Goal: Task Accomplishment & Management: Manage account settings

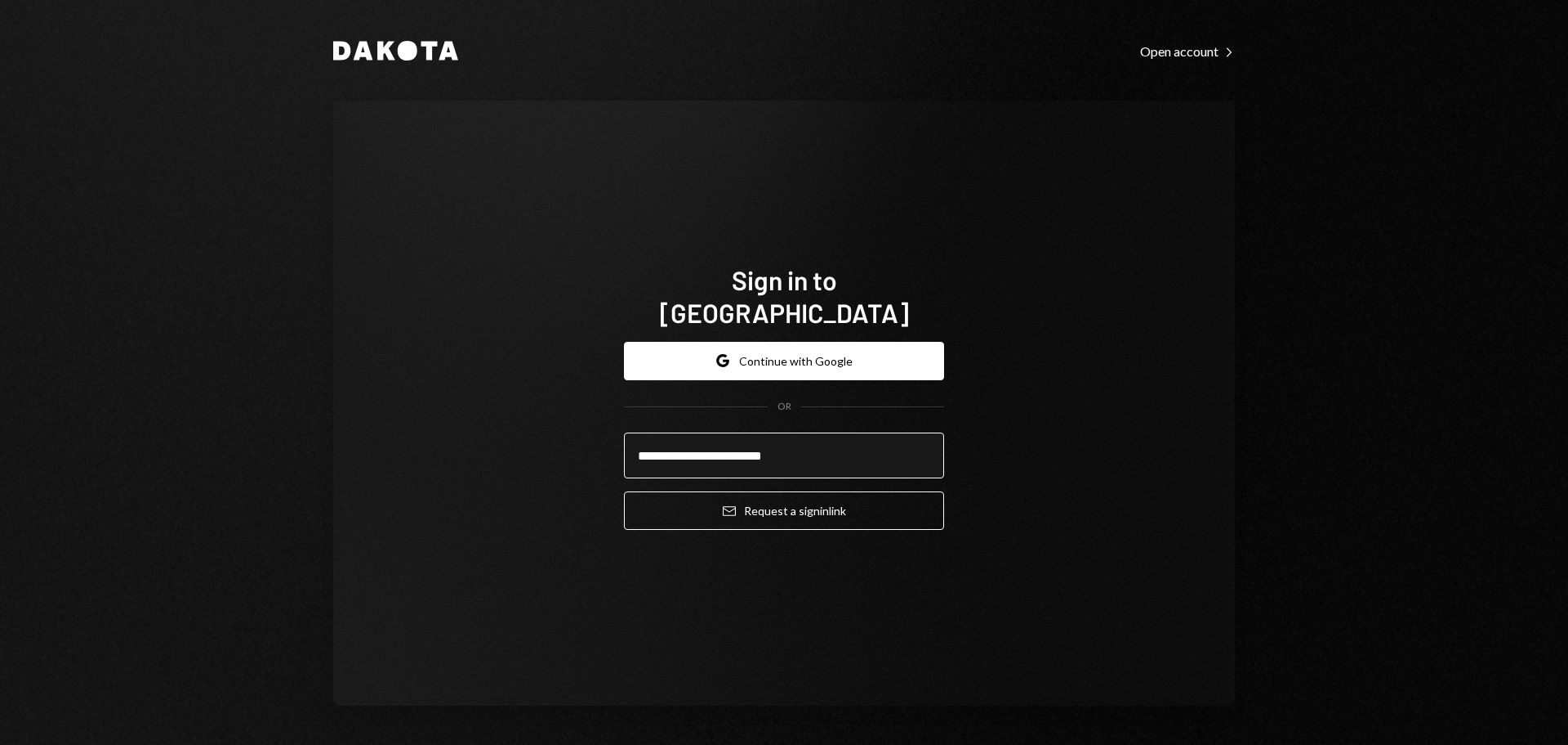
type input "**********"
click at [624, 491] on button "Email Request a sign in link" at bounding box center [784, 510] width 320 height 39
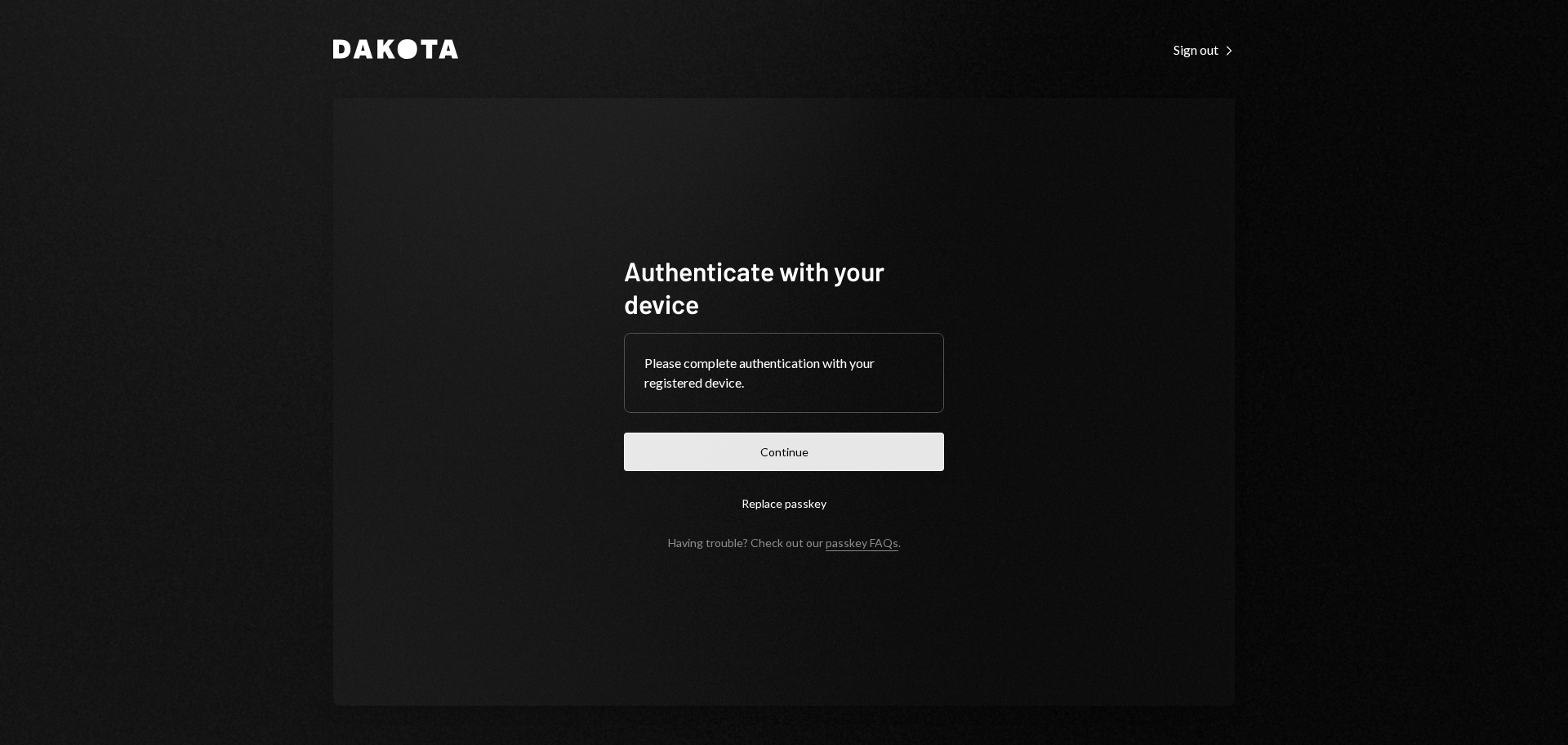
click at [738, 458] on button "Continue" at bounding box center [784, 451] width 320 height 39
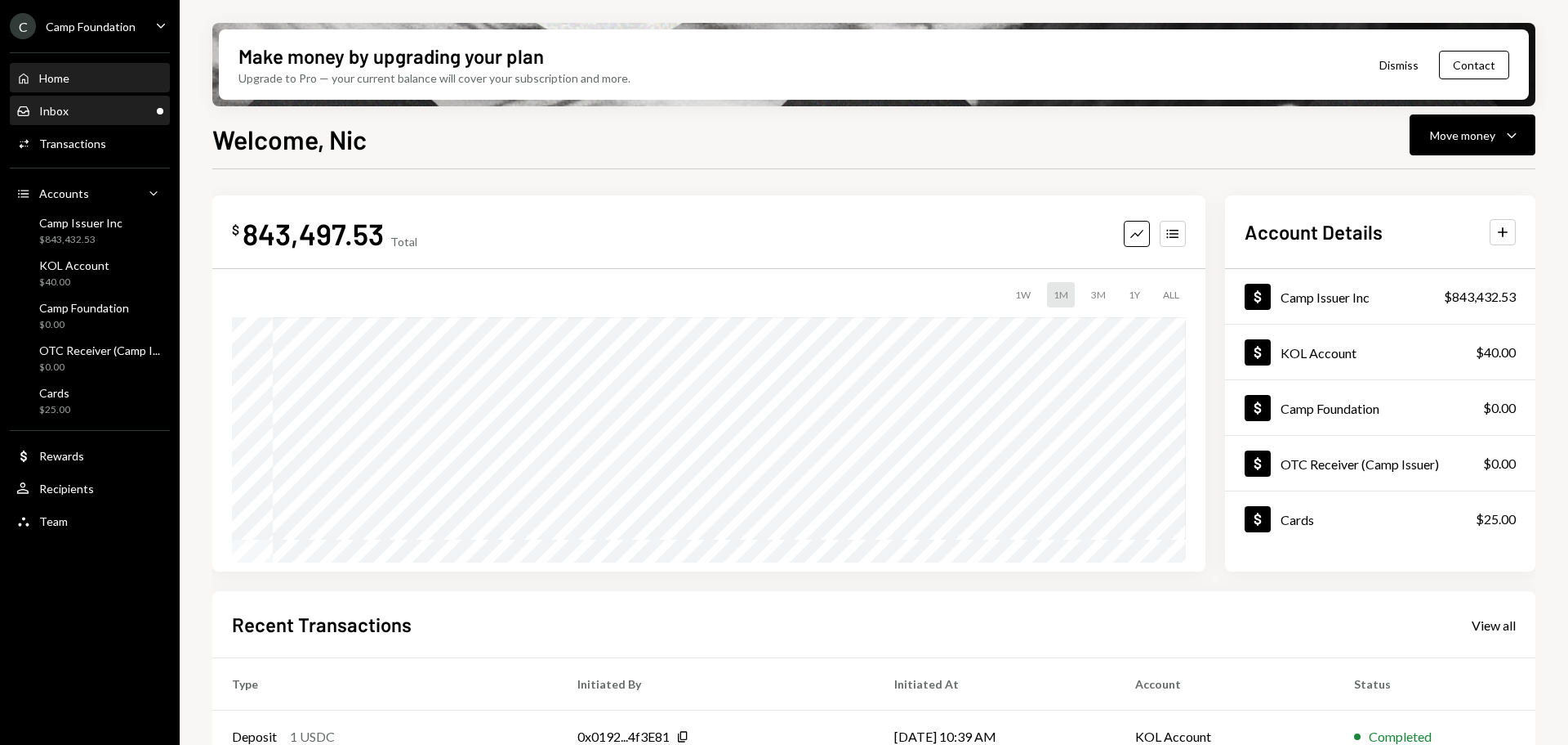
click at [75, 114] on div "Inbox Inbox" at bounding box center [89, 111] width 147 height 15
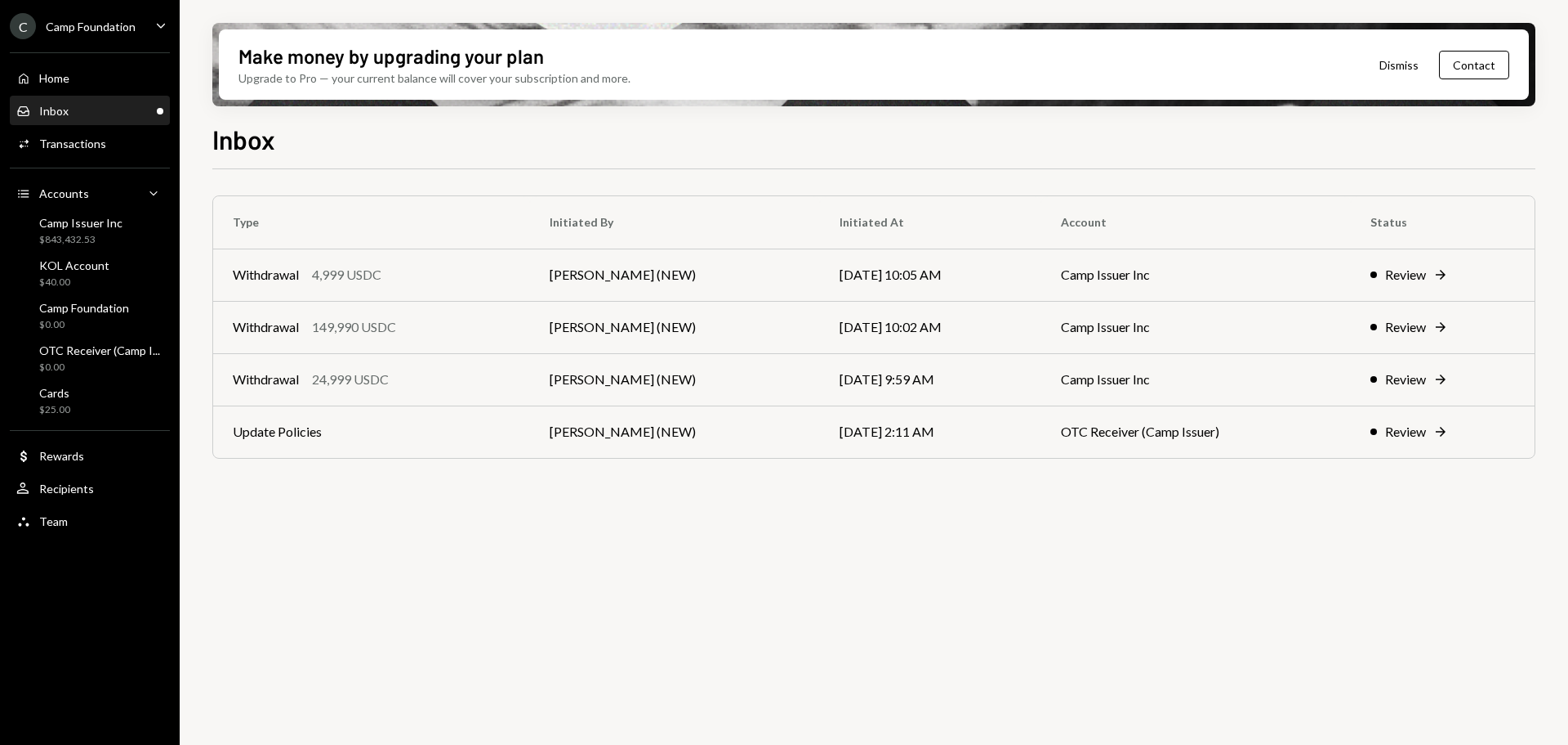
click at [166, 37] on div "C Camp Foundation Caret Down" at bounding box center [90, 26] width 180 height 26
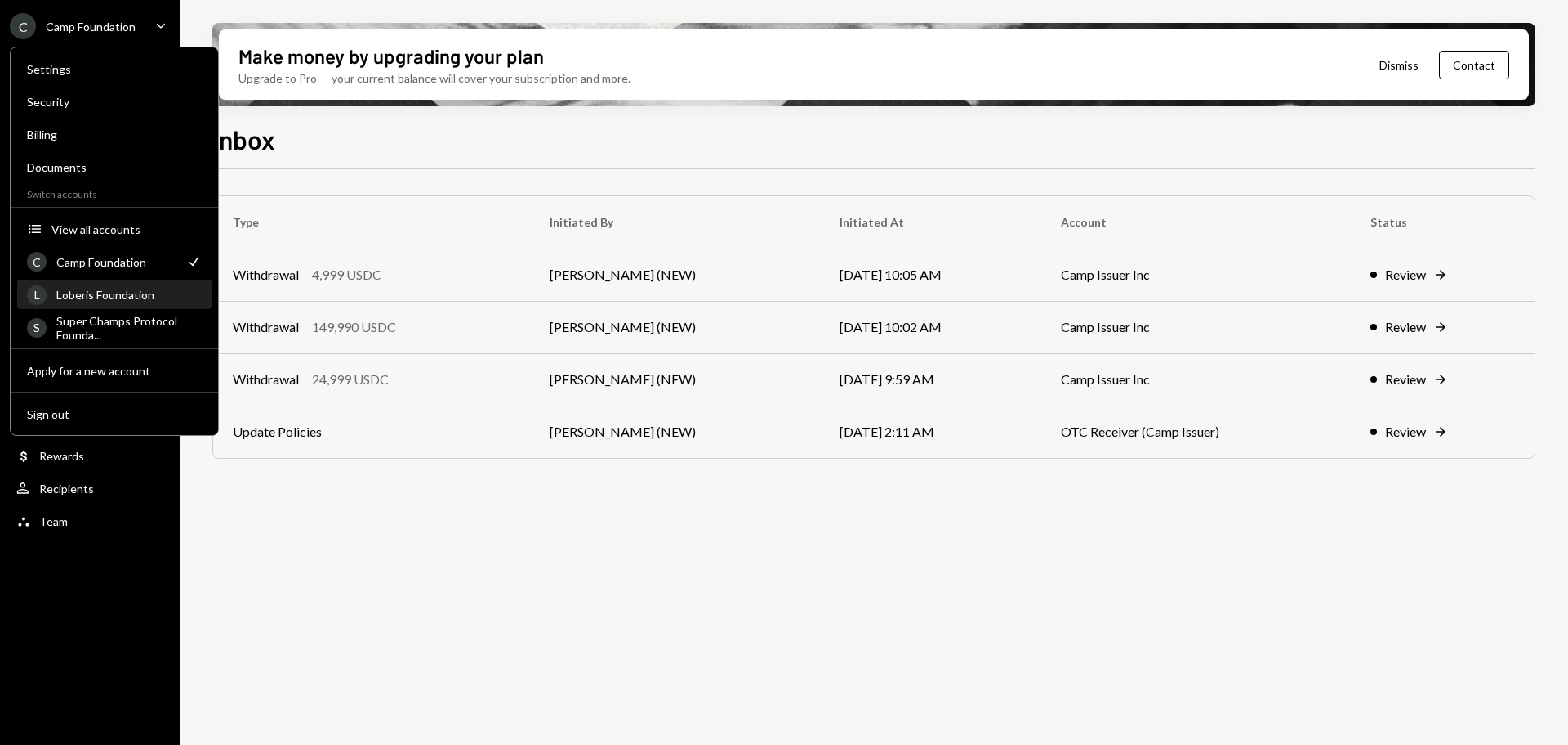
click at [114, 295] on div "Loberis Foundation" at bounding box center [130, 294] width 146 height 14
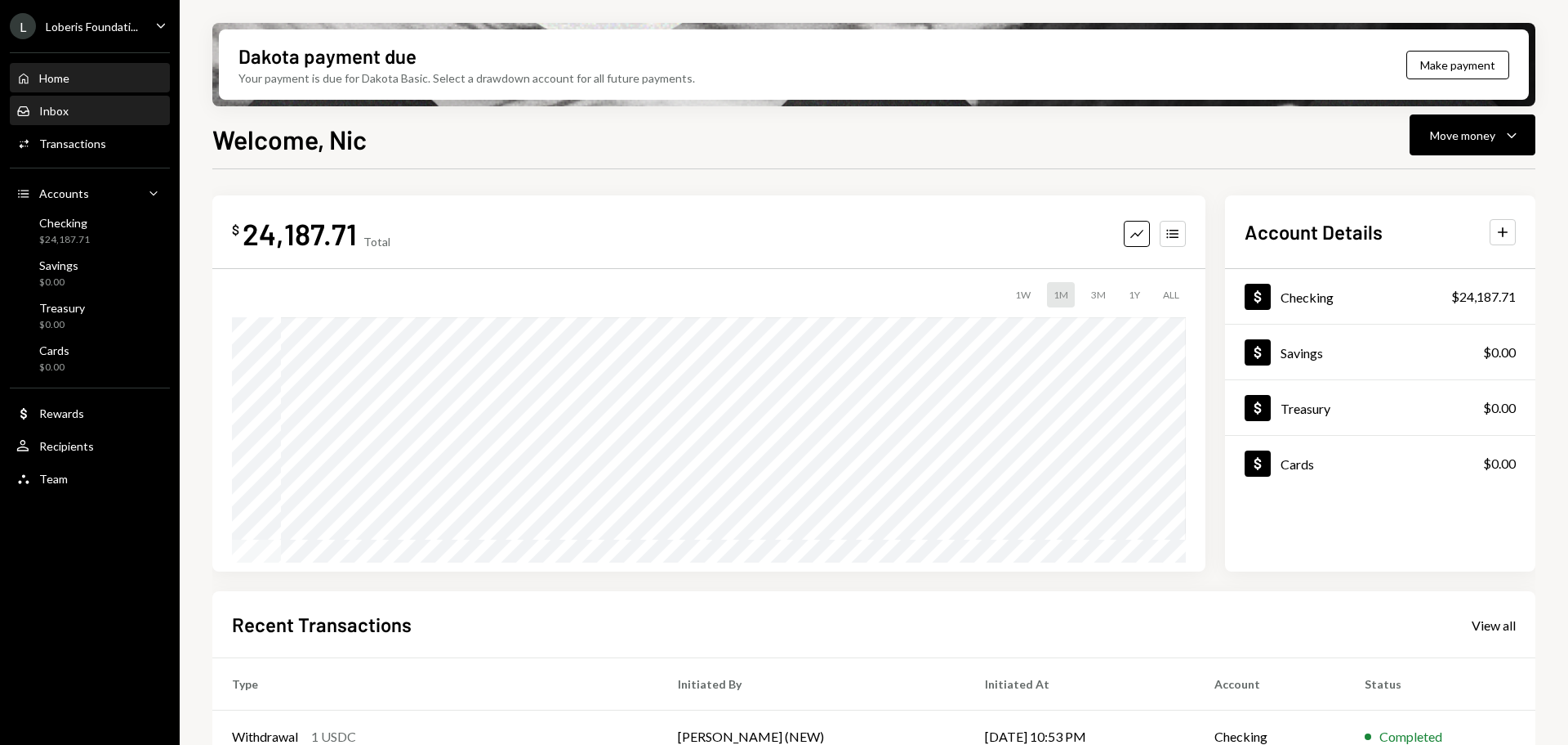
click at [109, 109] on div "Inbox Inbox" at bounding box center [89, 111] width 147 height 15
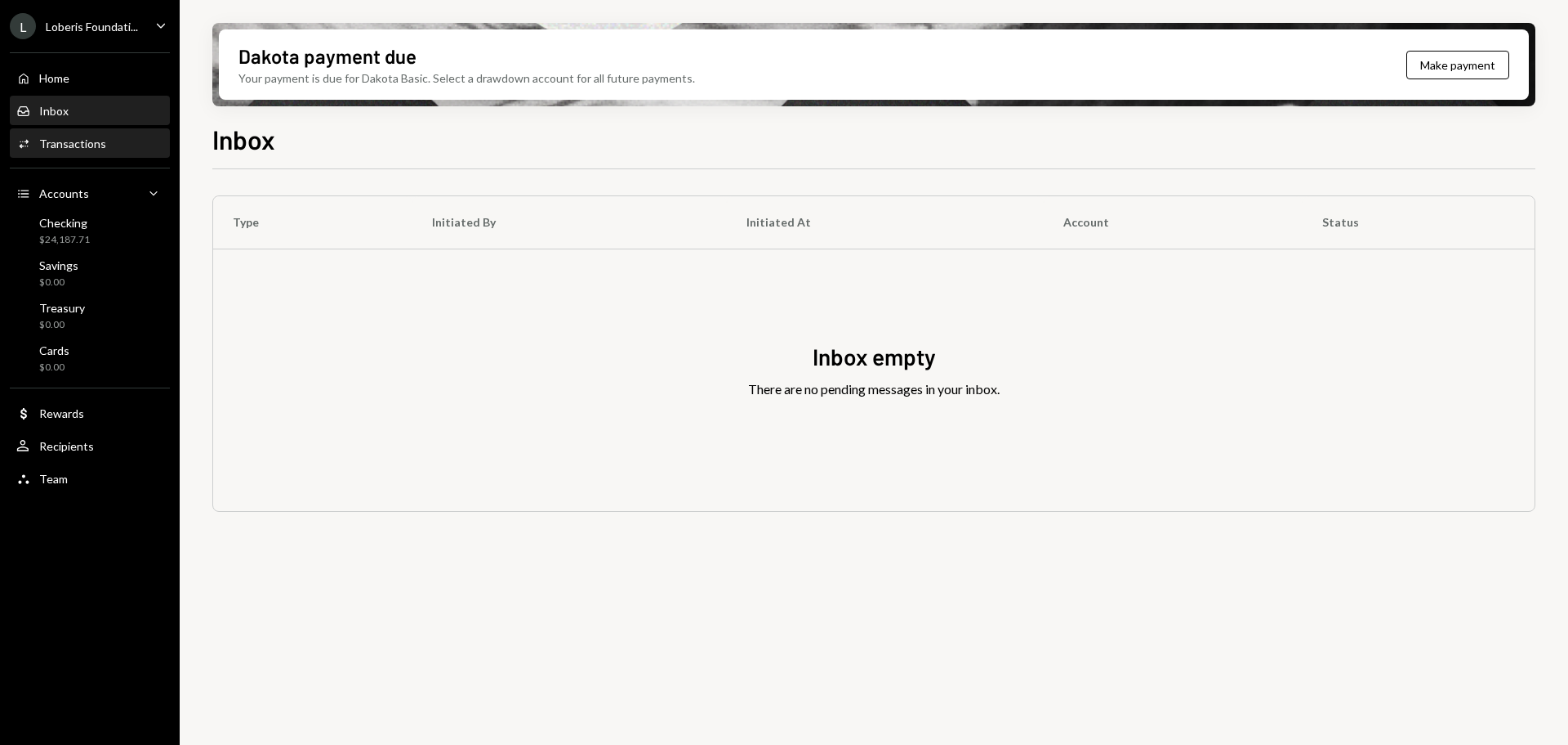
click at [103, 154] on div "Activities Transactions" at bounding box center [89, 143] width 147 height 27
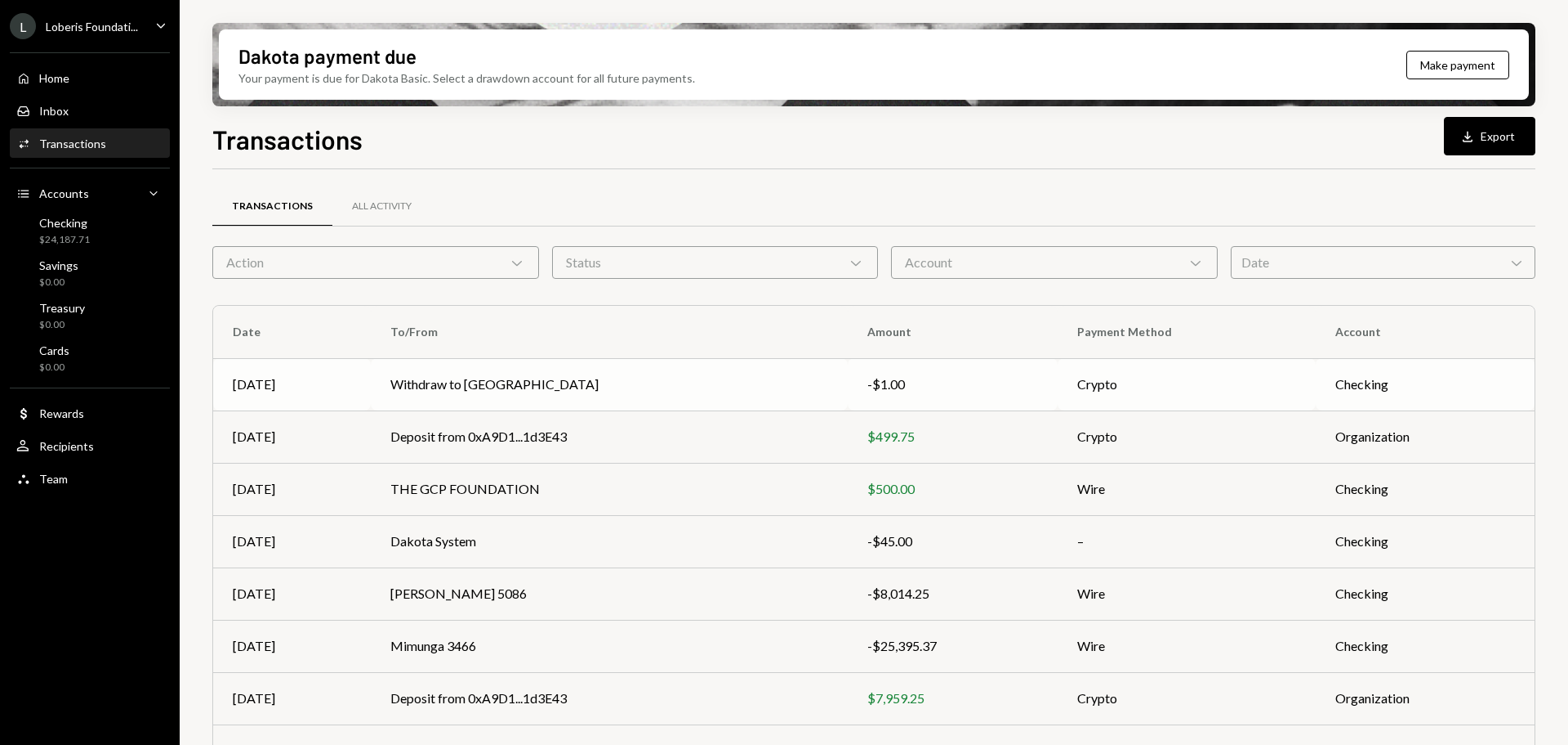
click at [759, 397] on td "Withdraw to Highvern" at bounding box center [609, 384] width 477 height 52
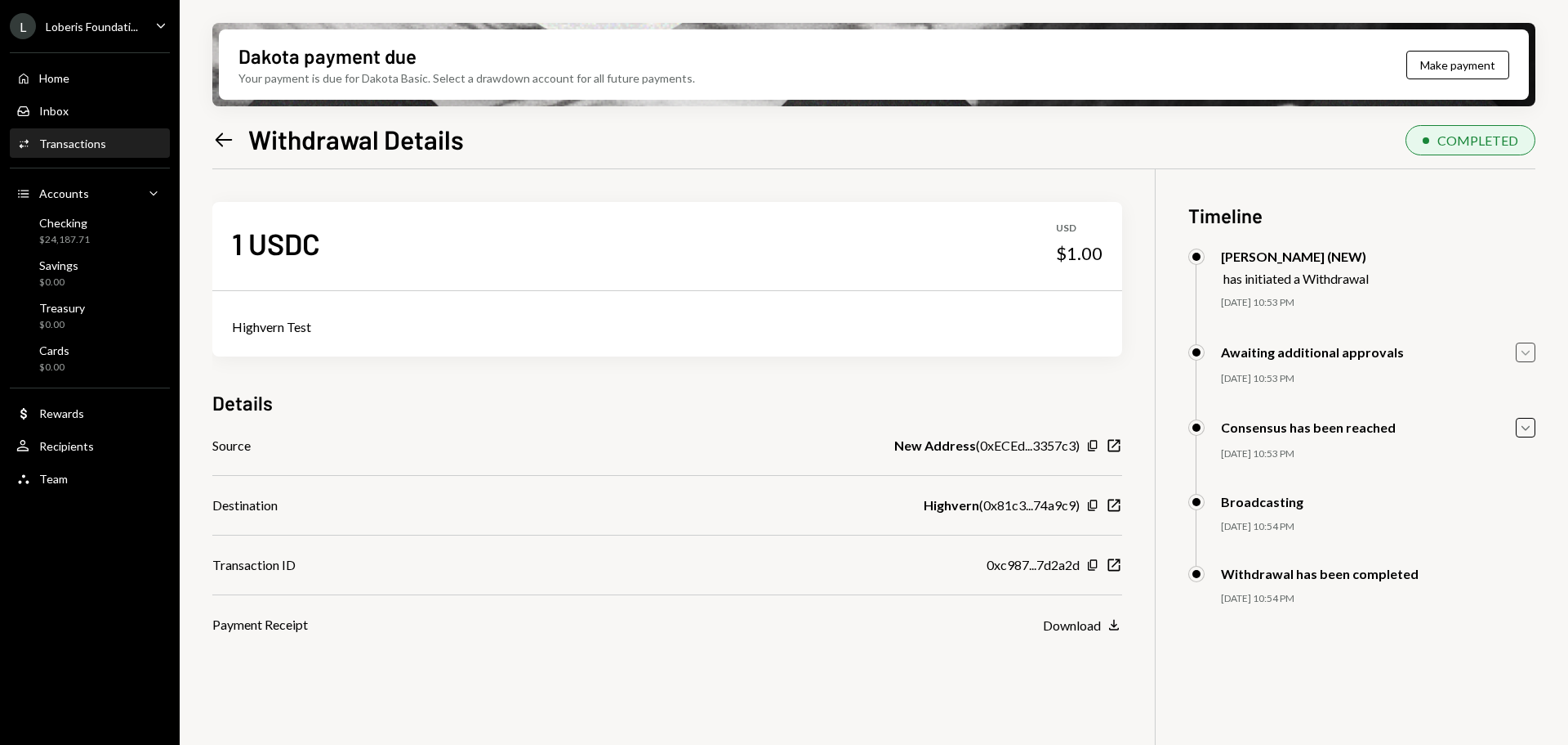
click at [1518, 348] on icon "Caret Down" at bounding box center [1525, 352] width 18 height 18
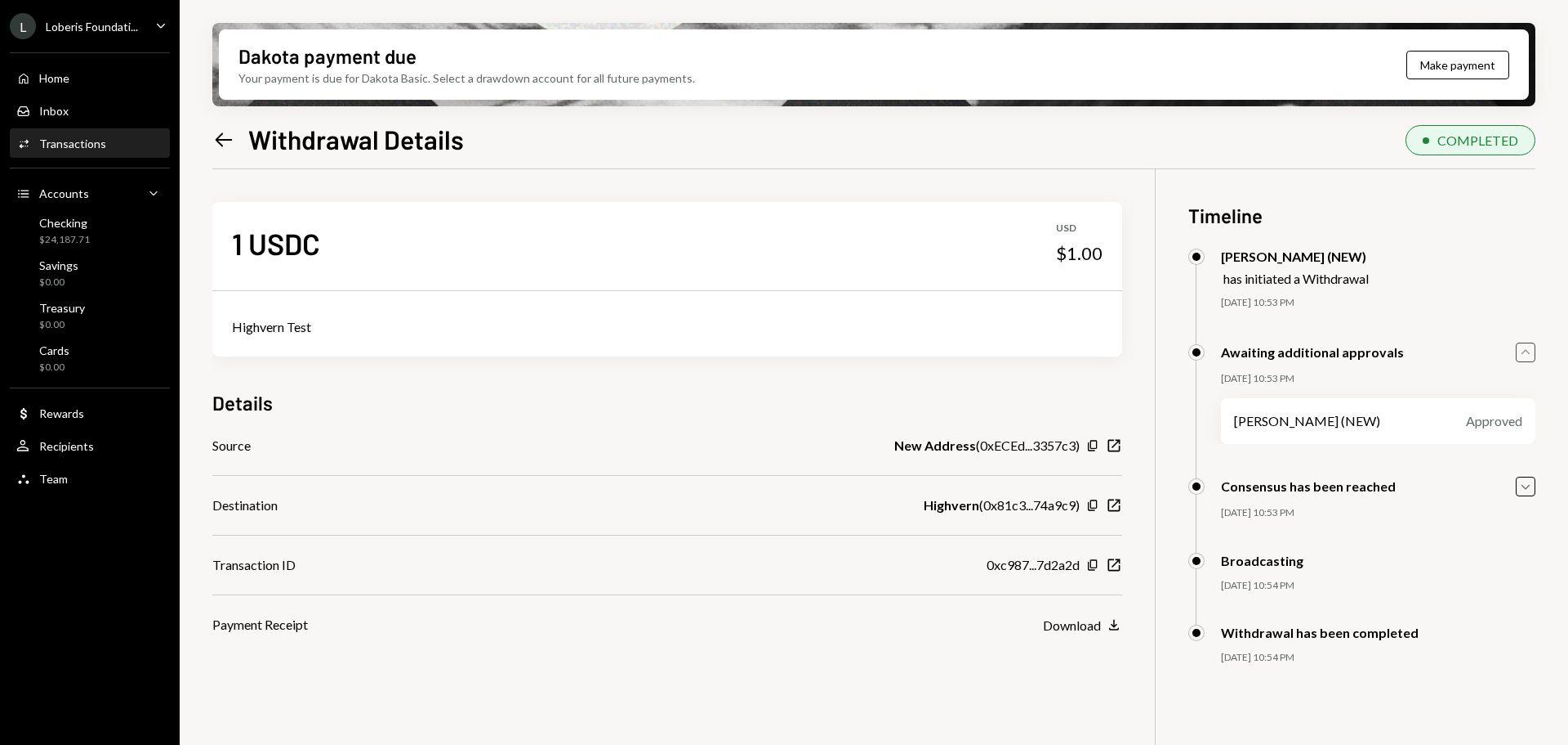
click at [1518, 348] on icon "Caret Up" at bounding box center [1525, 352] width 18 height 18
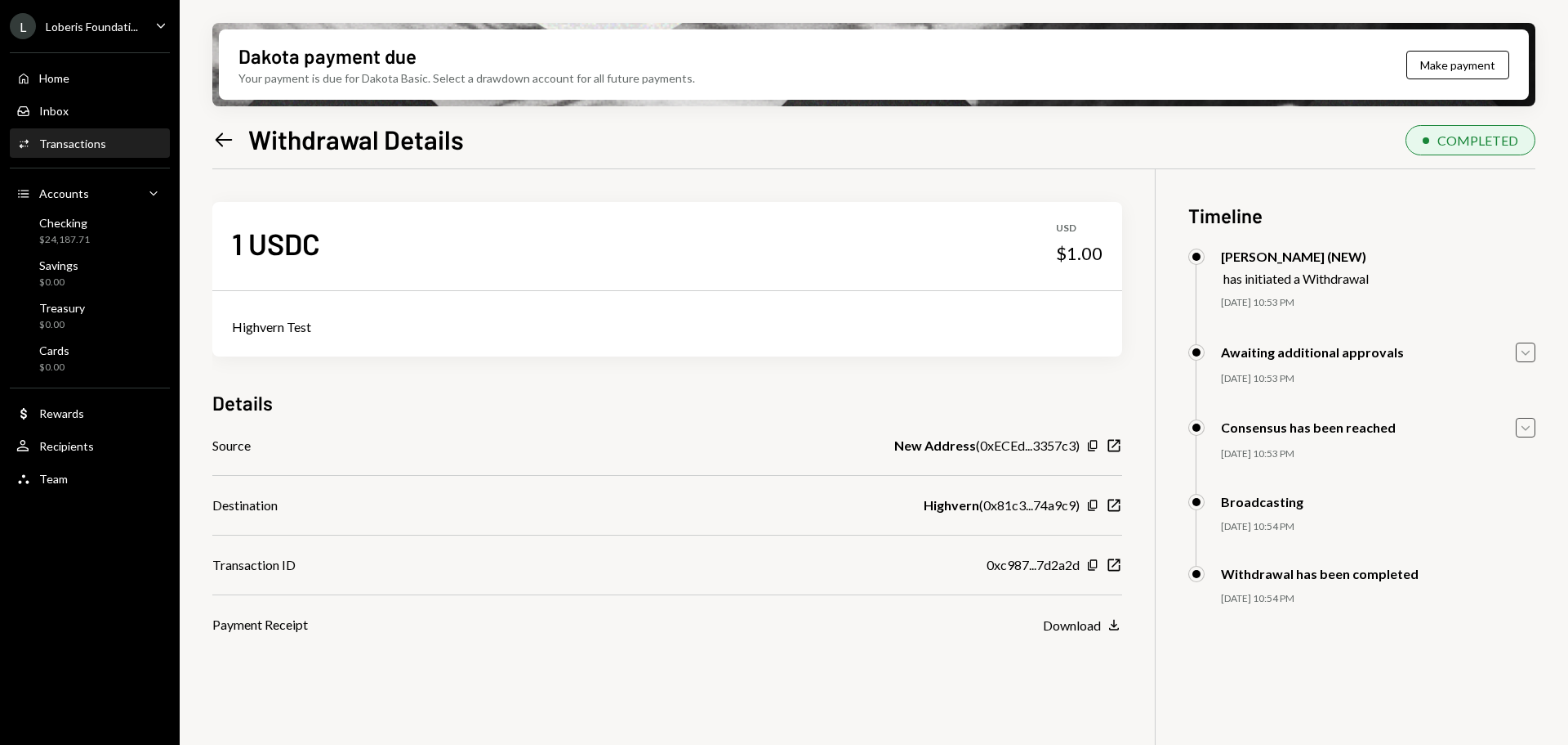
click at [1529, 429] on icon "Caret Down" at bounding box center [1525, 427] width 18 height 18
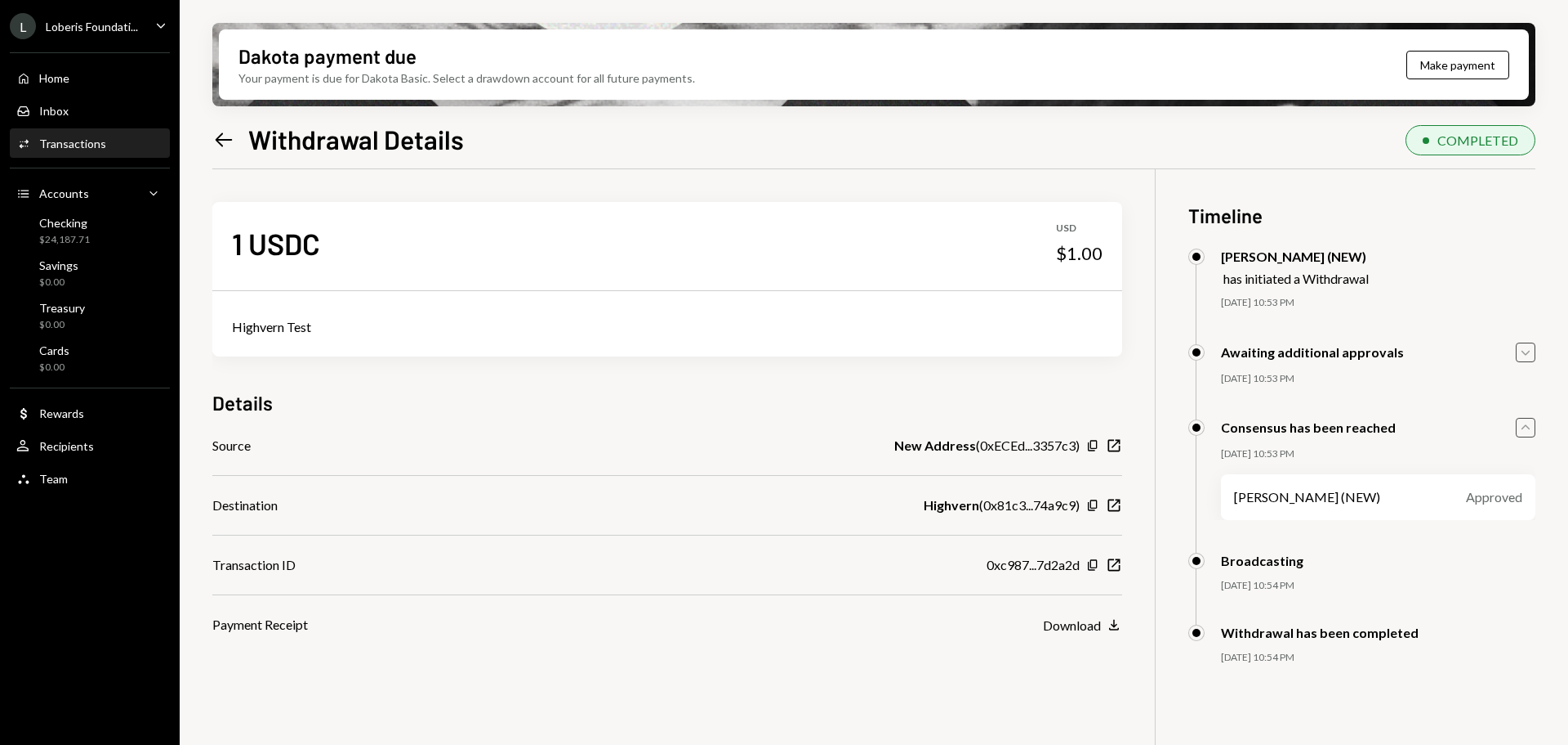
click at [1529, 429] on icon "Caret Up" at bounding box center [1525, 427] width 18 height 18
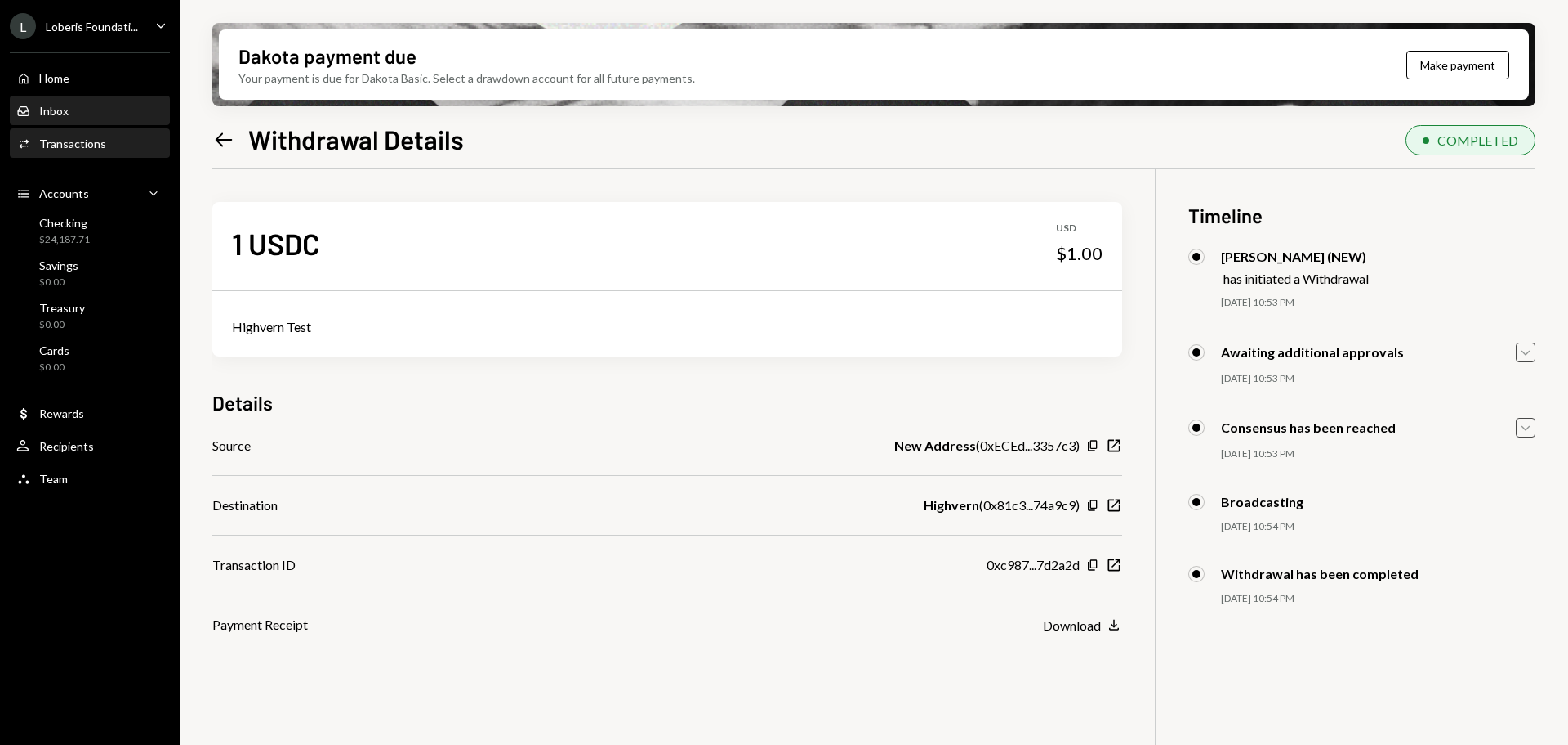
click at [88, 107] on div "Inbox Inbox" at bounding box center [89, 111] width 147 height 15
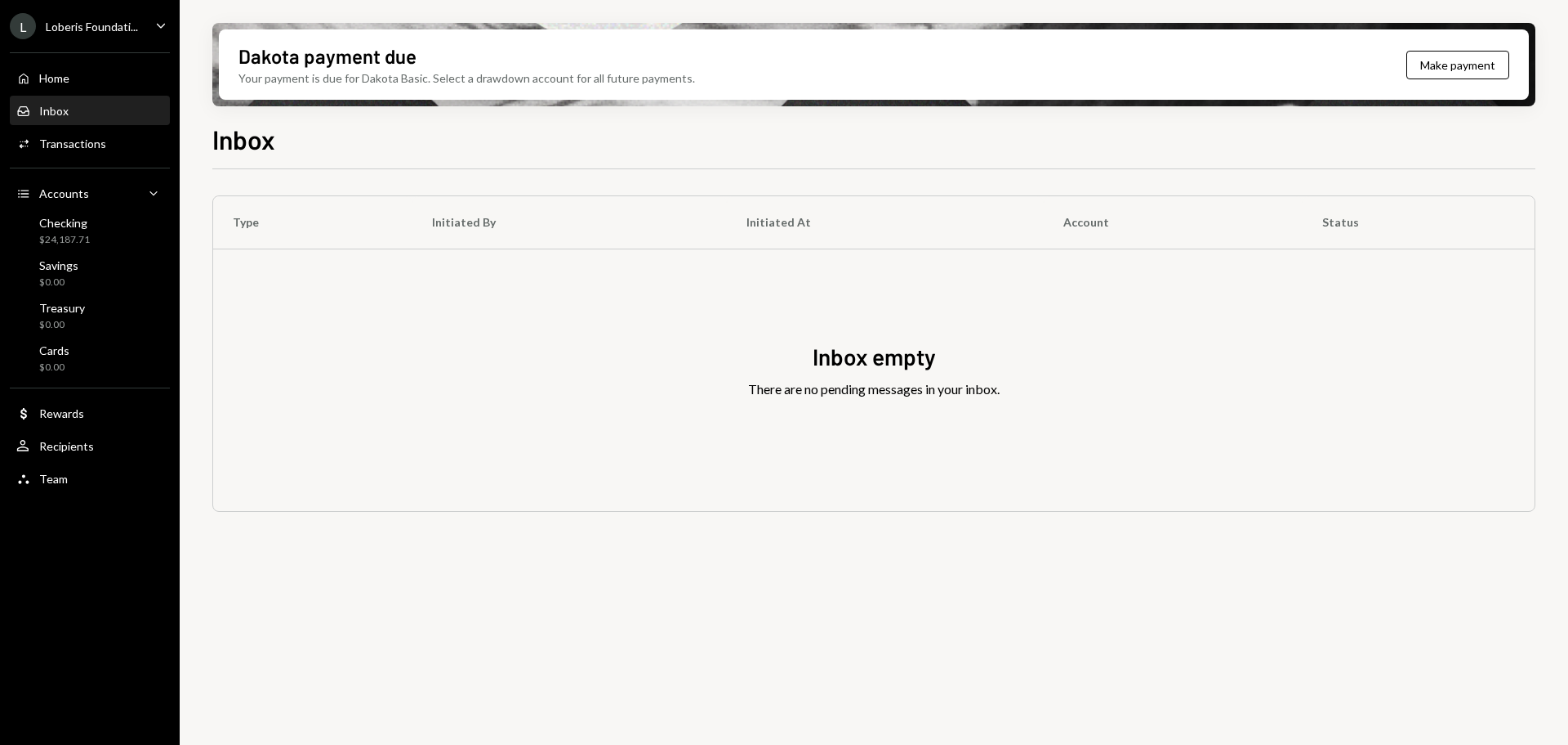
click at [146, 26] on div "L Loberis Foundati... Caret Down" at bounding box center [90, 26] width 180 height 26
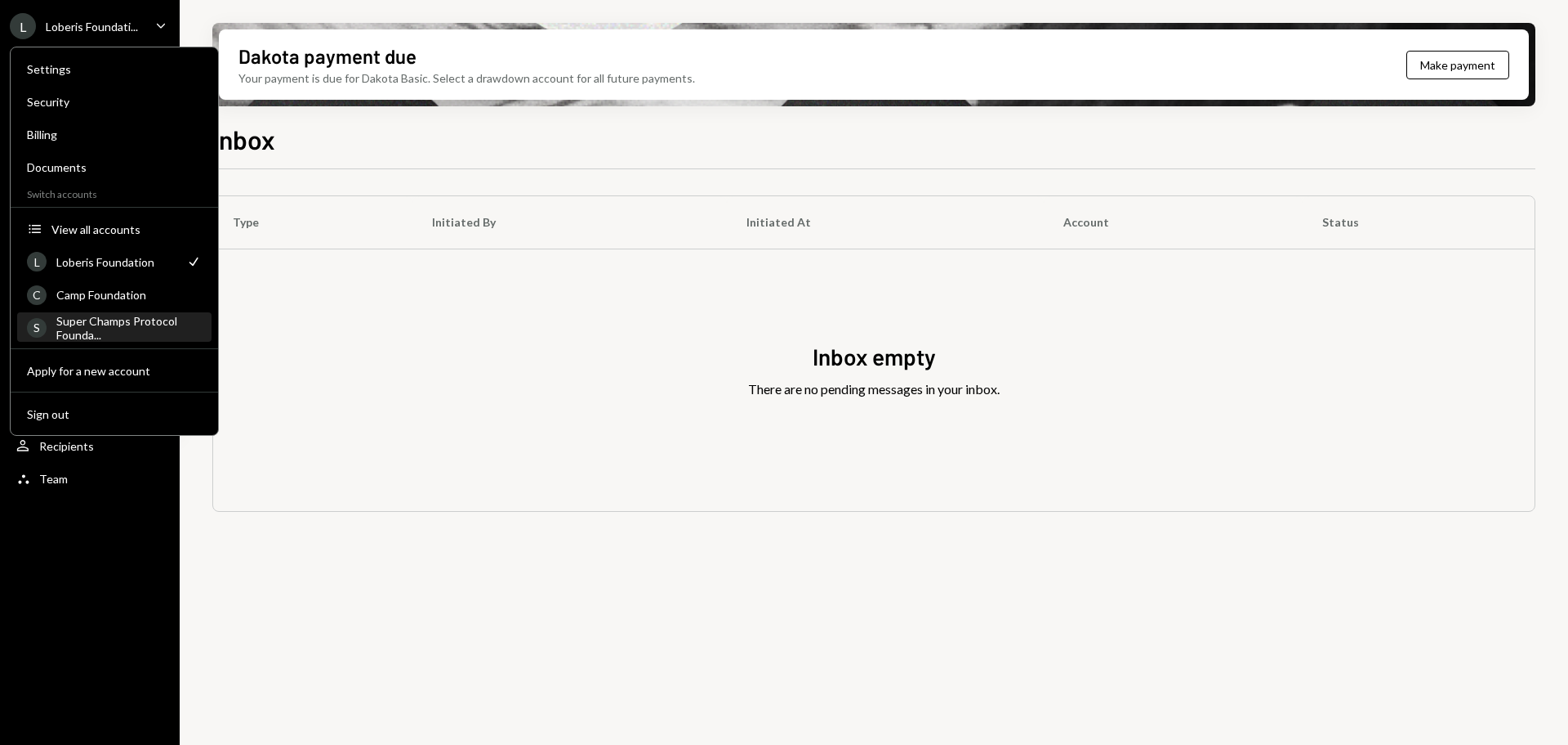
click at [147, 317] on div "Super Champs Protocol Founda..." at bounding box center [130, 328] width 146 height 27
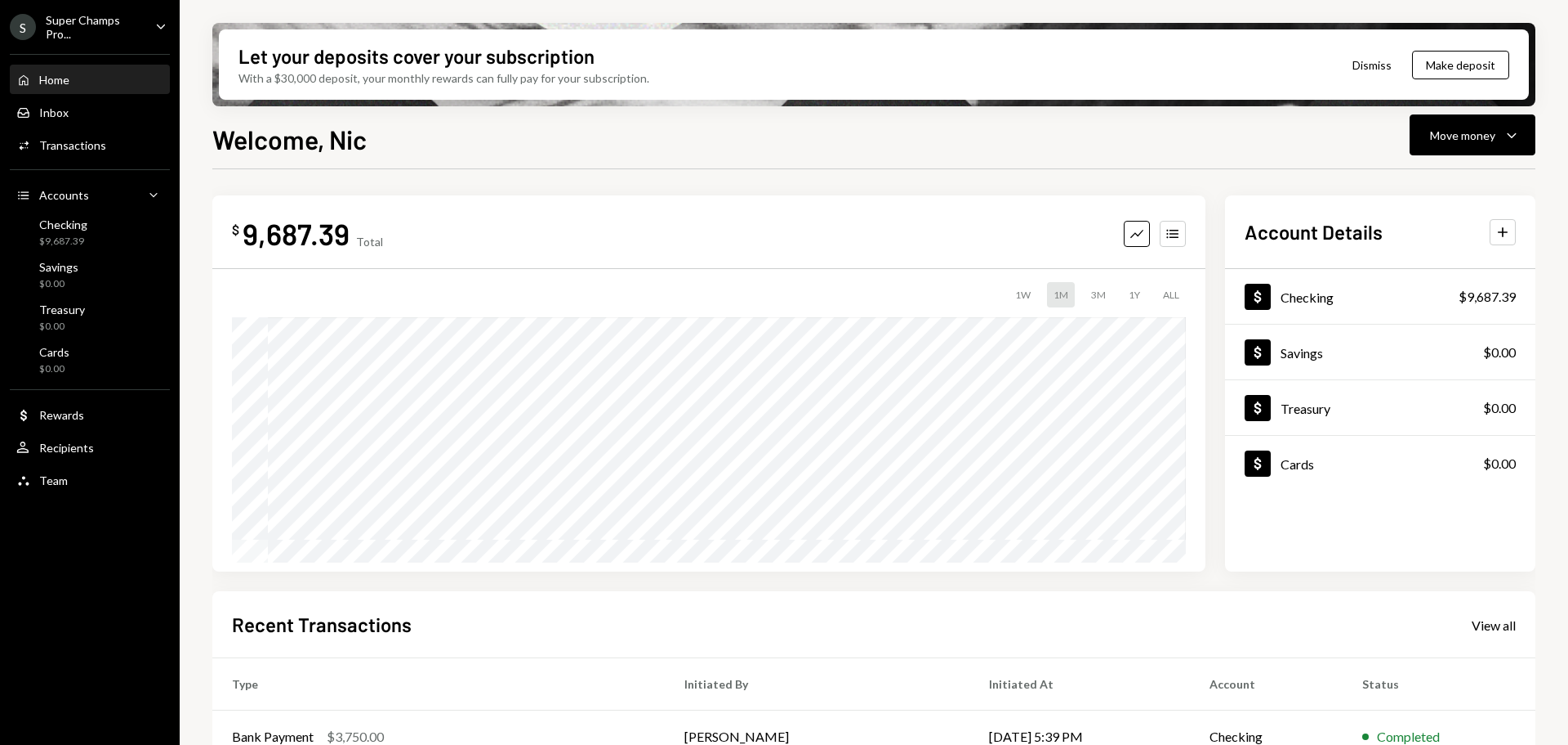
click at [160, 27] on icon "Caret Down" at bounding box center [160, 26] width 18 height 18
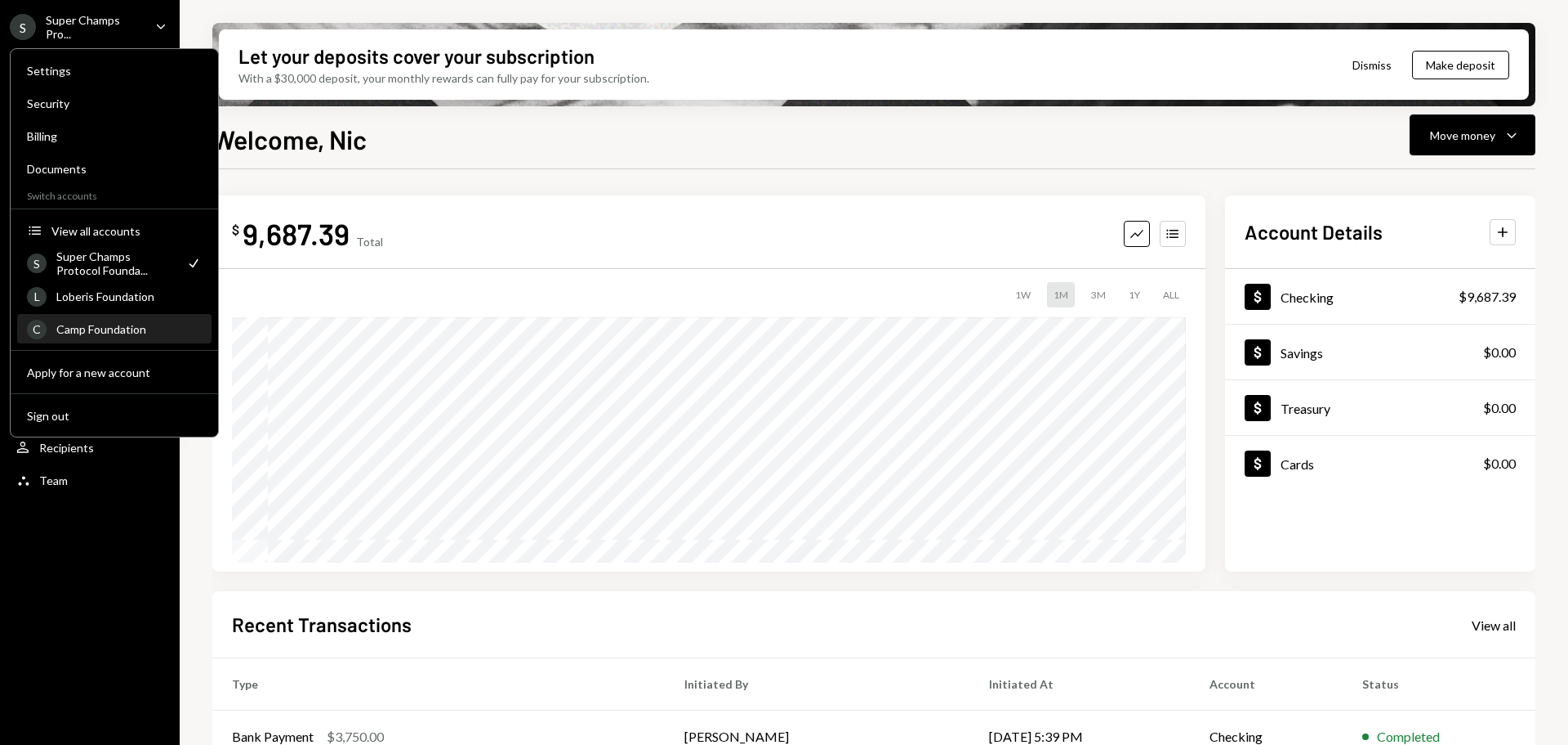
click at [121, 325] on div "Camp Foundation" at bounding box center [130, 329] width 146 height 14
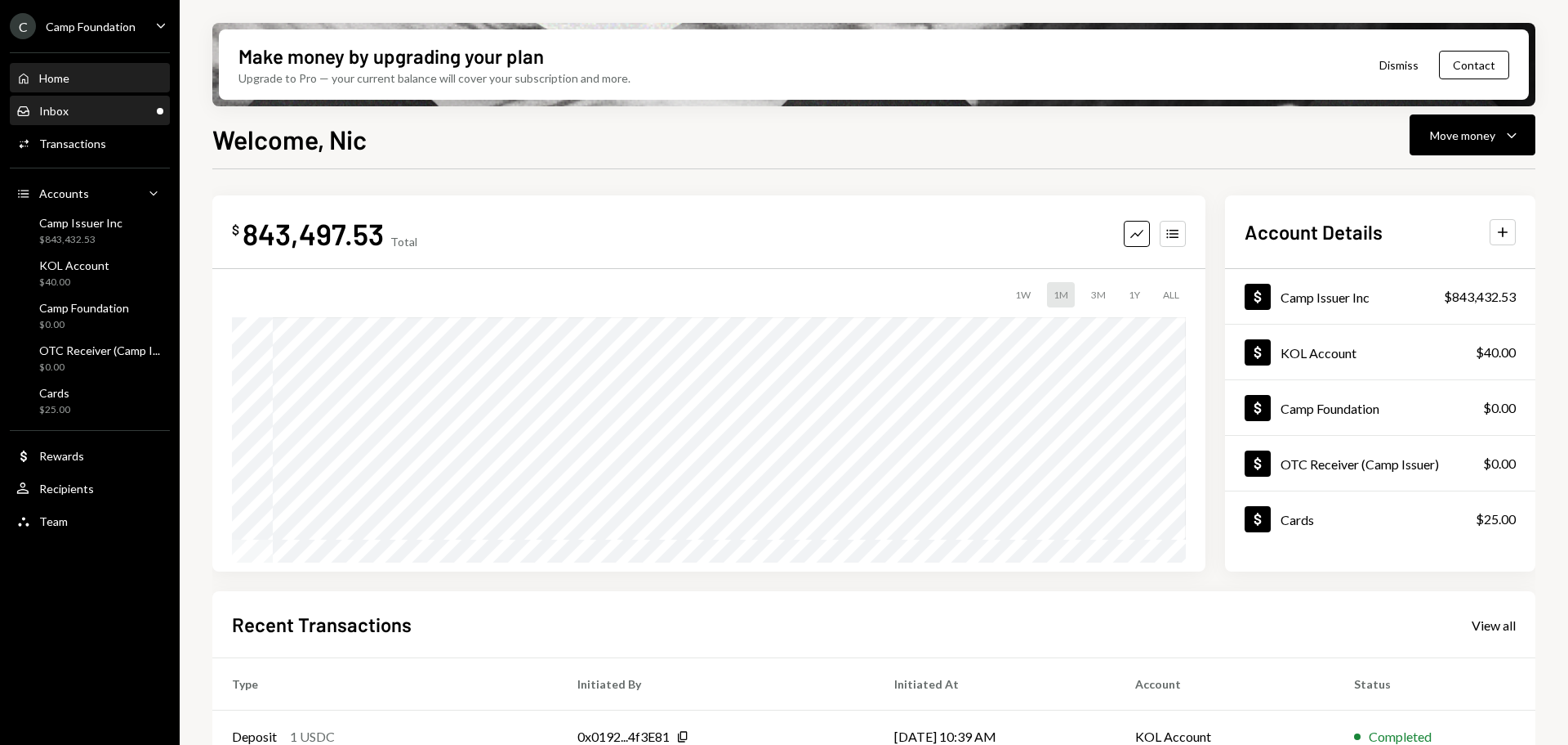
click at [93, 105] on div "Inbox Inbox" at bounding box center [89, 111] width 147 height 15
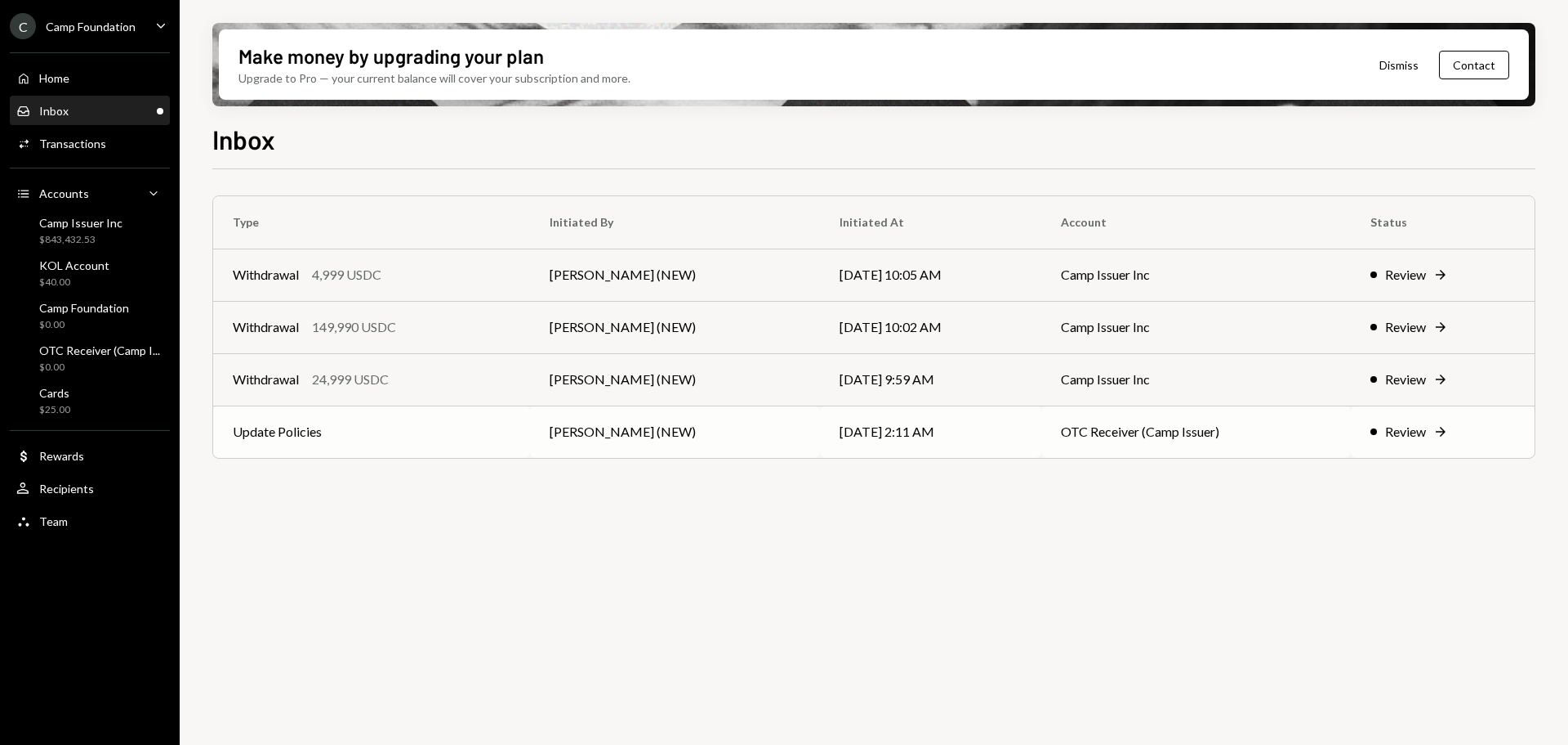
click at [1411, 427] on div "Review" at bounding box center [1406, 431] width 41 height 20
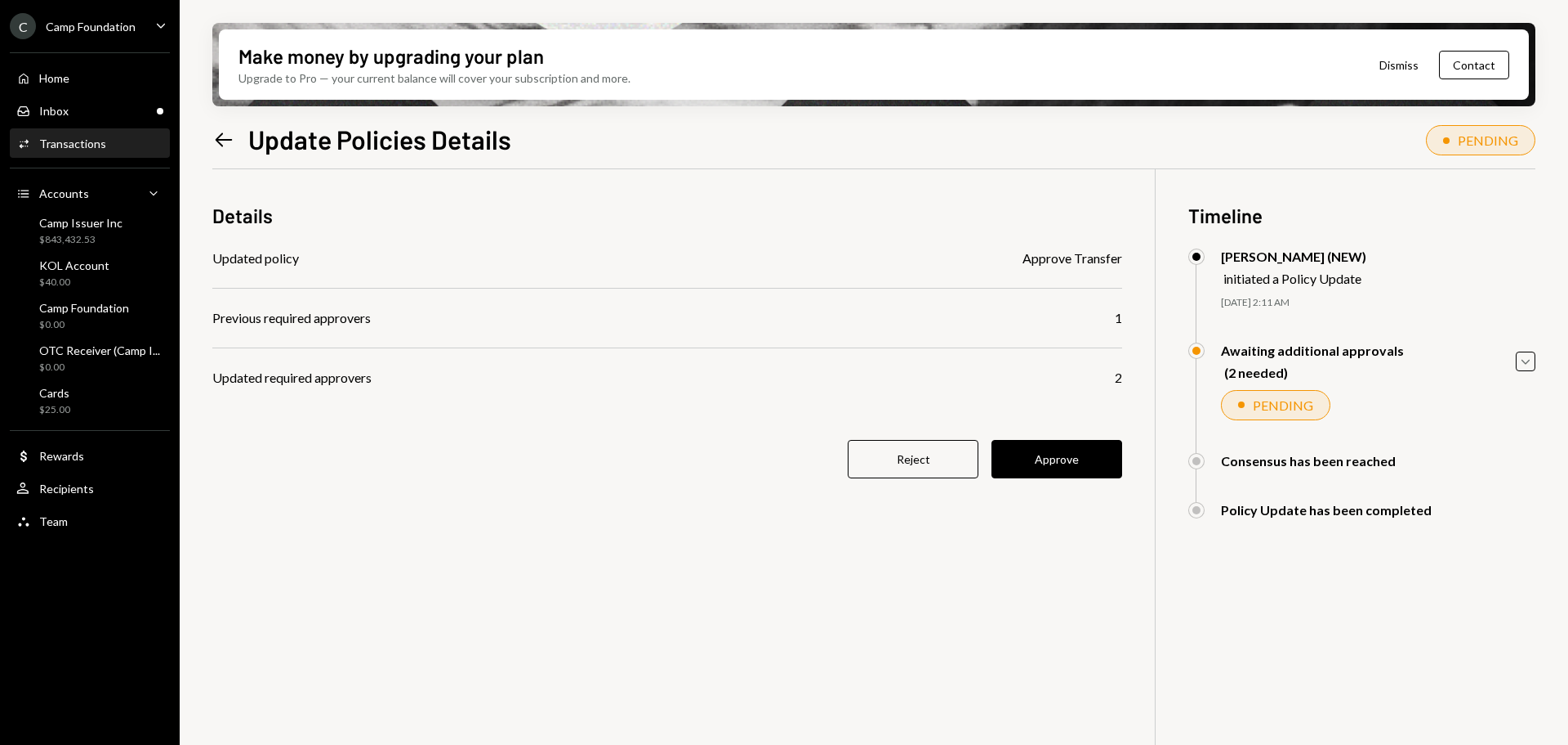
click at [274, 263] on div "Updated policy" at bounding box center [256, 257] width 87 height 20
click at [319, 368] on div "Updated required approvers" at bounding box center [292, 378] width 160 height 20
click at [1068, 459] on button "Approve" at bounding box center [1057, 458] width 130 height 39
click at [218, 148] on icon "Left Arrow" at bounding box center [224, 140] width 23 height 23
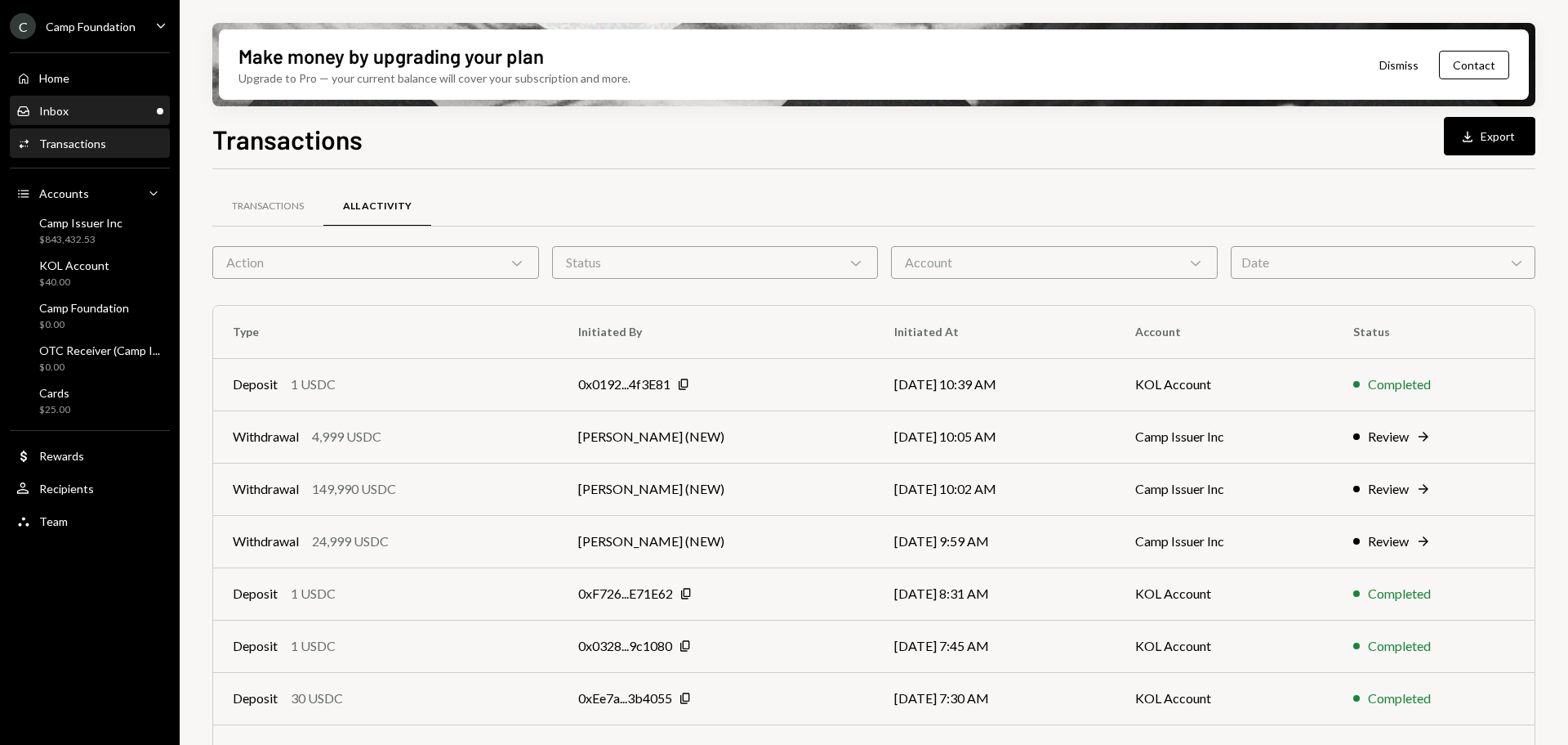
click at [104, 116] on div "Inbox Inbox" at bounding box center [89, 111] width 147 height 15
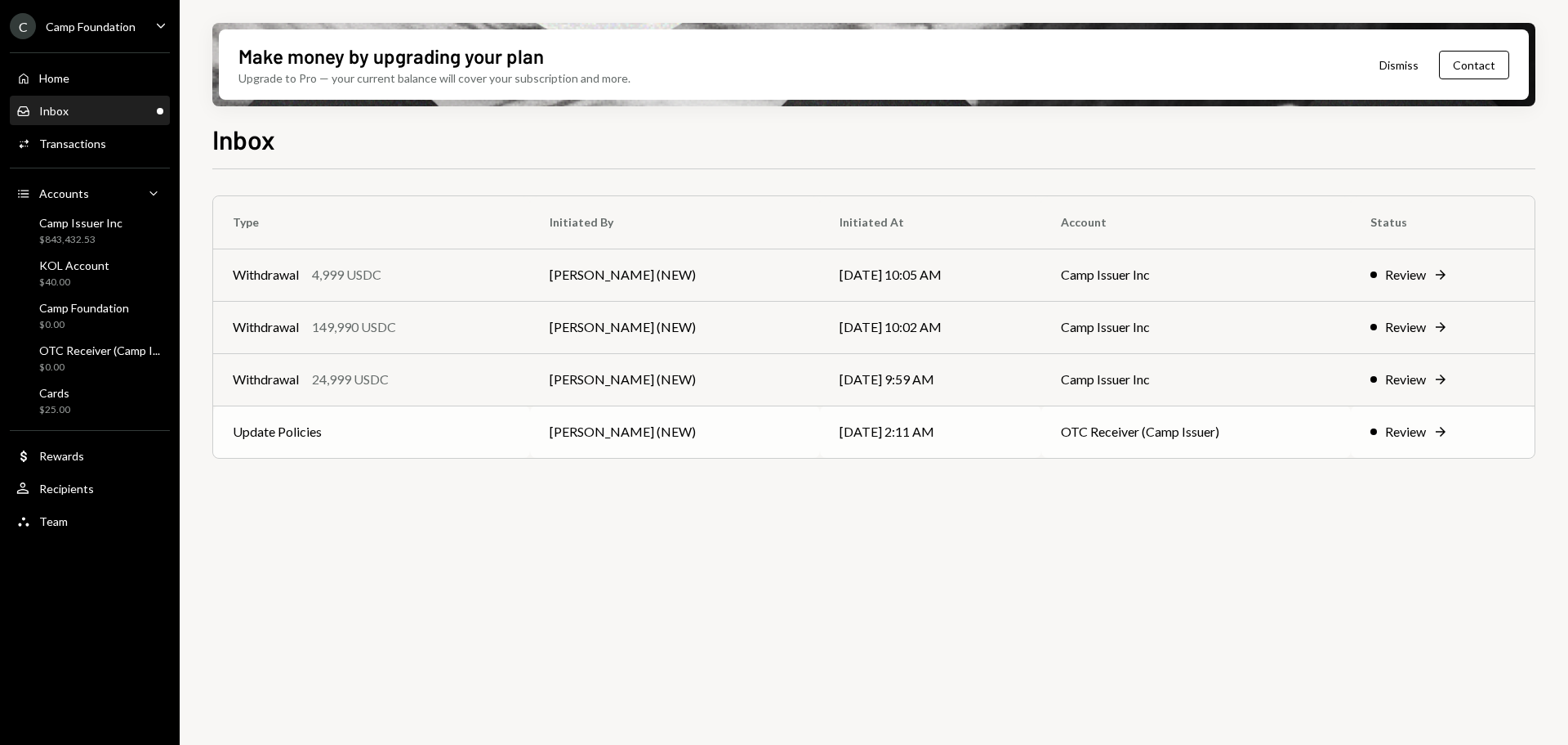
click at [1415, 435] on div "Review" at bounding box center [1406, 431] width 41 height 20
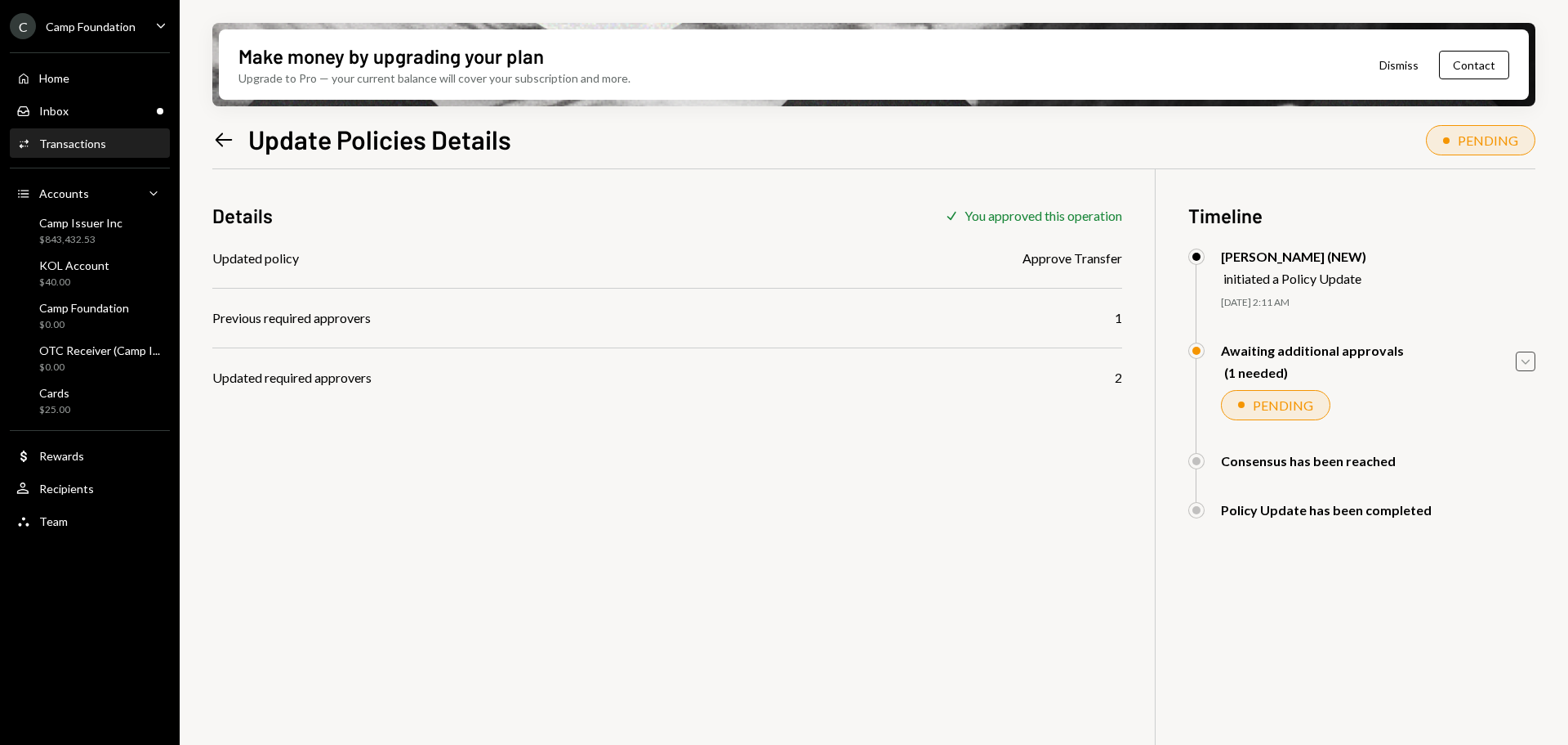
click at [1523, 357] on icon "Caret Down" at bounding box center [1525, 360] width 18 height 18
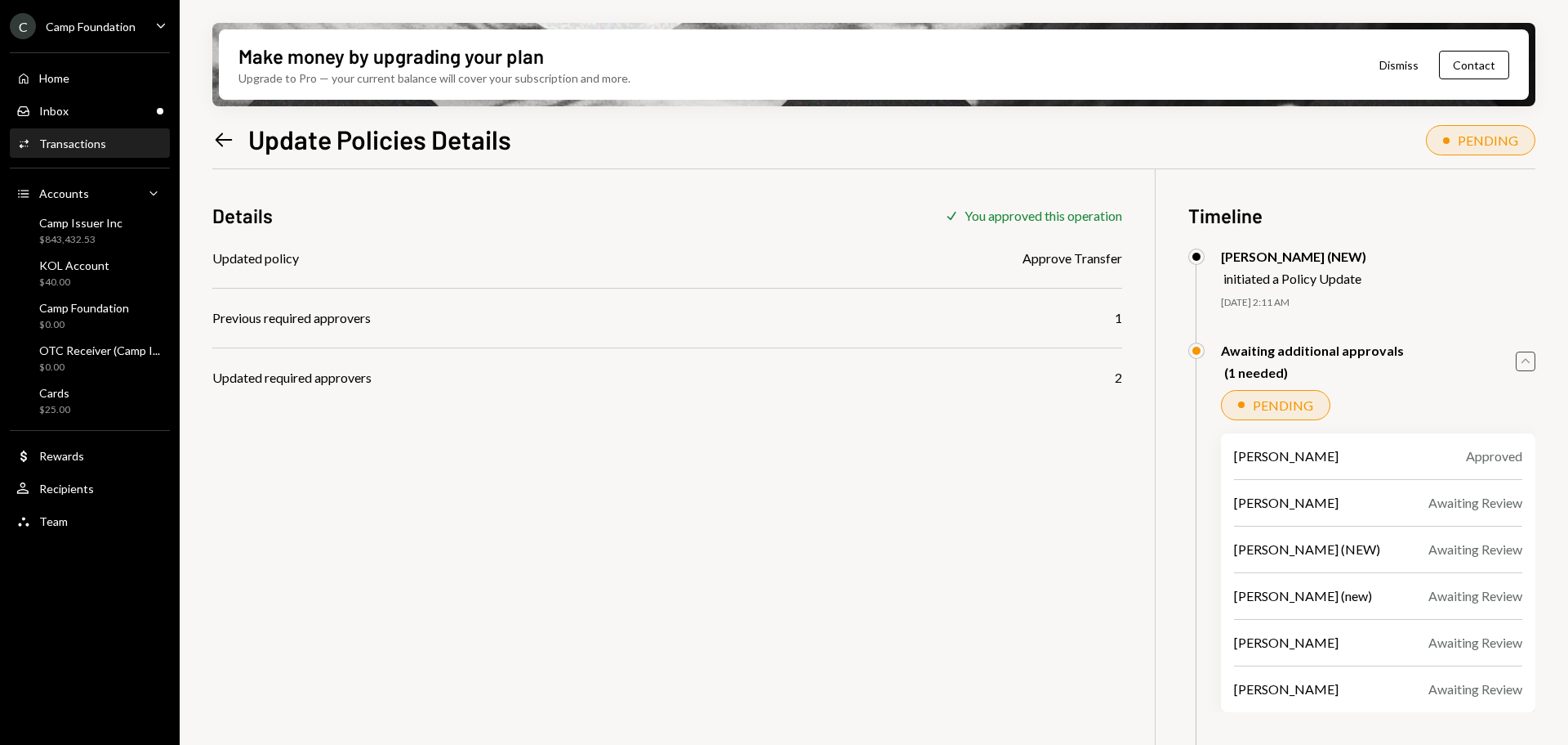
click at [1523, 357] on icon "Caret Up" at bounding box center [1525, 360] width 18 height 18
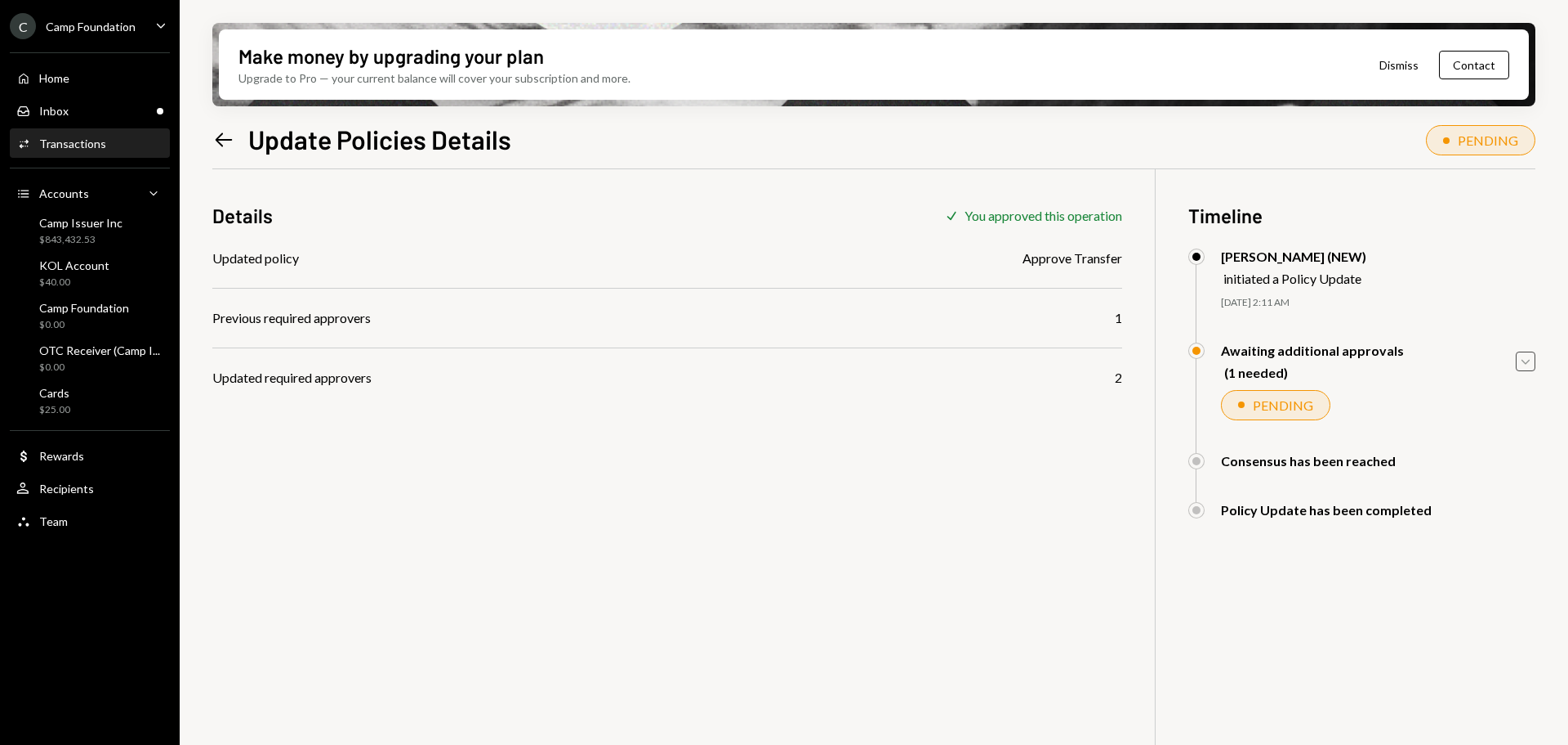
click at [226, 140] on icon at bounding box center [224, 139] width 17 height 14
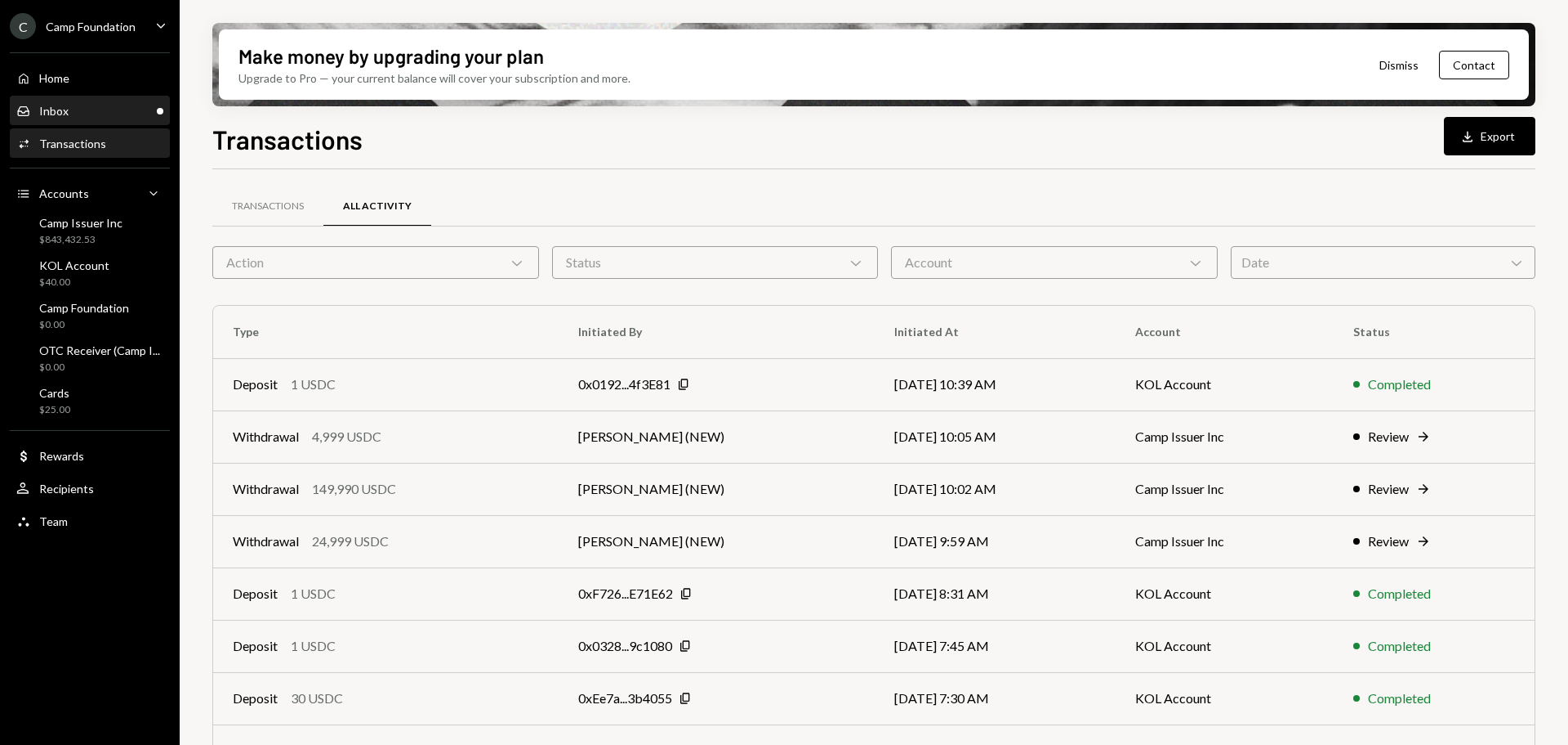
click at [70, 110] on div "Inbox Inbox" at bounding box center [89, 111] width 147 height 15
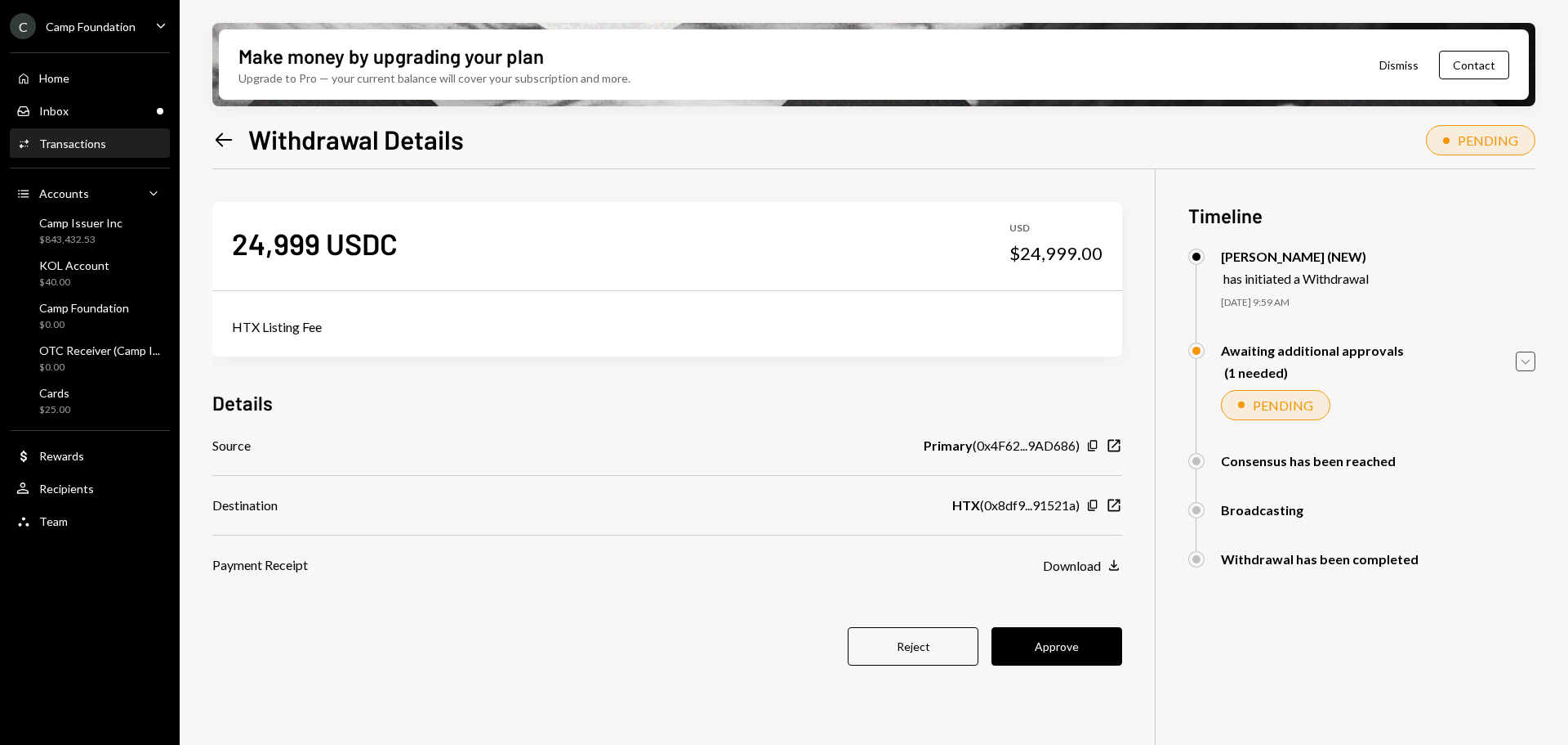
click at [1523, 359] on icon "Caret Down" at bounding box center [1525, 360] width 18 height 18
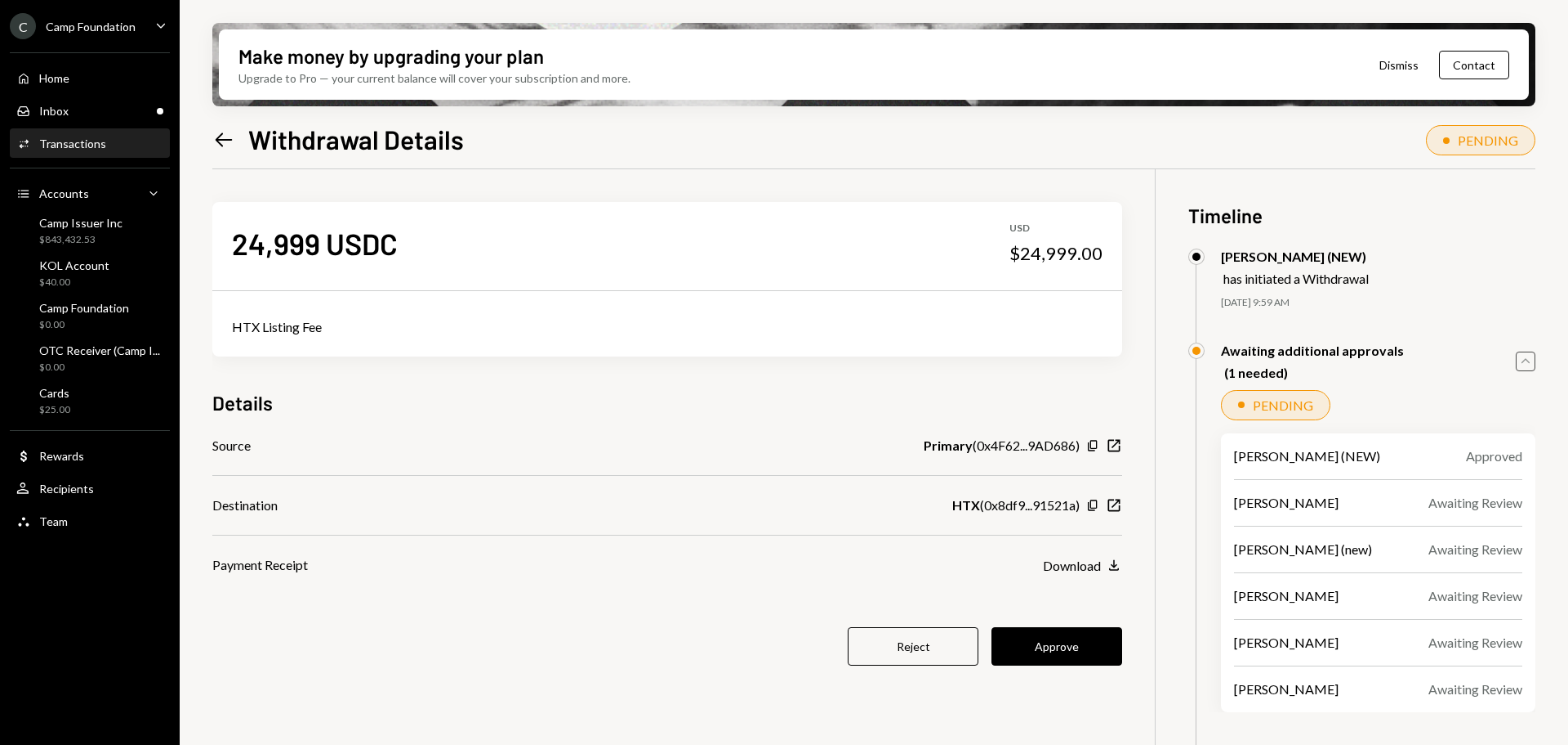
click at [1523, 359] on icon "Caret Up" at bounding box center [1525, 360] width 18 height 18
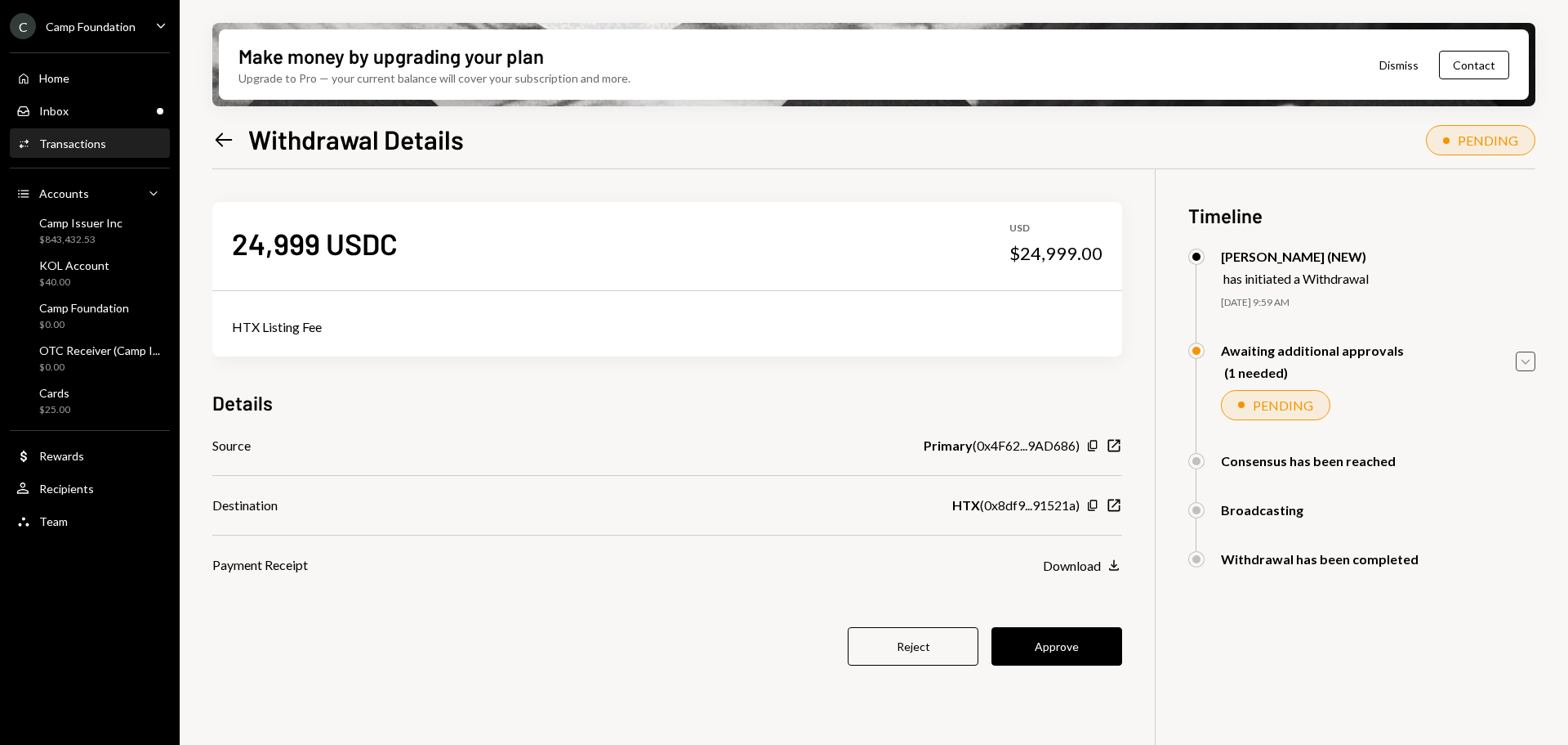
click at [1384, 342] on div "Awaiting additional approvals" at bounding box center [1312, 350] width 183 height 15
click at [151, 21] on div "C Camp Foundation Caret Down" at bounding box center [90, 26] width 180 height 26
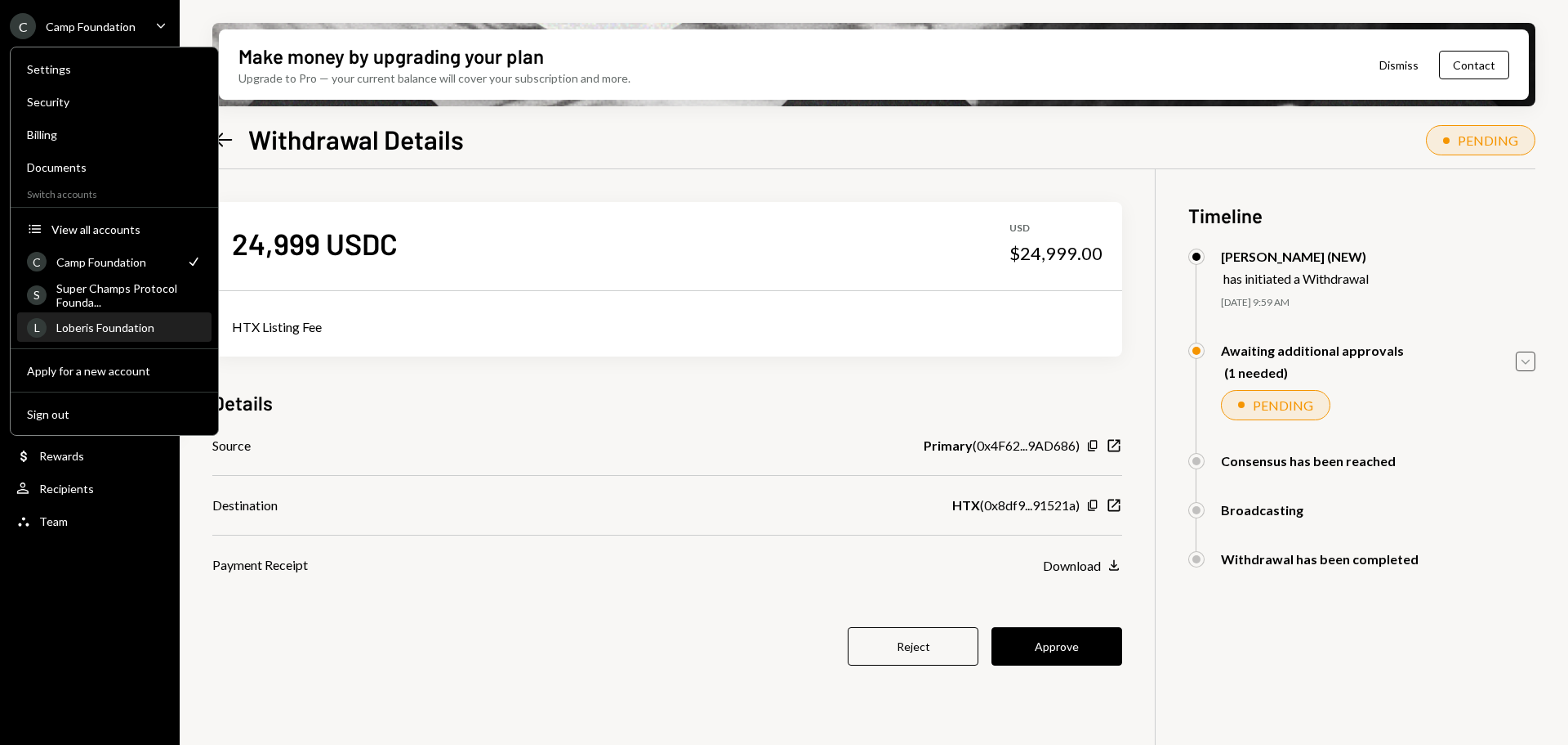
click at [127, 332] on div "Loberis Foundation" at bounding box center [130, 327] width 146 height 14
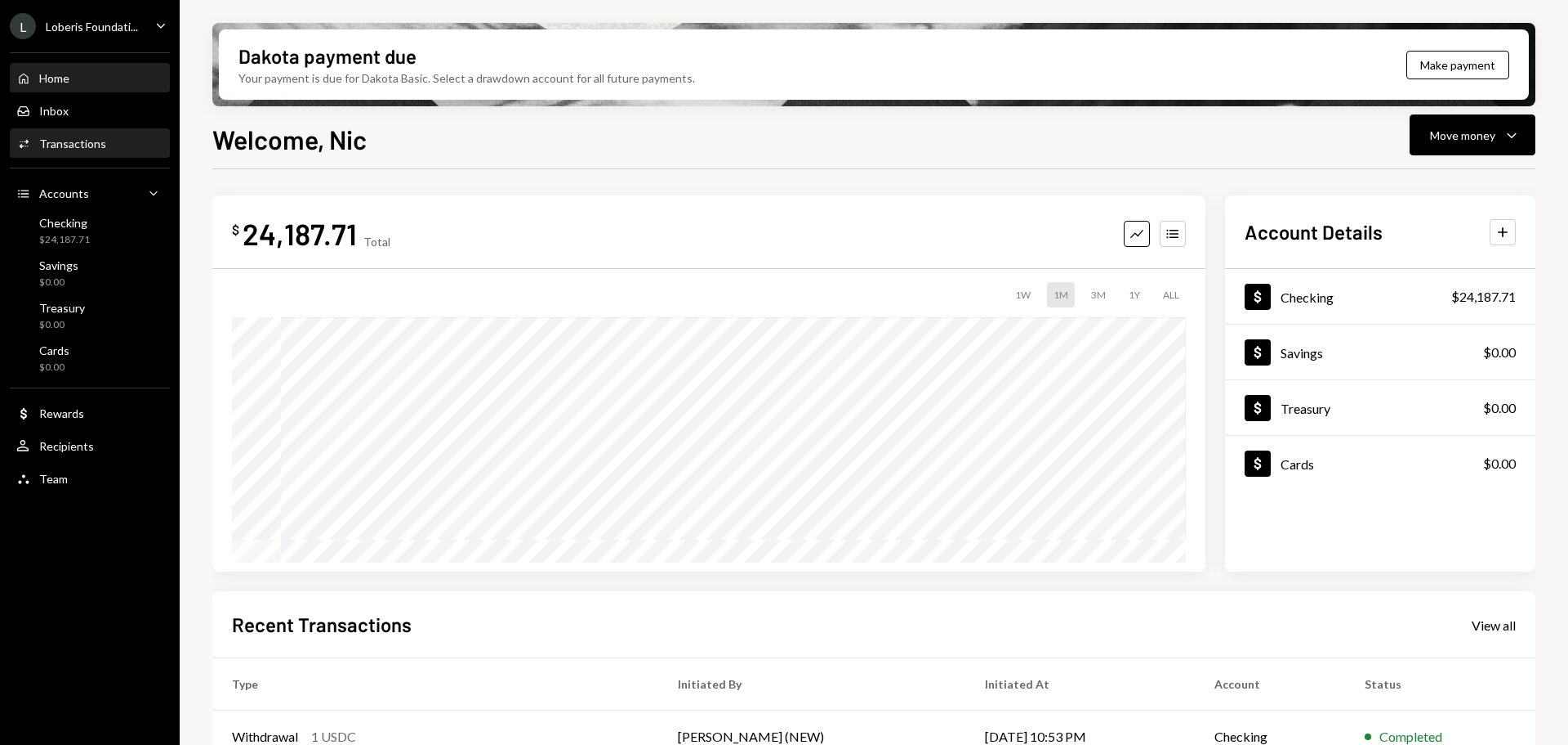
click at [72, 137] on div "Transactions" at bounding box center [73, 143] width 67 height 14
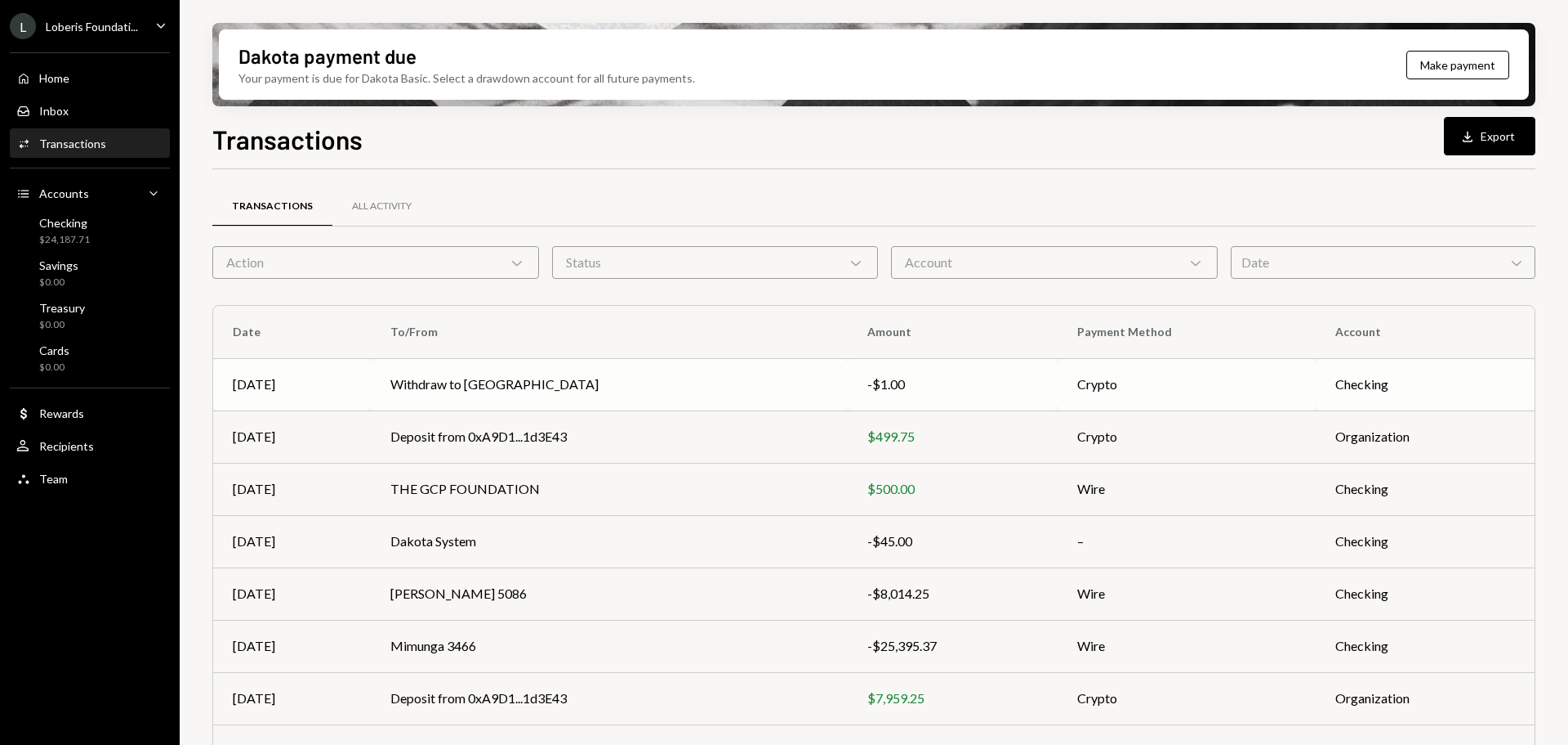
click at [718, 378] on td "Withdraw to [GEOGRAPHIC_DATA]" at bounding box center [609, 384] width 477 height 52
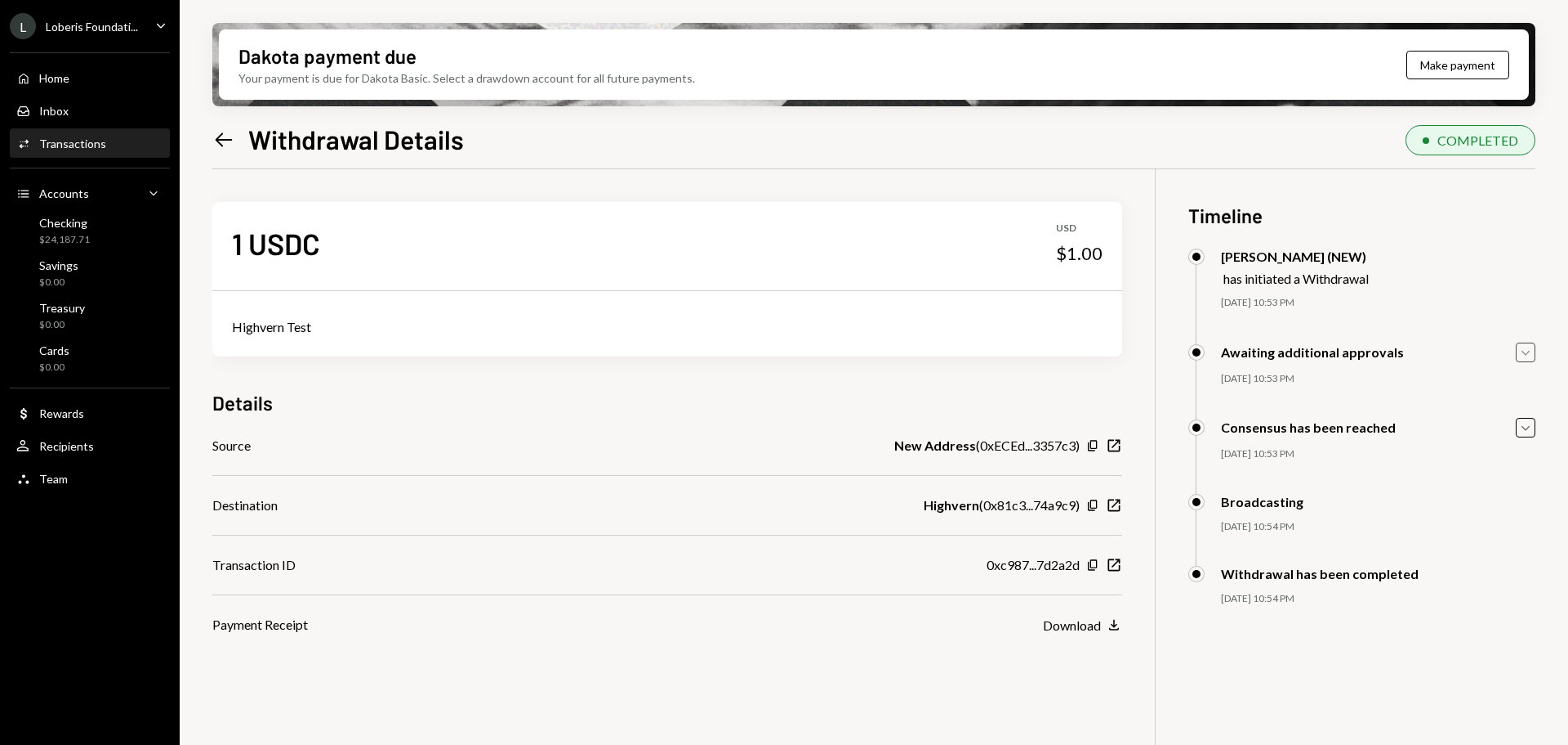
click at [1517, 357] on icon "Caret Down" at bounding box center [1525, 352] width 18 height 18
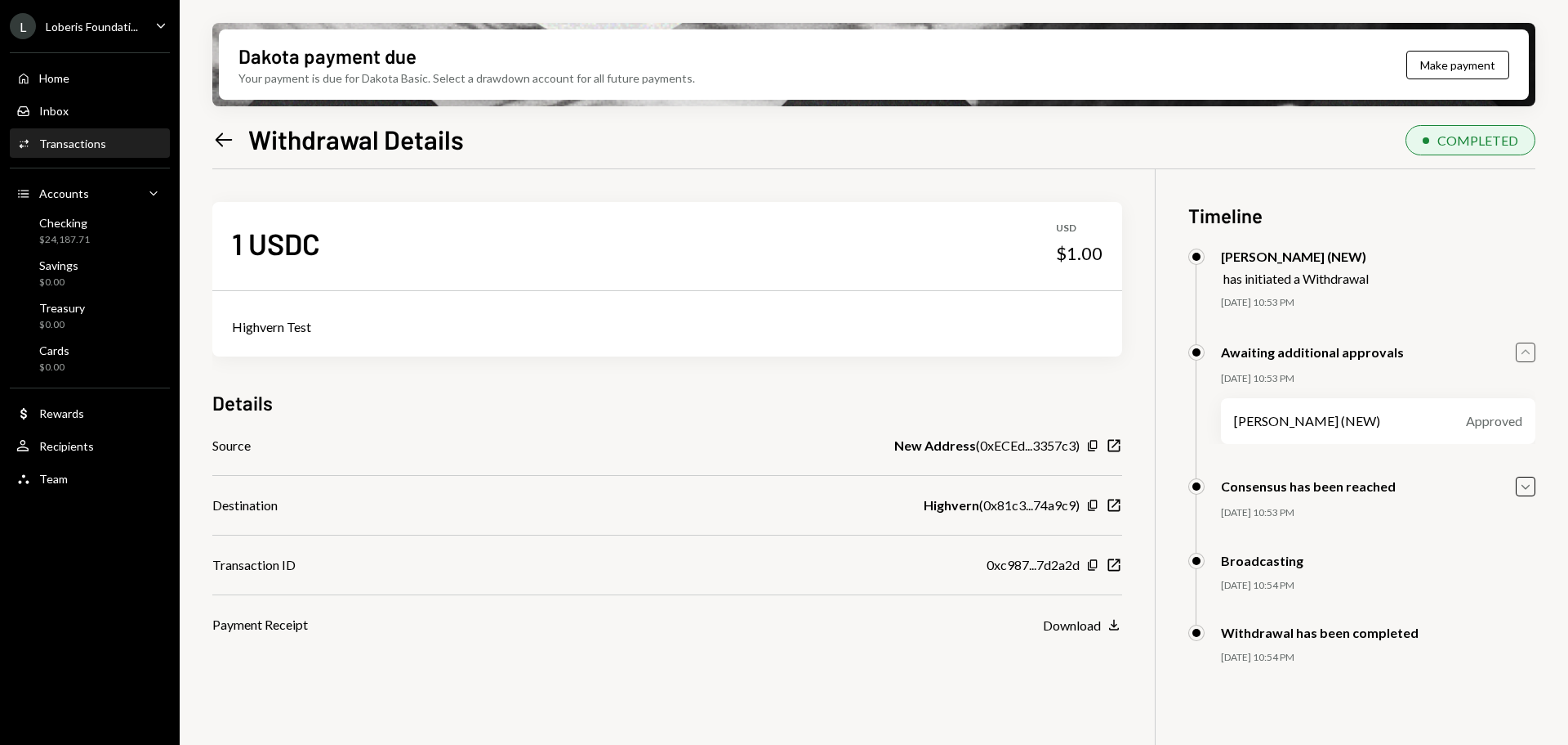
click at [1517, 357] on icon "Caret Up" at bounding box center [1525, 352] width 18 height 18
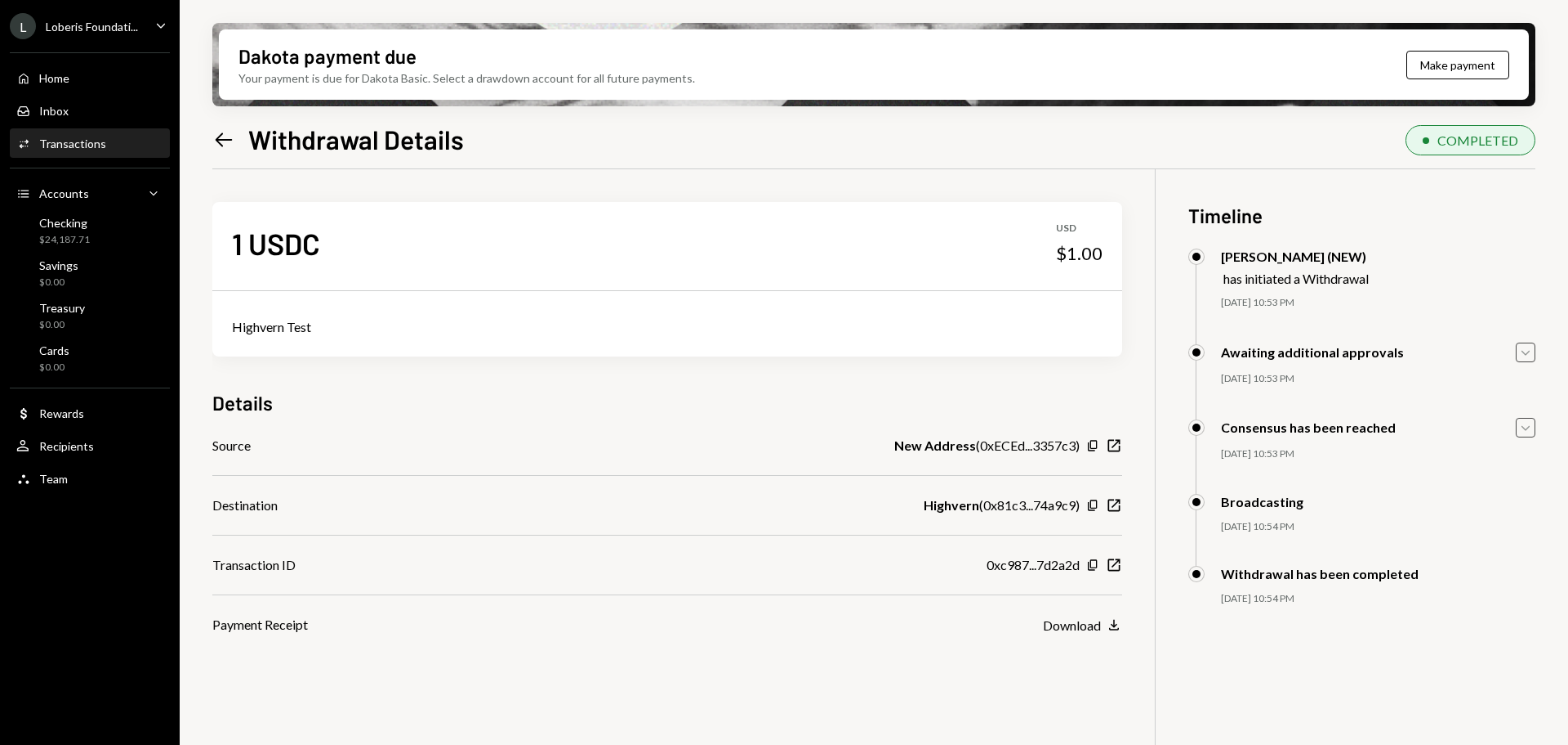
click at [1517, 430] on icon "Caret Down" at bounding box center [1525, 427] width 18 height 18
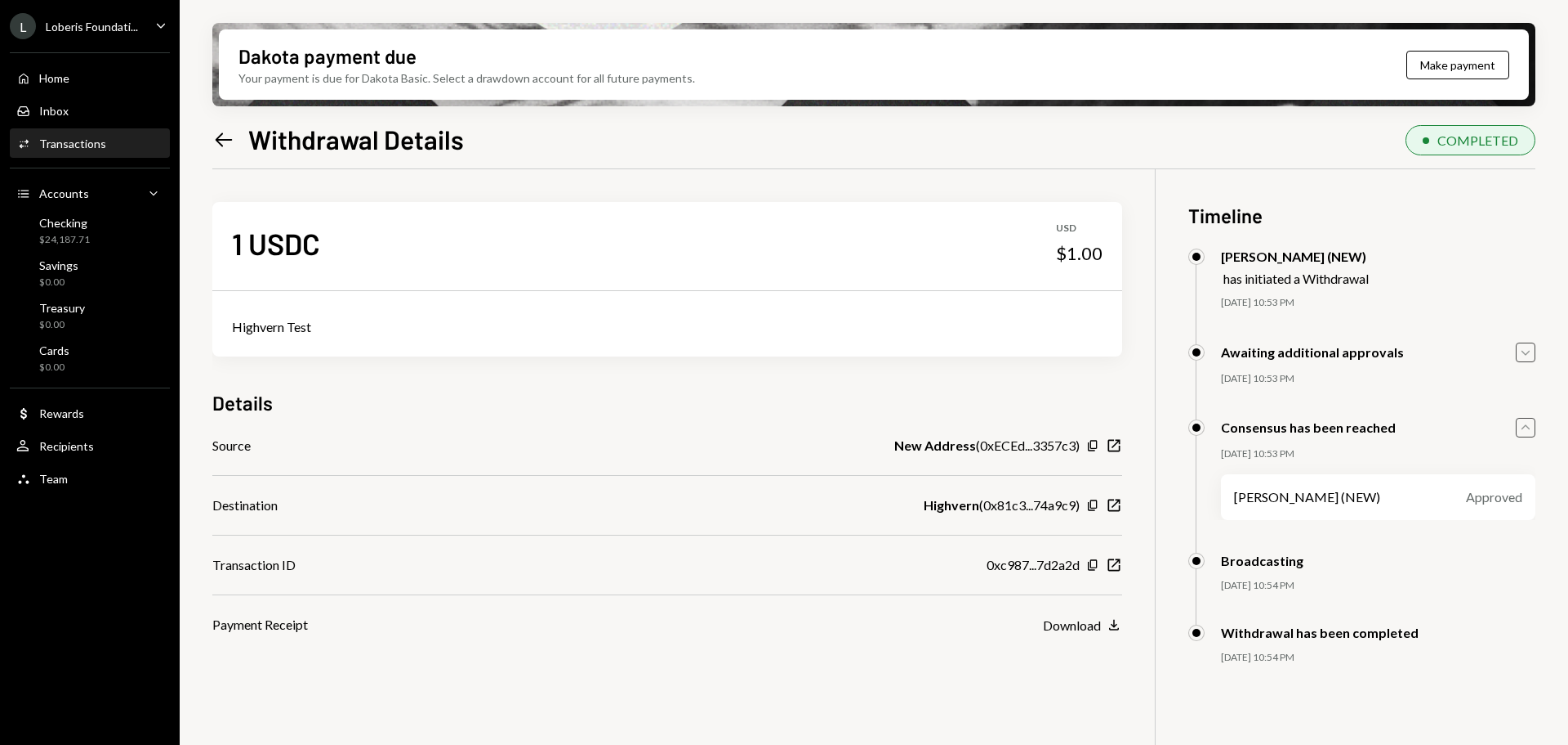
click at [1518, 427] on icon "Caret Up" at bounding box center [1525, 427] width 18 height 18
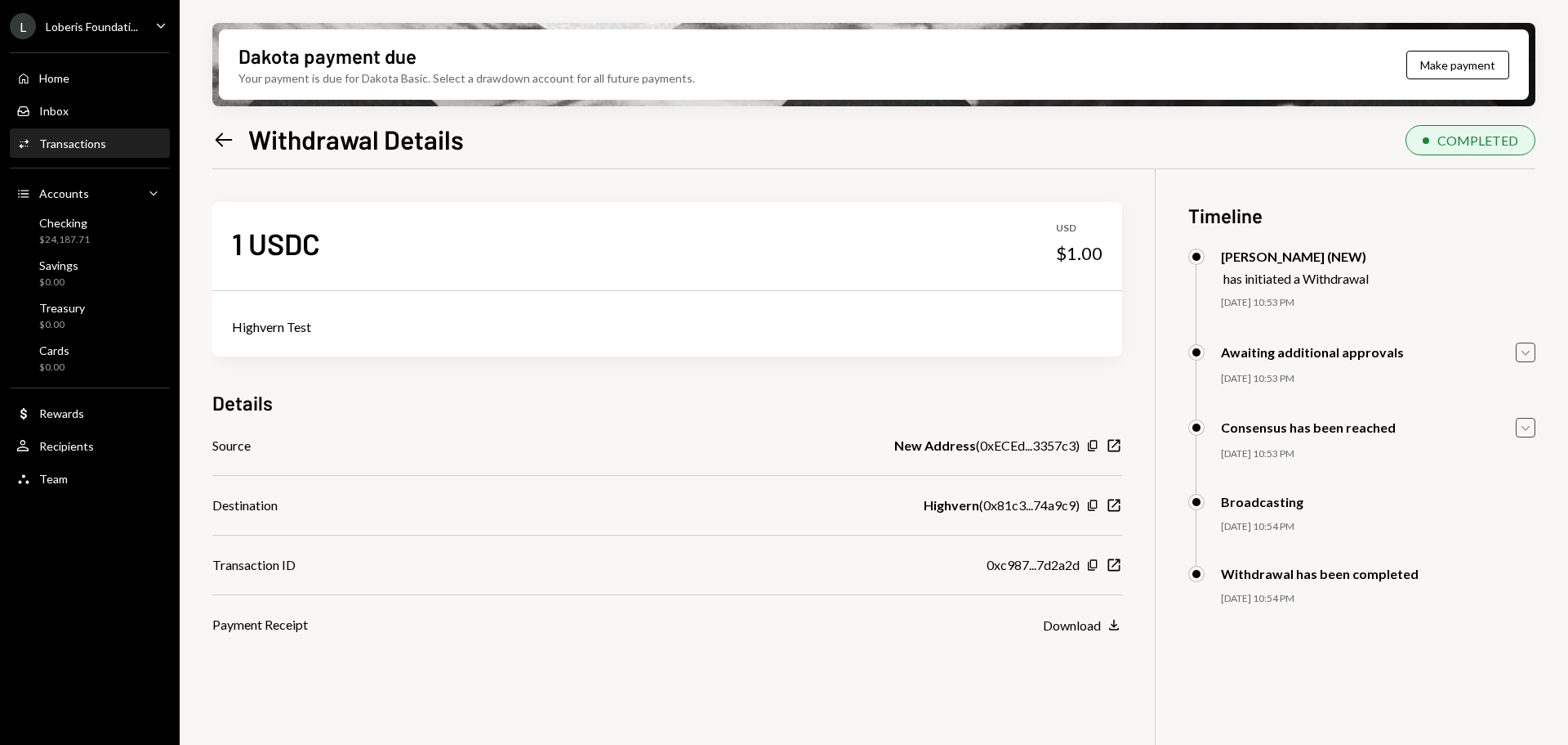
click at [715, 657] on div "1 USDC USD $1.00 Highvern Test Details Source New Address ( 0xECEd...3357c3 ) C…" at bounding box center [874, 542] width 1324 height 745
click at [1534, 432] on icon "Caret Down" at bounding box center [1525, 427] width 18 height 18
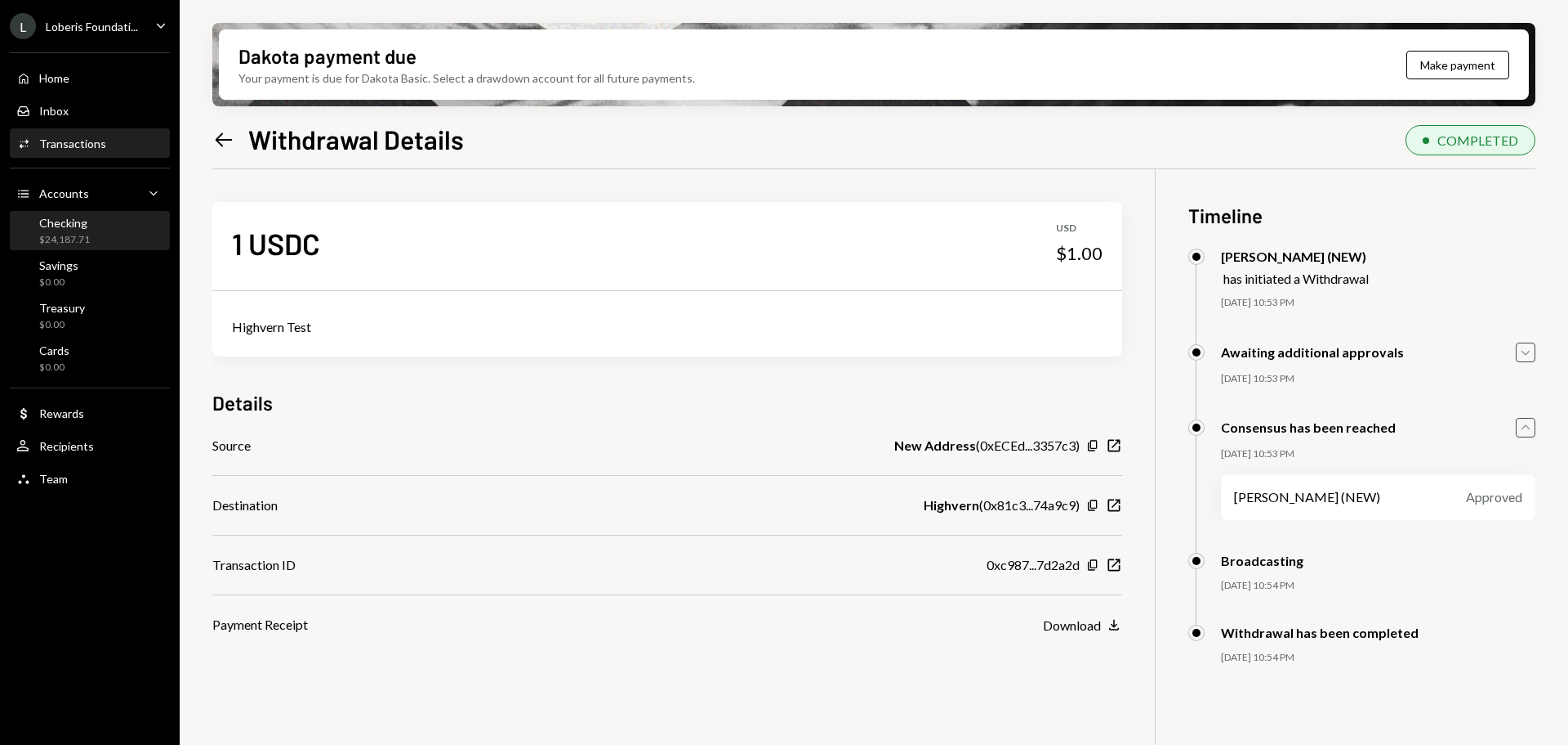
click at [87, 234] on div "$24,187.71" at bounding box center [64, 239] width 51 height 14
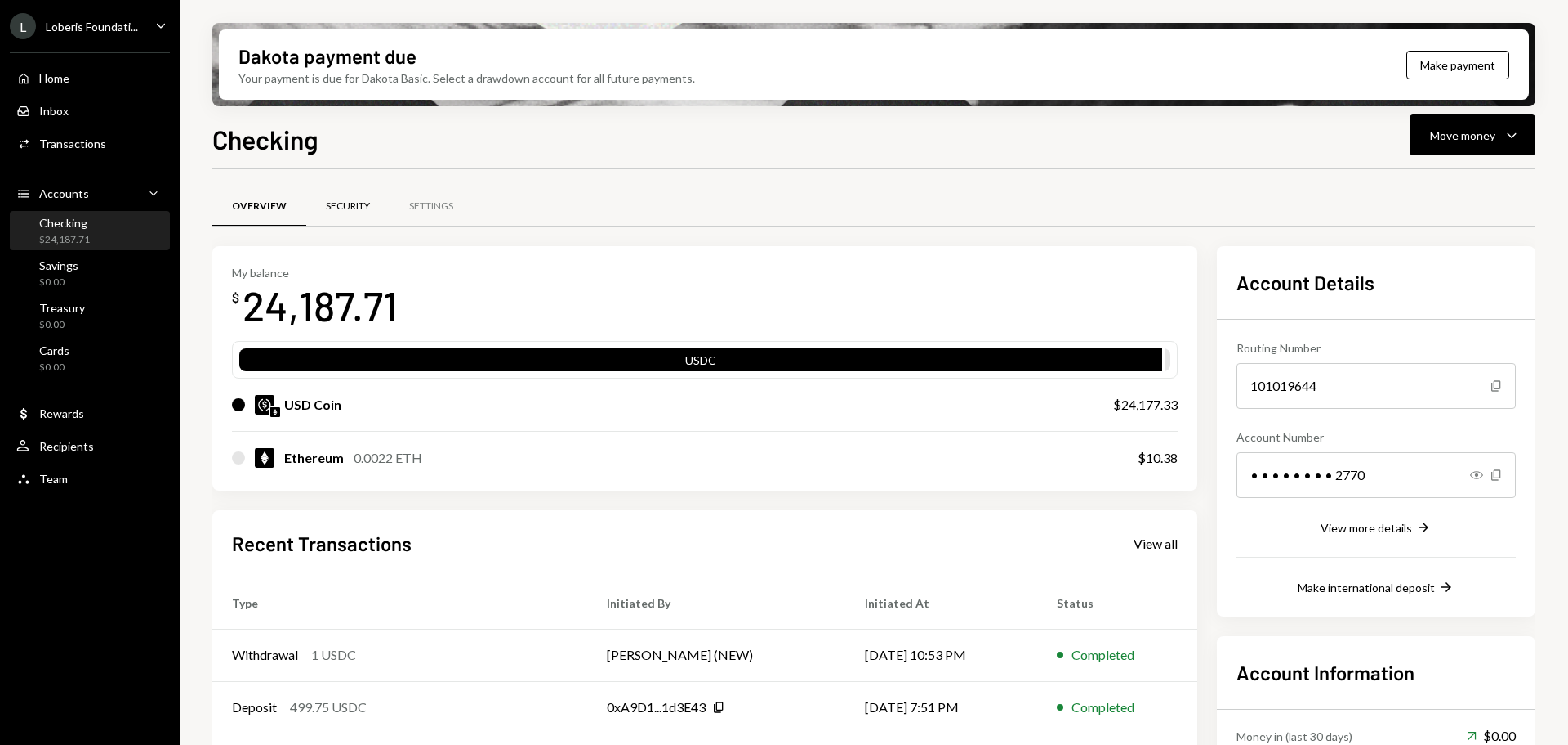
click at [363, 205] on div "Security" at bounding box center [347, 206] width 44 height 14
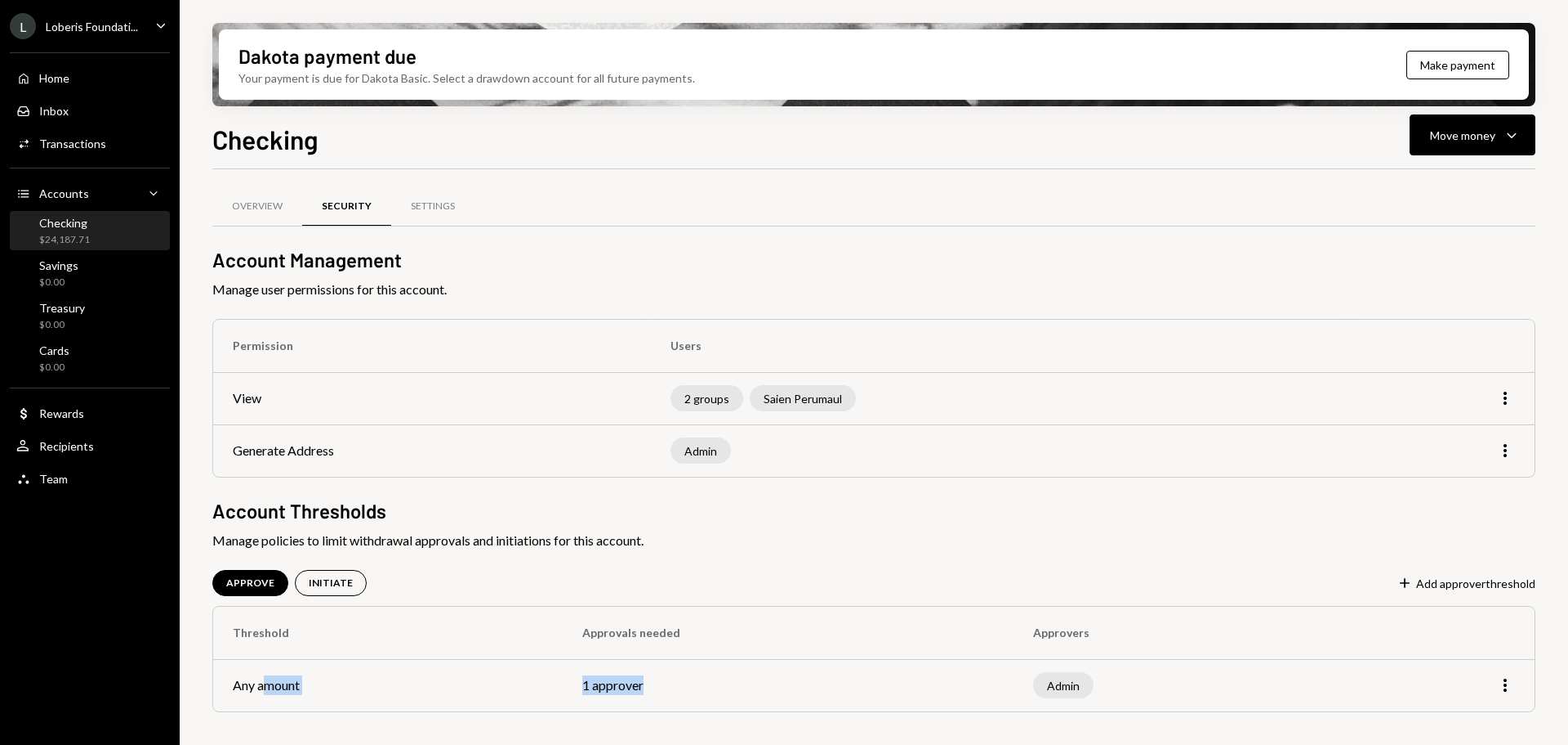
drag, startPoint x: 265, startPoint y: 675, endPoint x: 889, endPoint y: 689, distance: 624.2
click at [889, 689] on tr "Any amount 1 approver Admin More" at bounding box center [874, 685] width 1322 height 52
click at [1507, 687] on icon "More" at bounding box center [1505, 685] width 20 height 20
click at [1453, 719] on div "Edit" at bounding box center [1468, 719] width 81 height 28
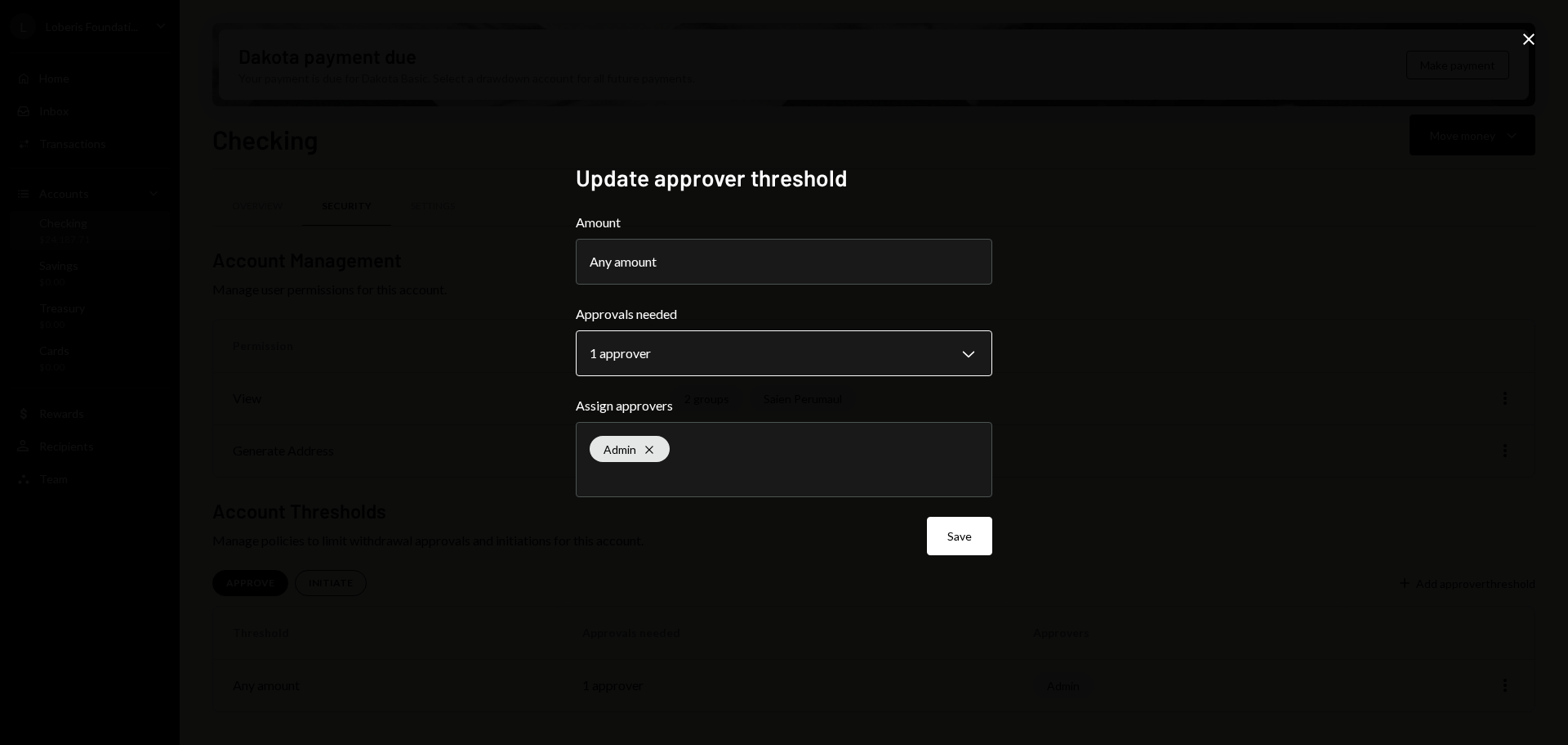
click at [768, 360] on body "**********" at bounding box center [784, 372] width 1568 height 745
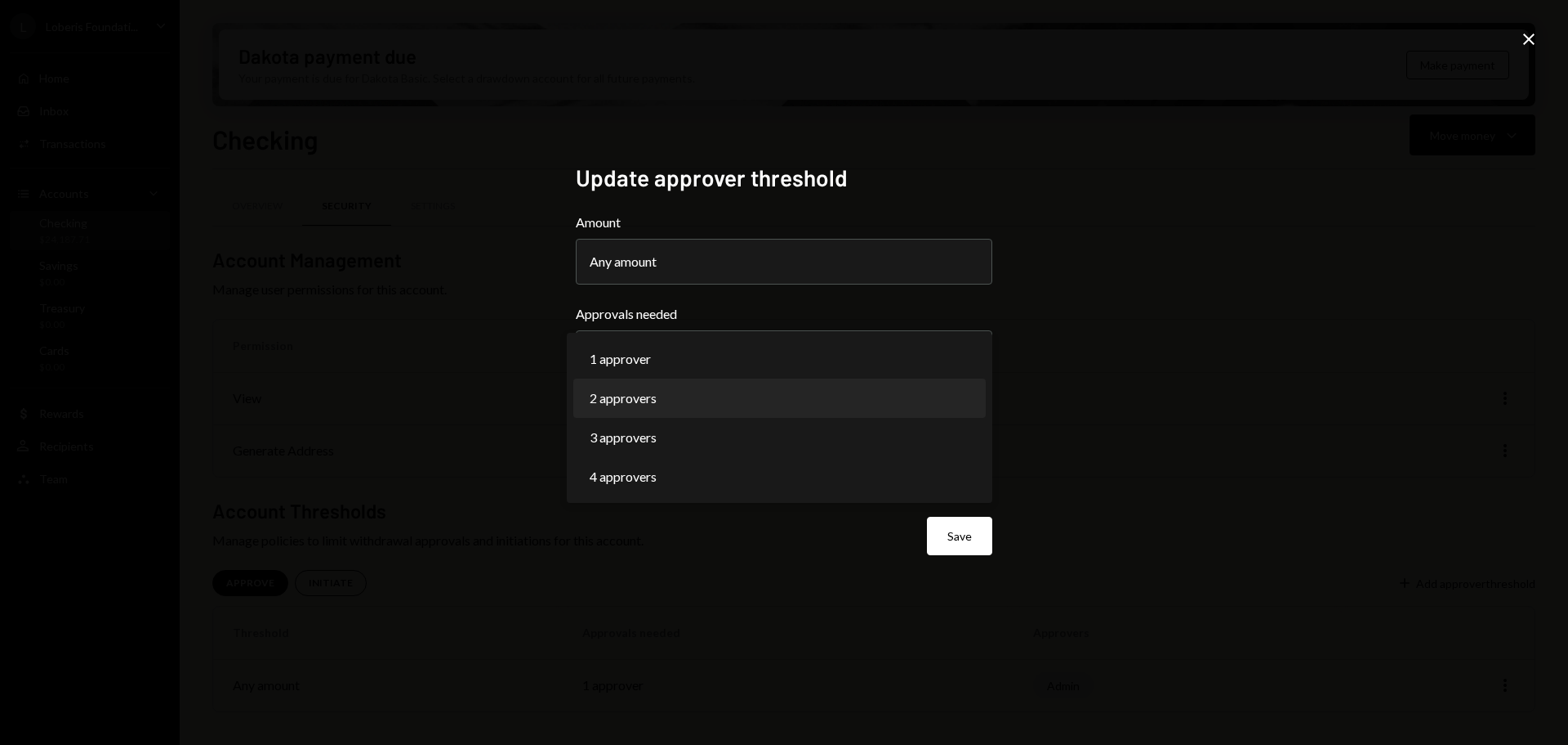
select select "*"
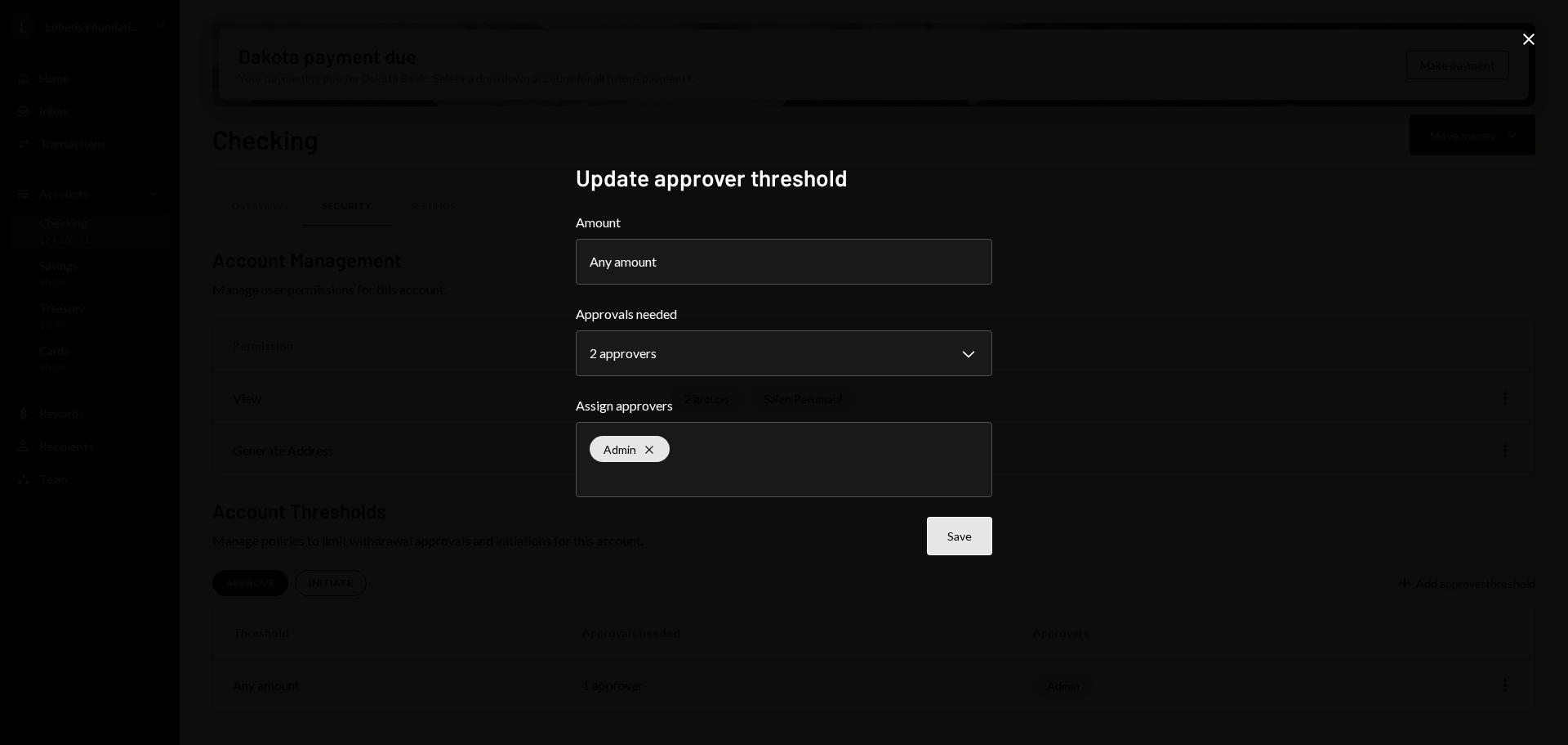
click at [961, 540] on button "Save" at bounding box center [960, 536] width 65 height 39
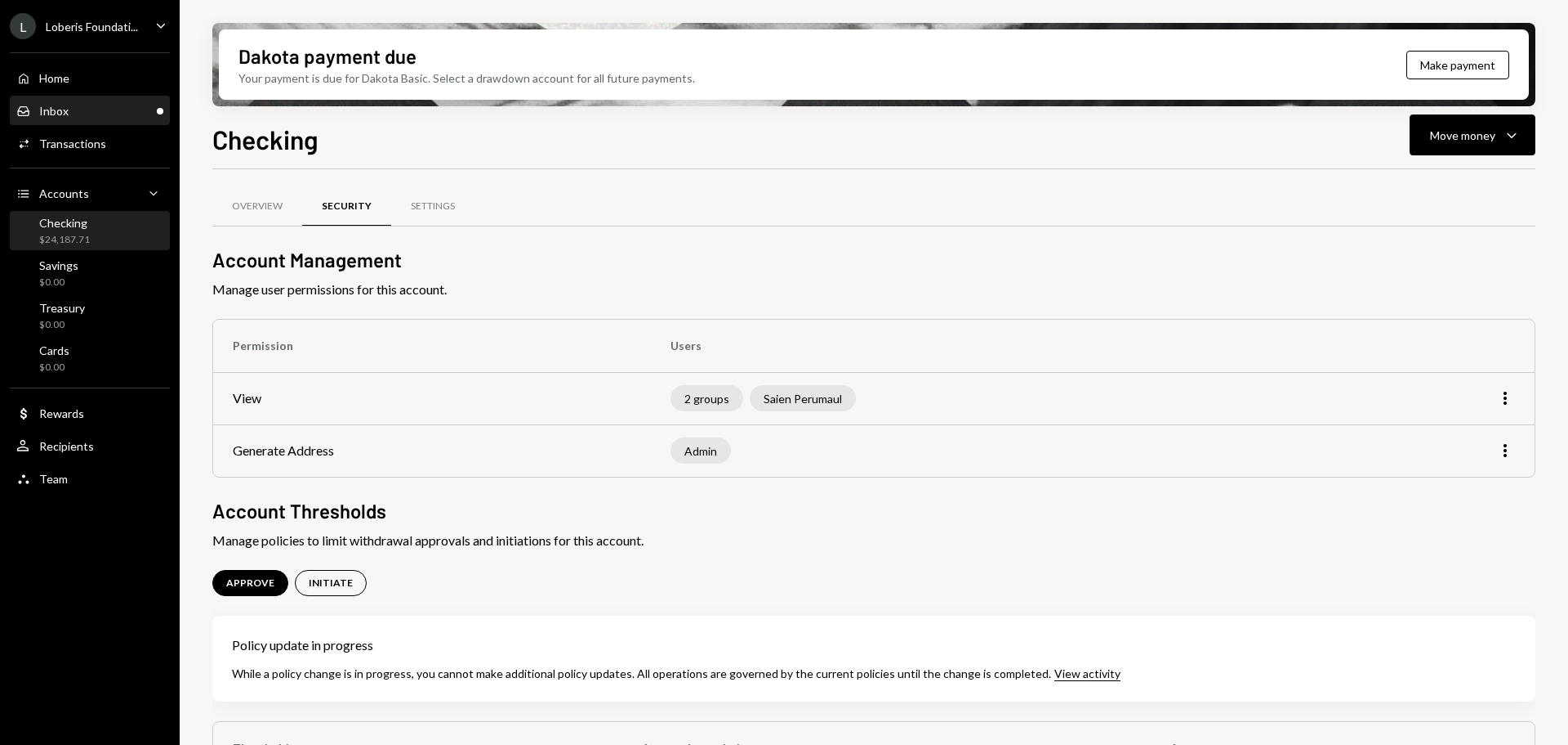
click at [87, 118] on div "Inbox Inbox" at bounding box center [89, 111] width 147 height 15
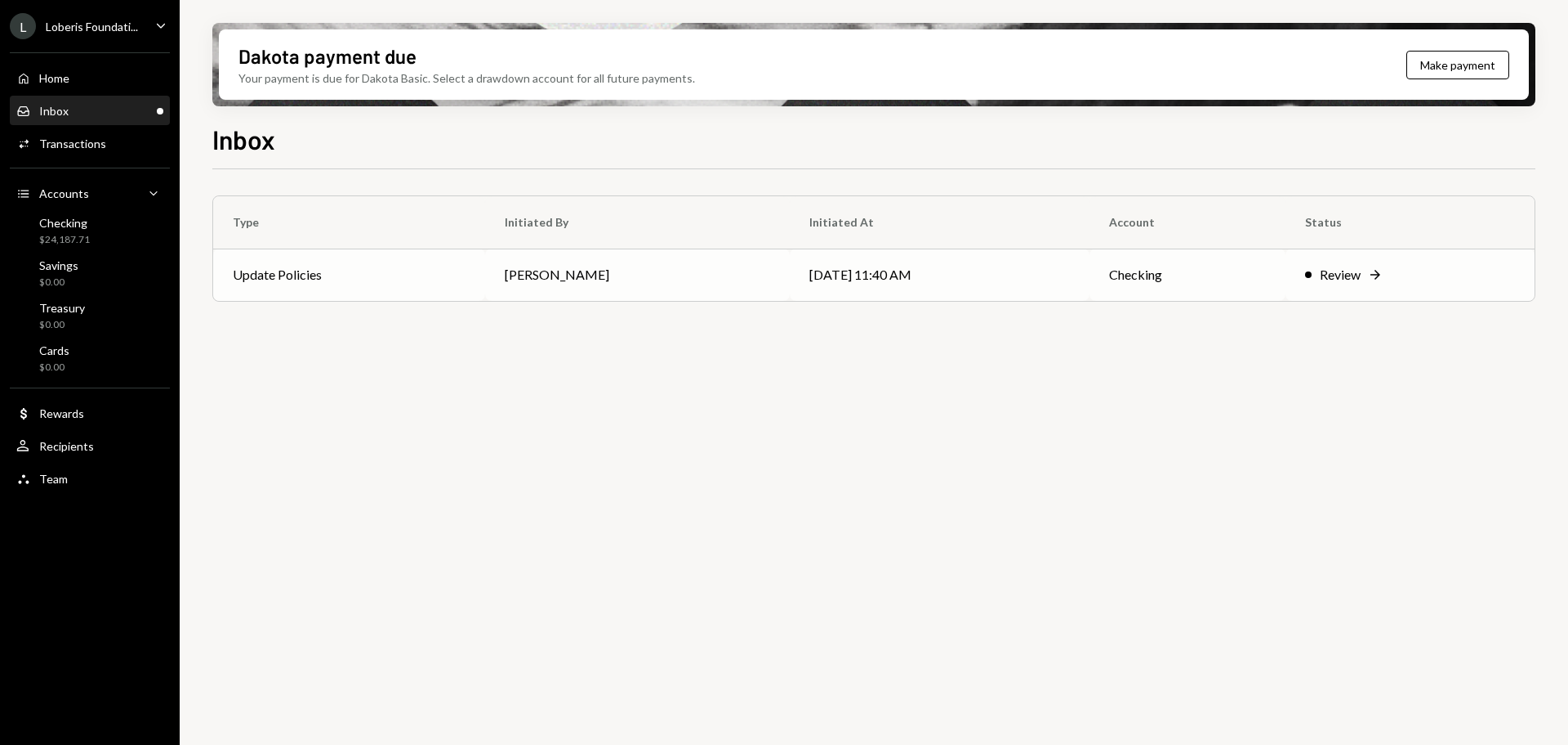
click at [1360, 280] on div "Review Right Arrow" at bounding box center [1410, 275] width 210 height 20
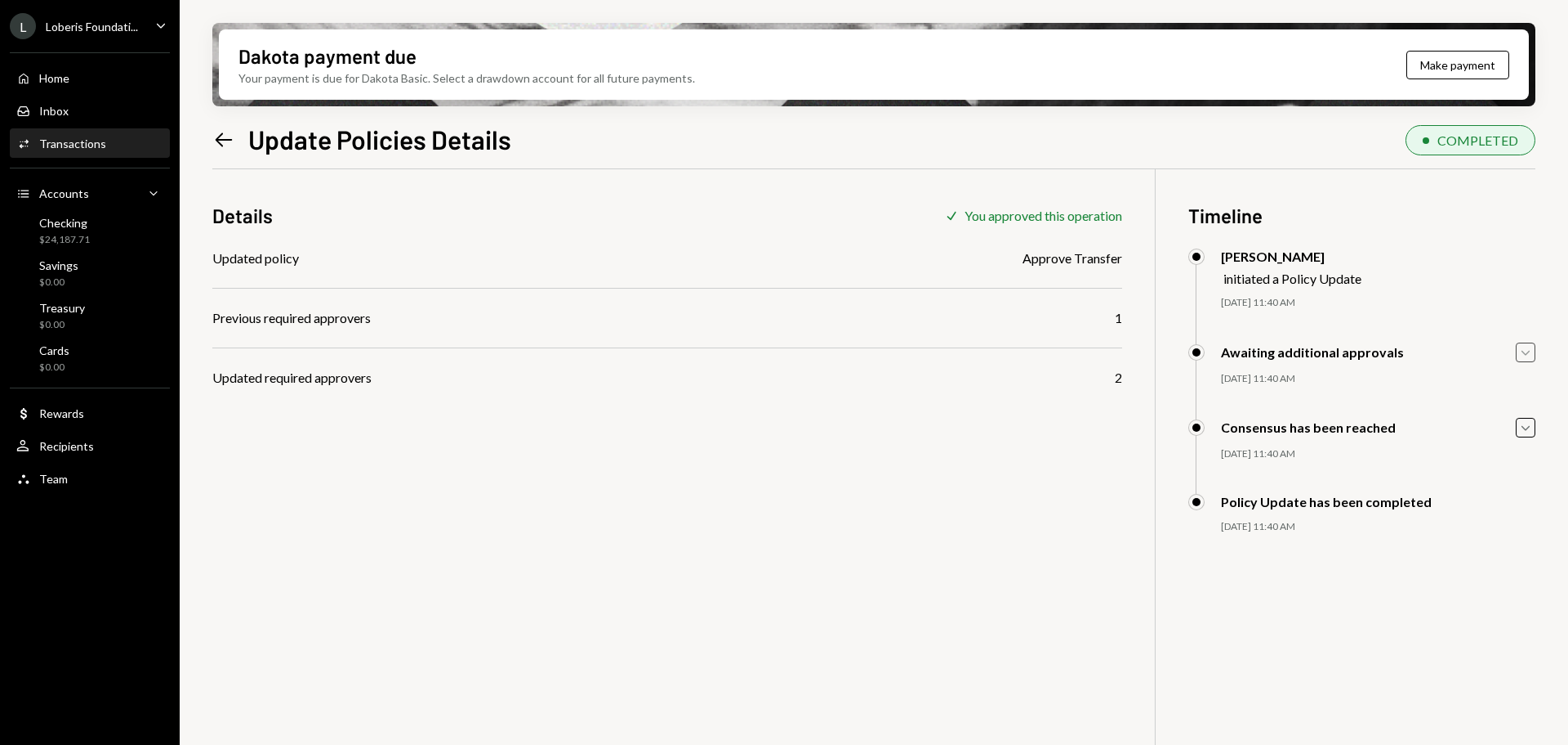
click at [1520, 351] on icon "Caret Down" at bounding box center [1525, 352] width 18 height 18
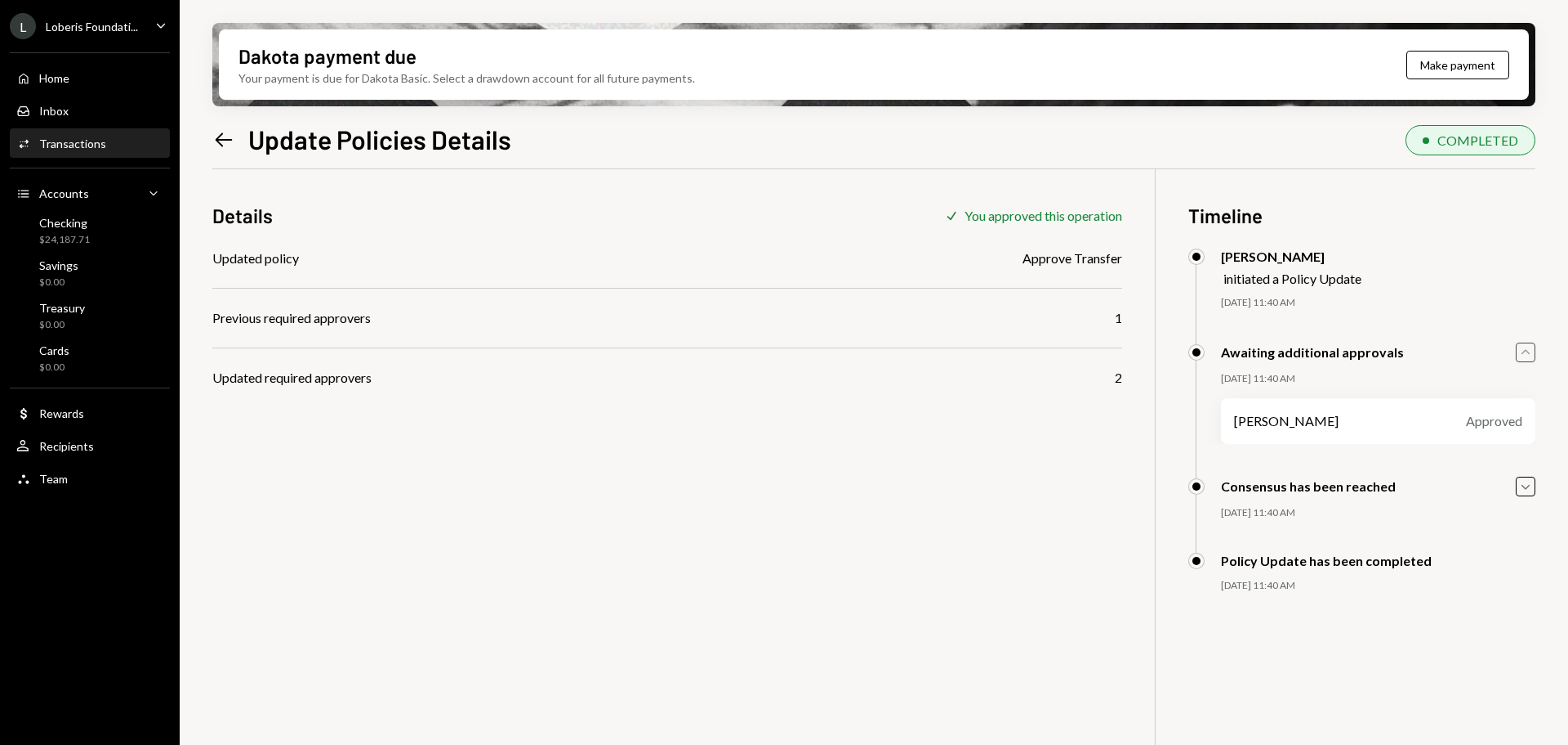
click at [1520, 351] on icon "Caret Up" at bounding box center [1525, 352] width 18 height 18
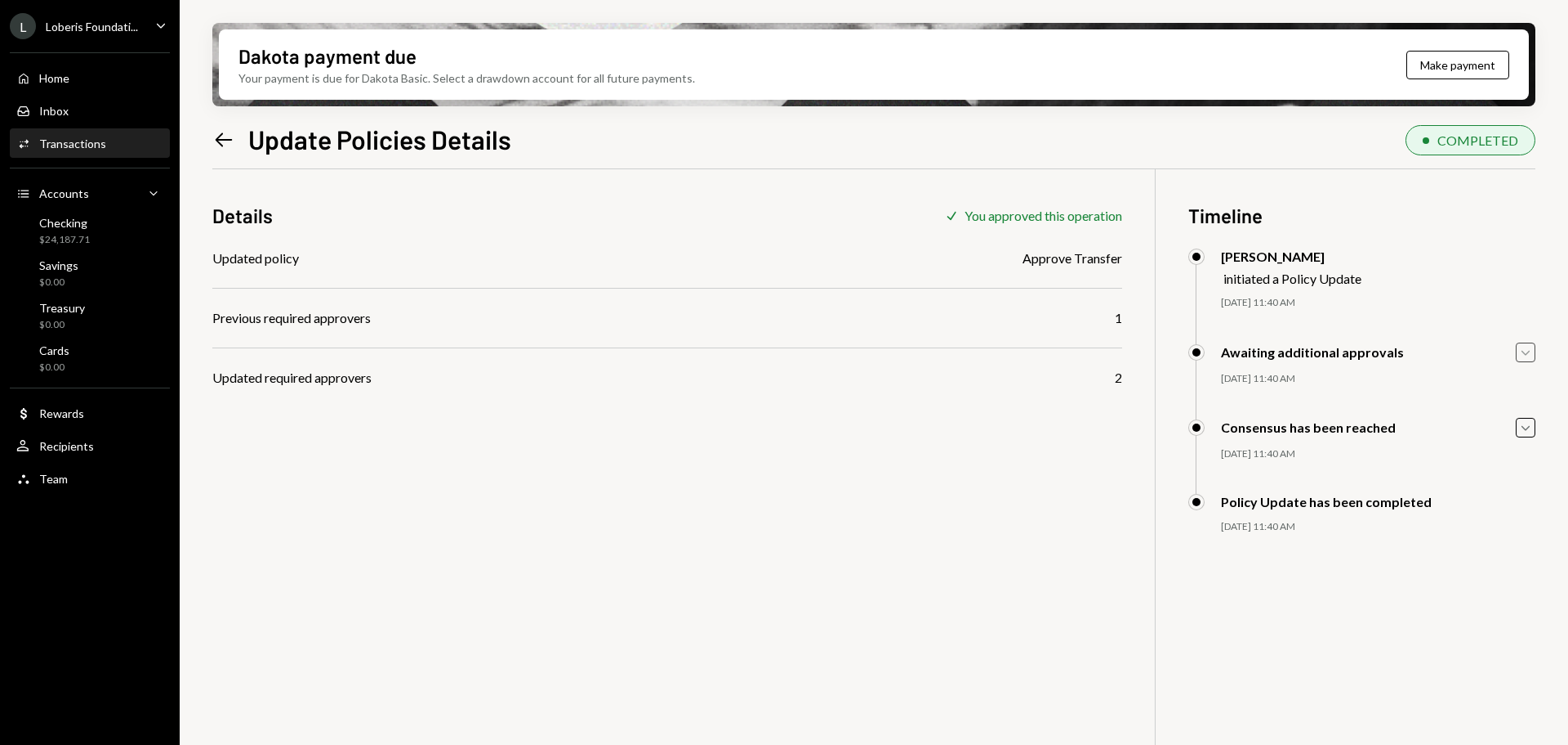
click at [223, 146] on icon "Left Arrow" at bounding box center [224, 140] width 23 height 23
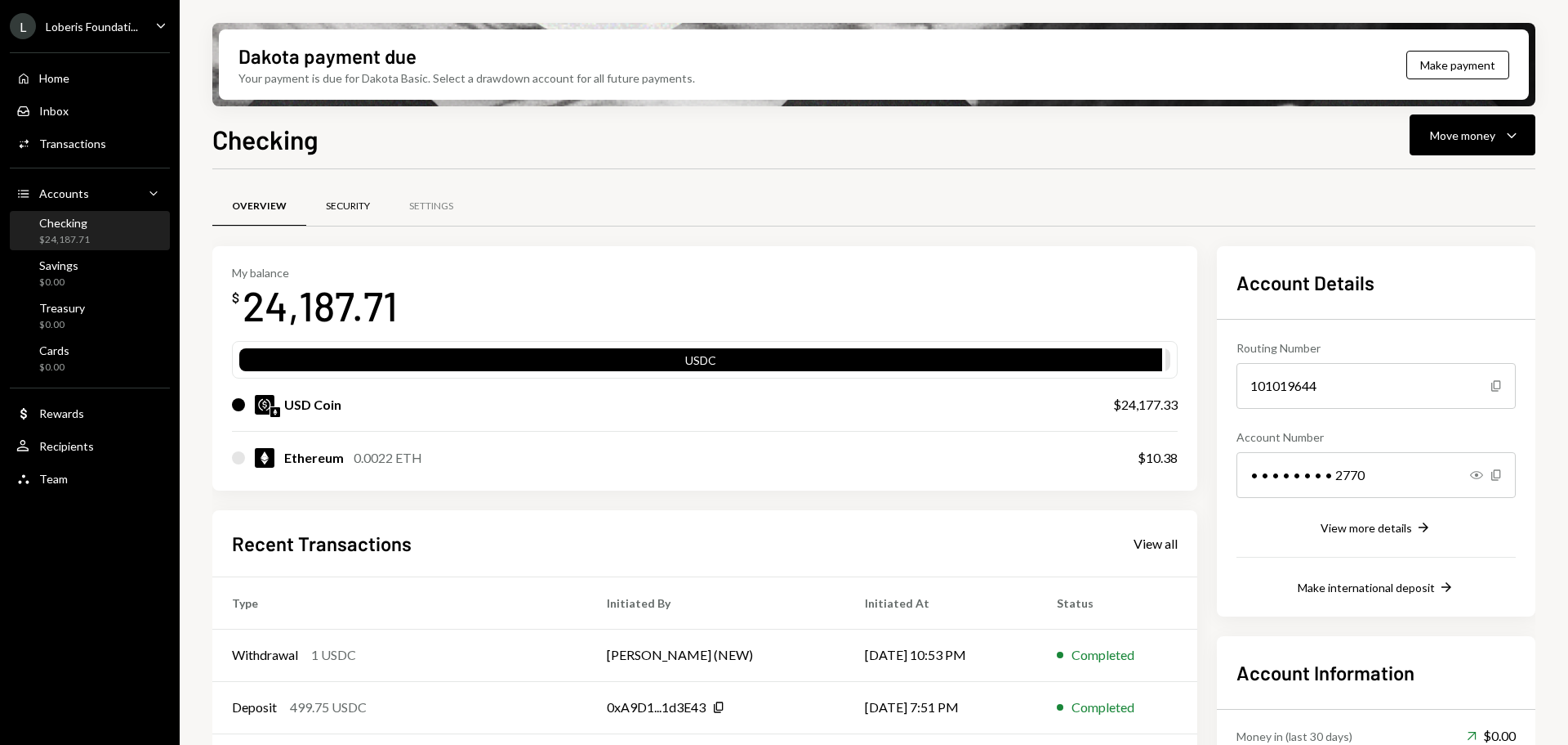
click at [351, 211] on div "Security" at bounding box center [347, 206] width 44 height 14
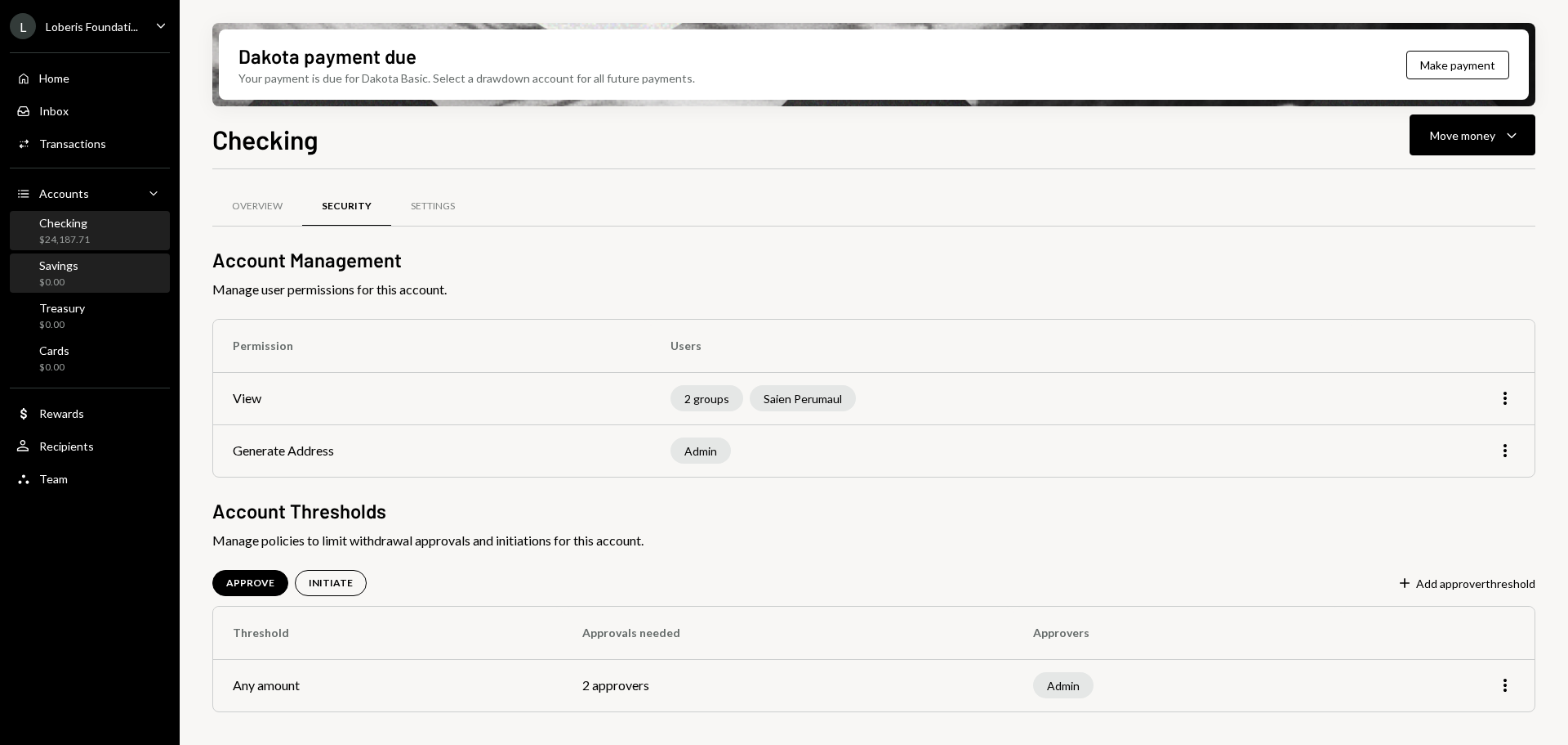
click at [63, 270] on div "Savings" at bounding box center [59, 265] width 39 height 14
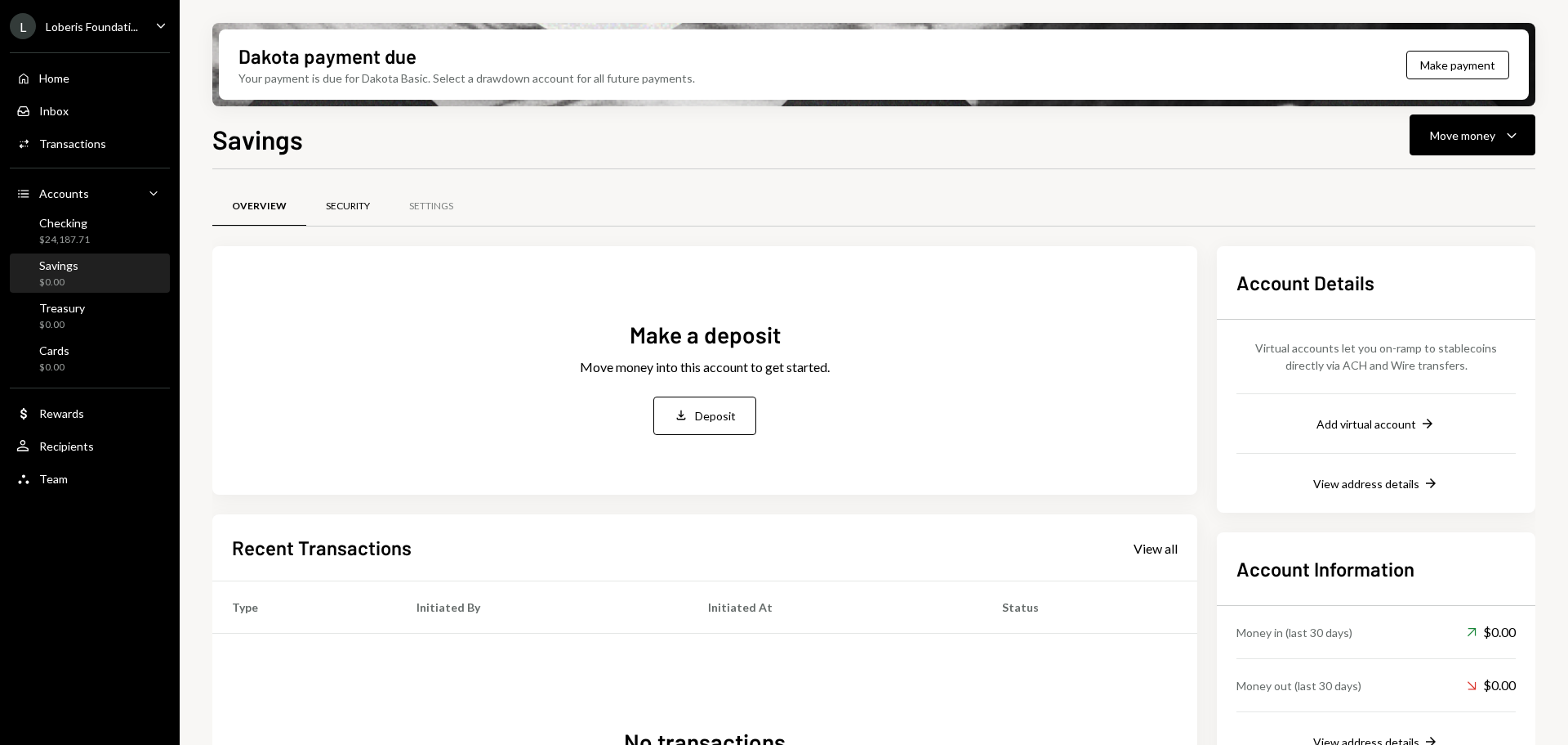
click at [358, 205] on div "Security" at bounding box center [347, 206] width 44 height 14
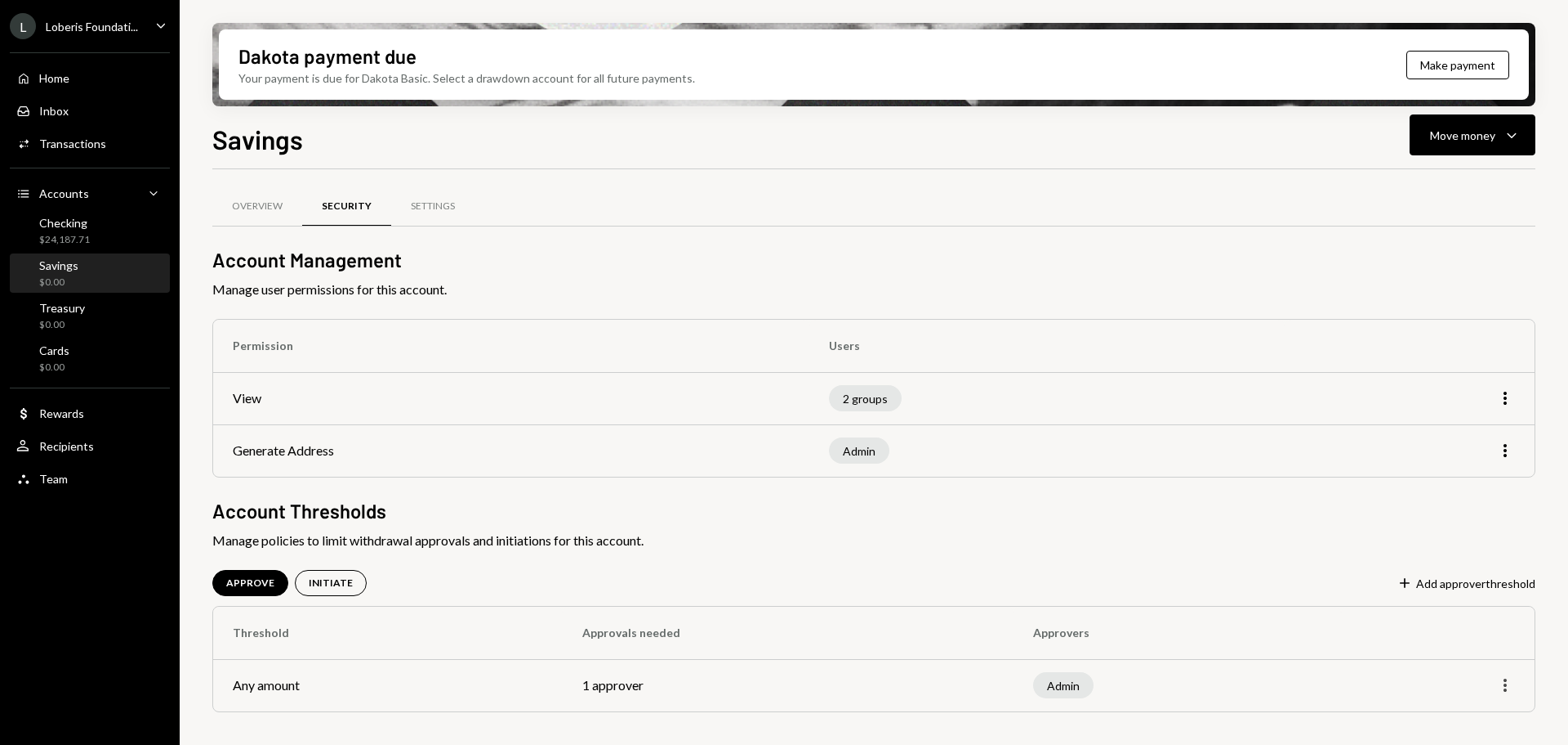
click at [1511, 694] on icon "More" at bounding box center [1505, 685] width 20 height 20
click at [1467, 732] on div "Edit" at bounding box center [1468, 719] width 81 height 28
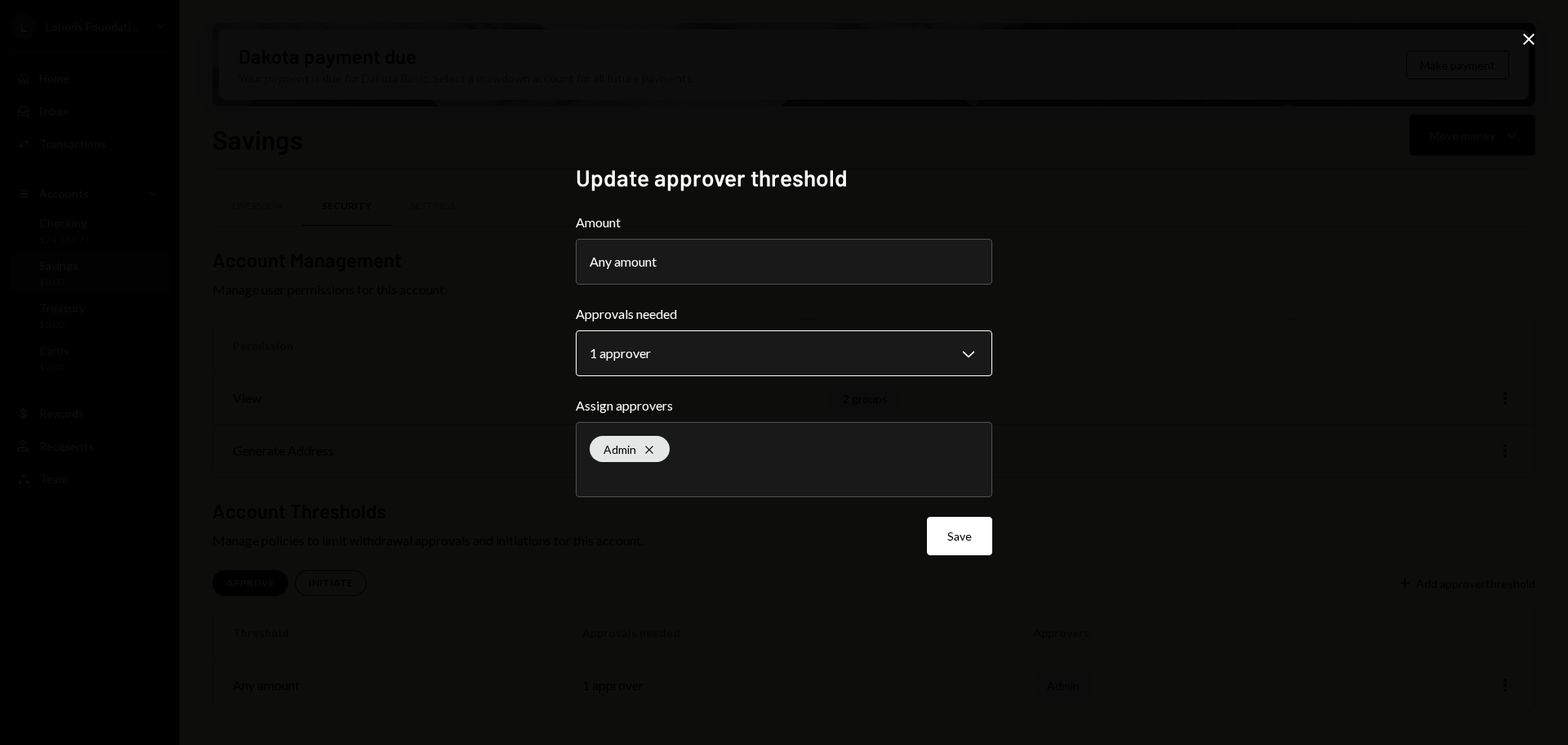
click at [892, 348] on body "**********" at bounding box center [784, 372] width 1568 height 745
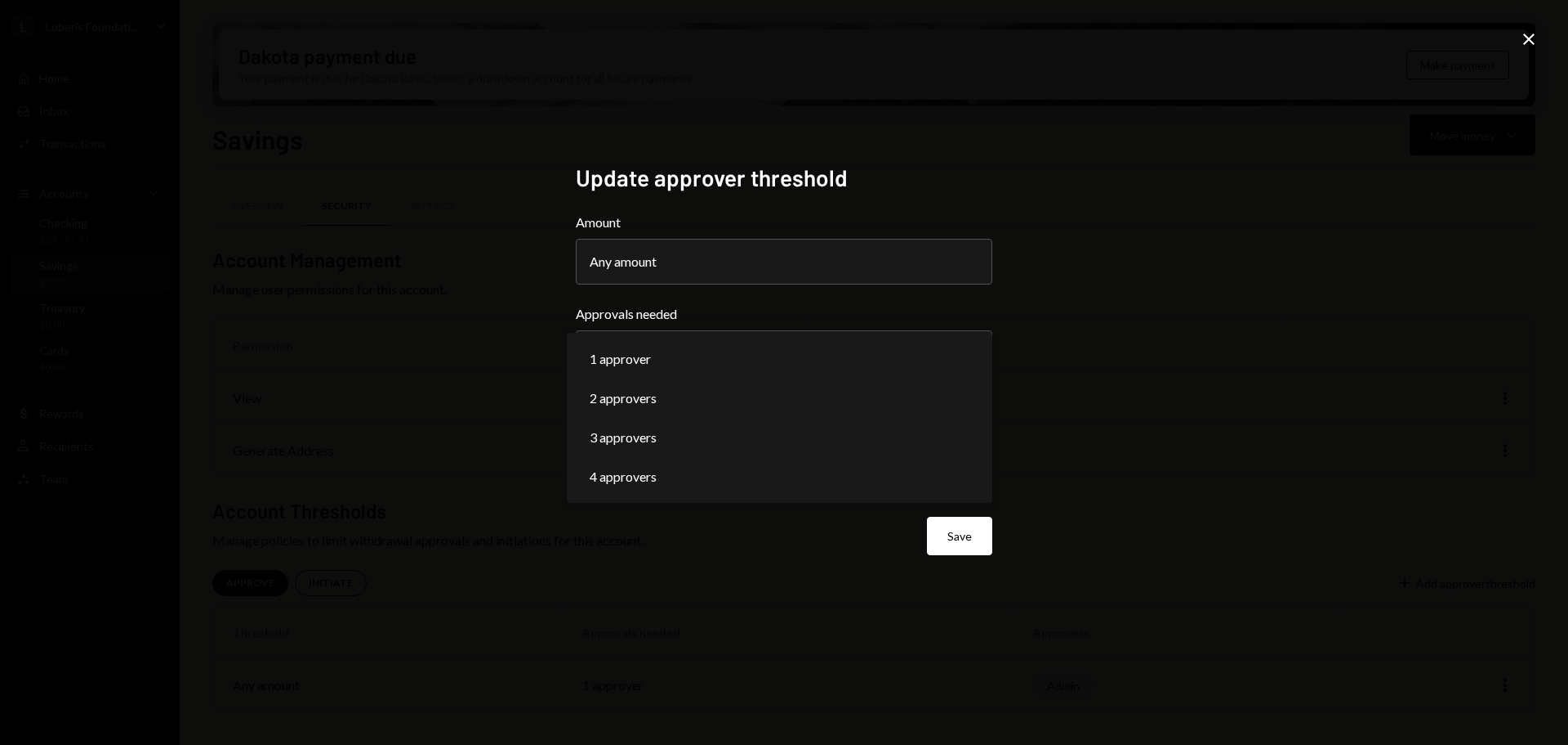
select select "*"
drag, startPoint x: 760, startPoint y: 401, endPoint x: 828, endPoint y: 434, distance: 75.6
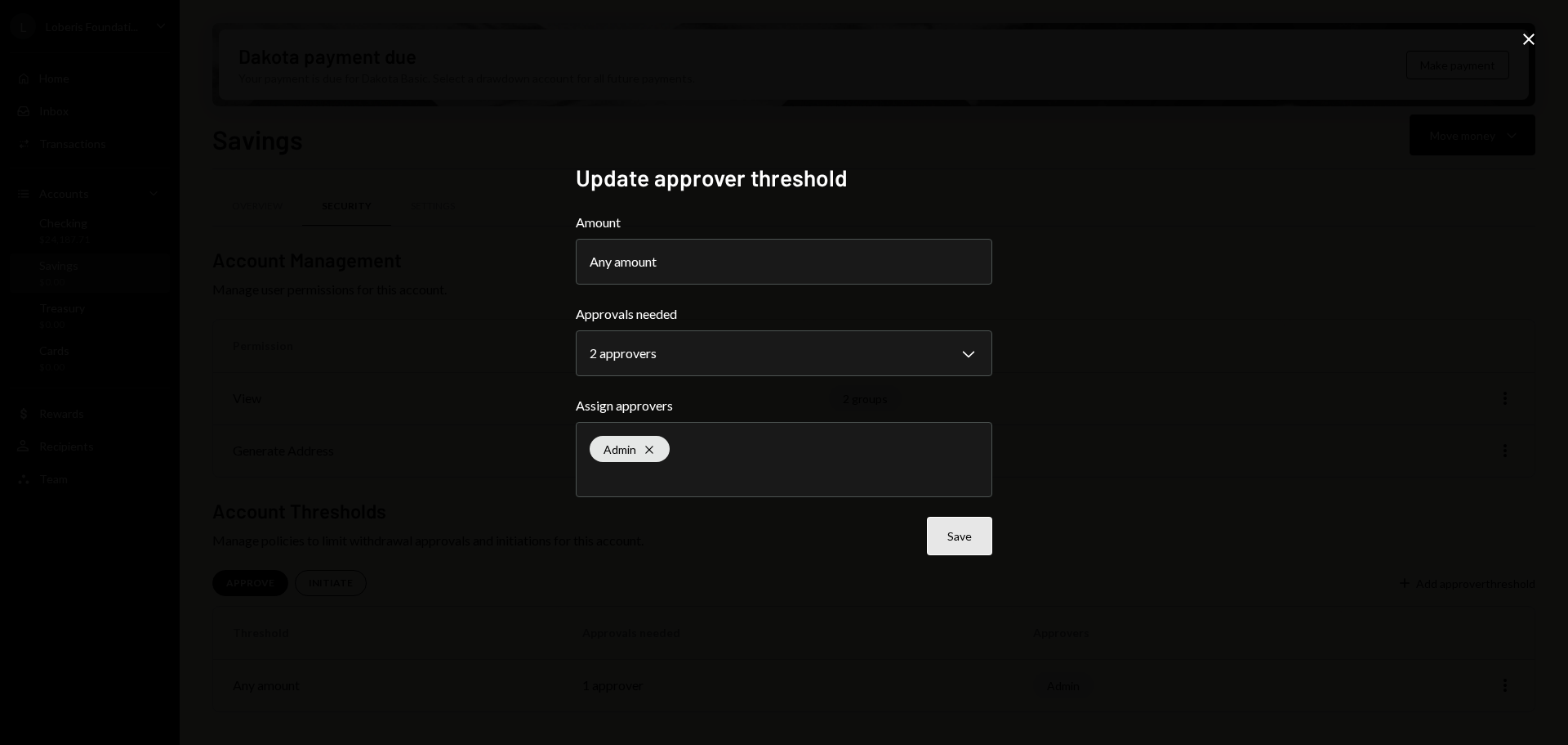
click at [952, 548] on button "Save" at bounding box center [960, 536] width 65 height 39
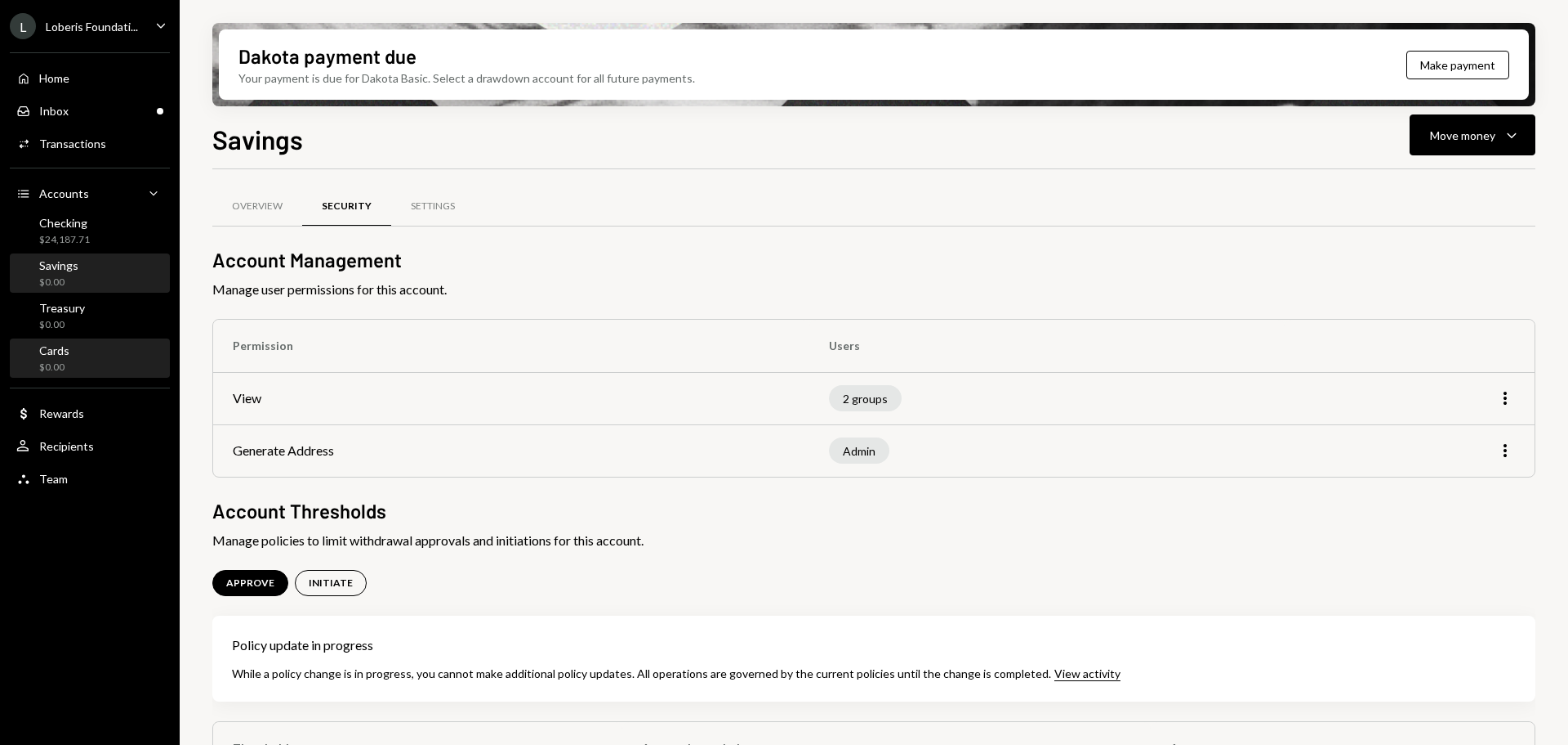
click at [85, 355] on div "Cards $0.00" at bounding box center [89, 359] width 147 height 31
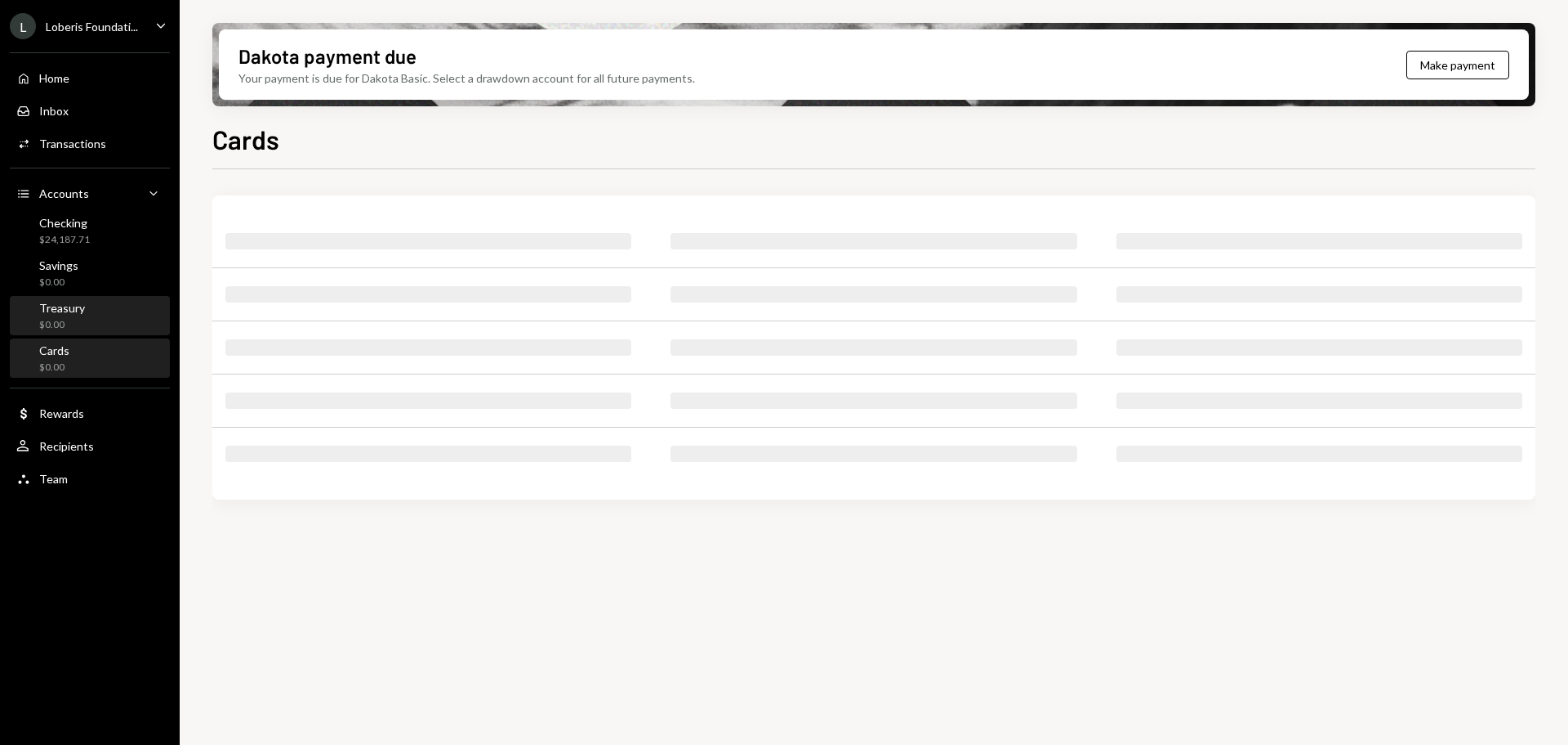
click at [96, 318] on div "Treasury $0.00" at bounding box center [89, 316] width 147 height 31
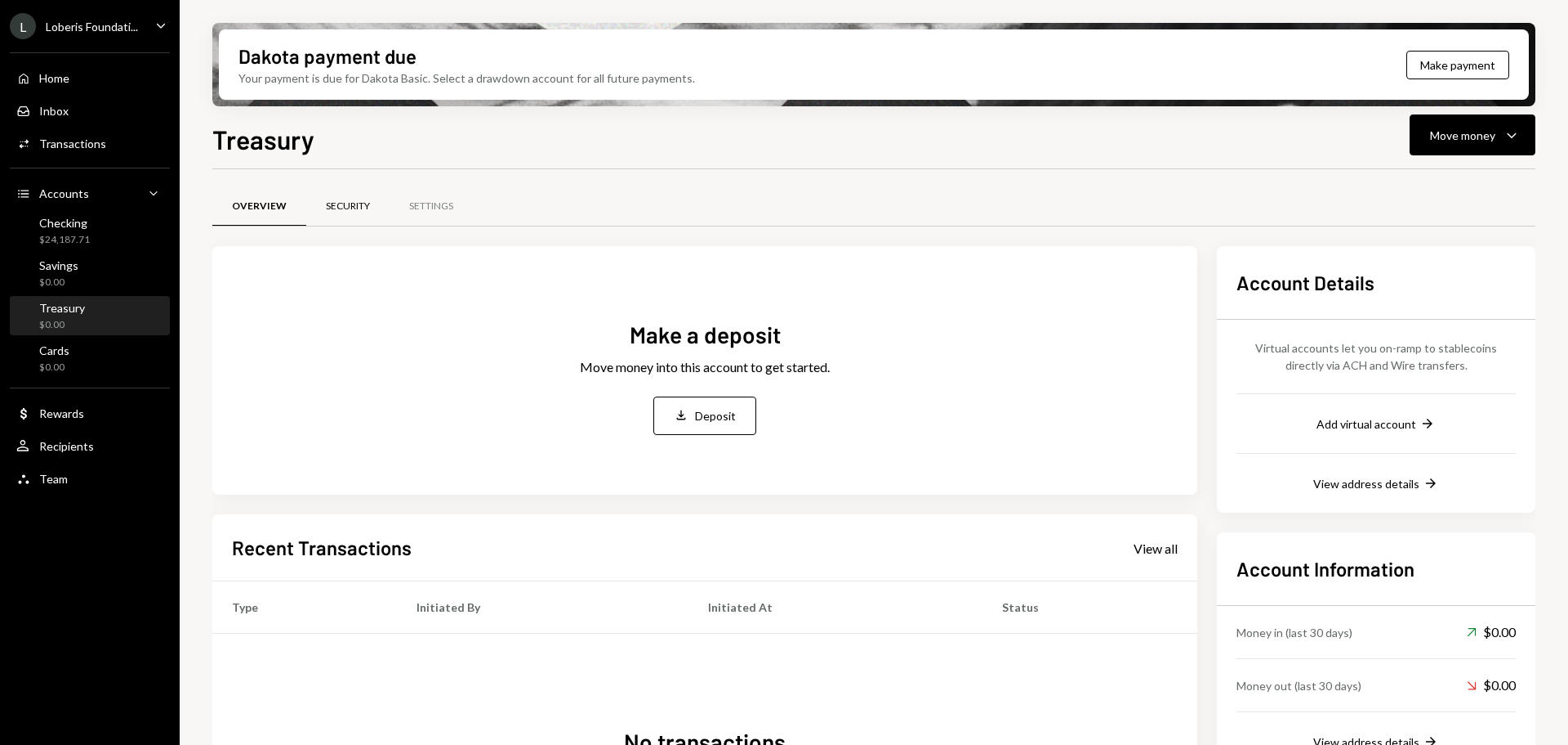
click at [334, 206] on div "Security" at bounding box center [347, 206] width 44 height 14
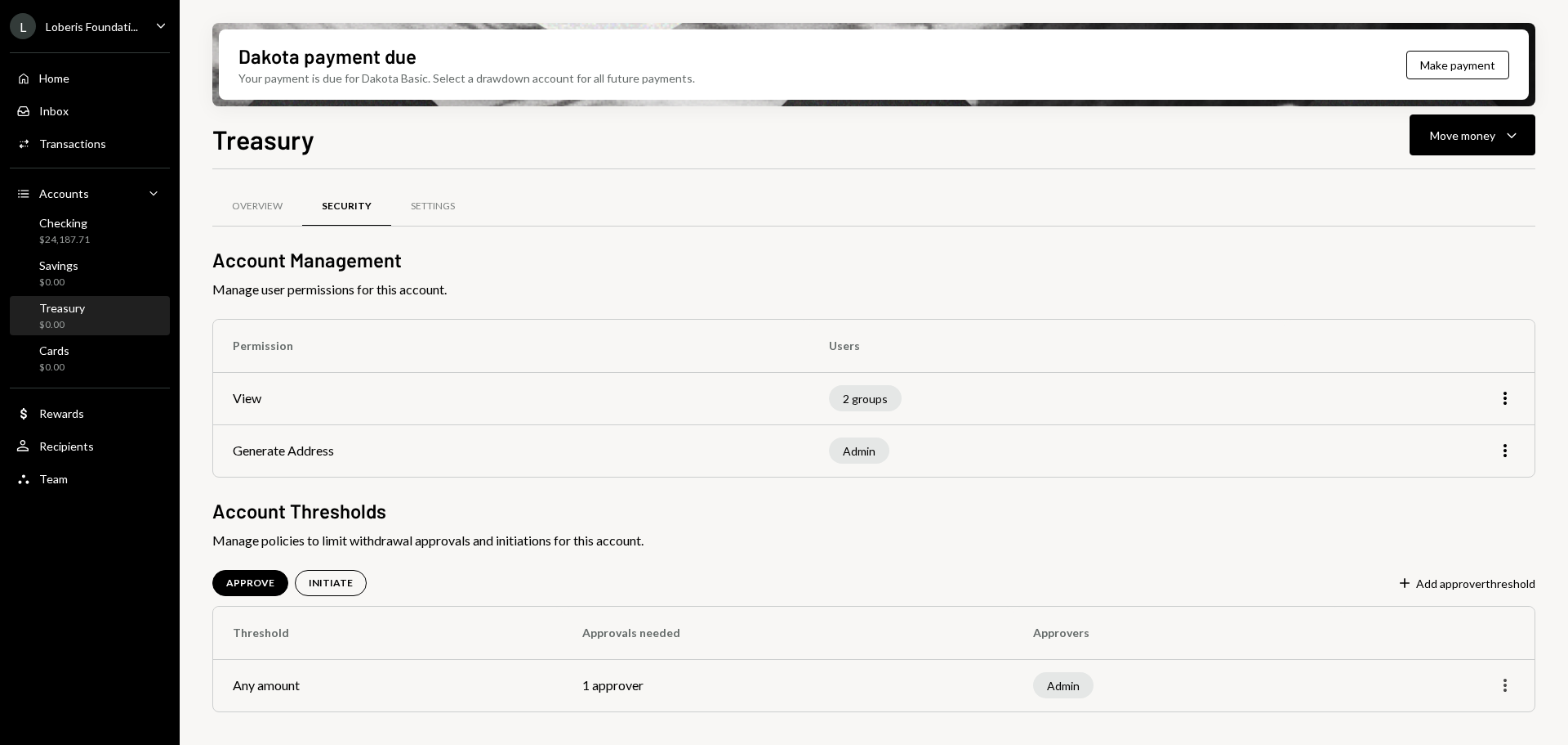
click at [1504, 687] on icon "More" at bounding box center [1505, 685] width 20 height 20
click at [1462, 730] on div "Edit" at bounding box center [1468, 719] width 81 height 28
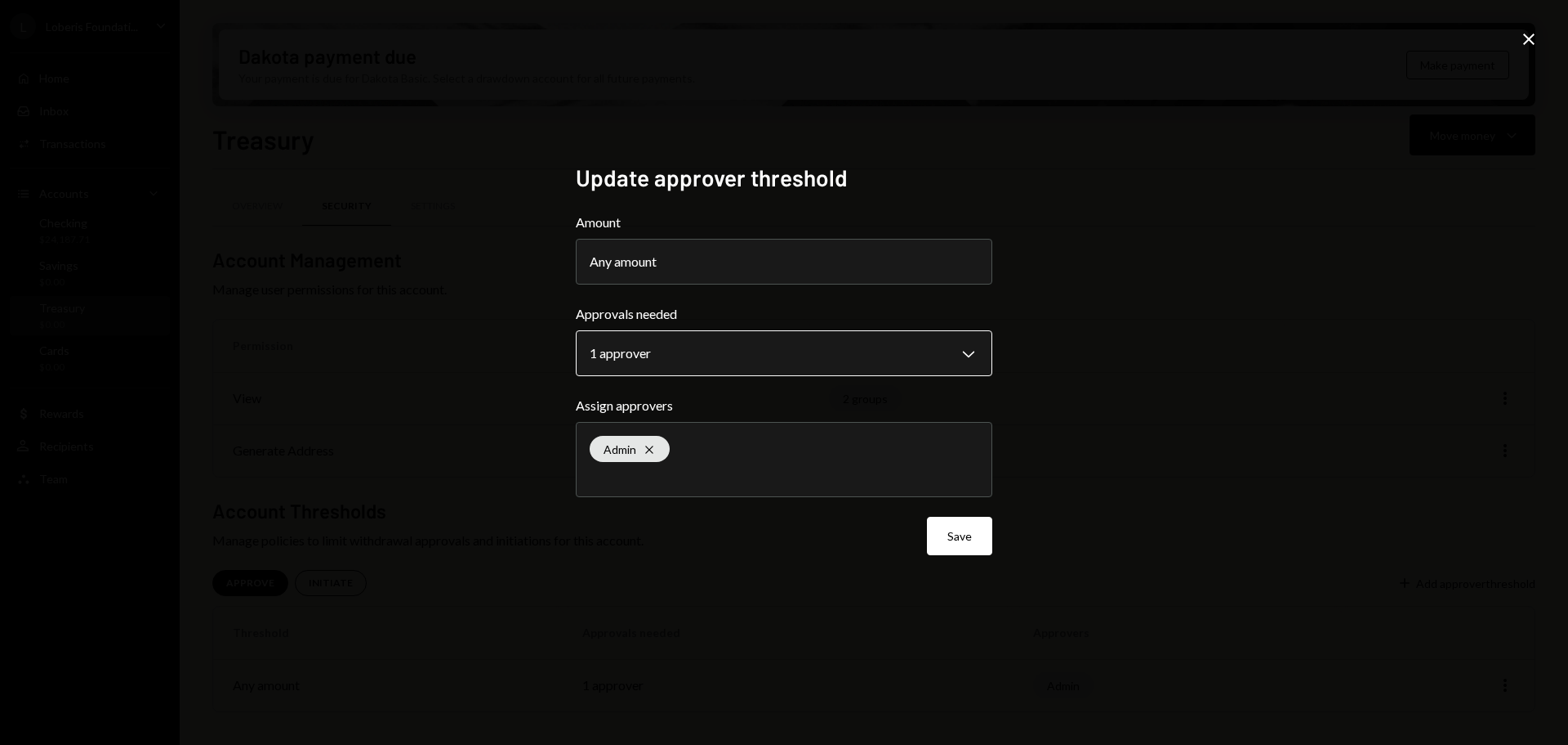
click at [834, 356] on body "**********" at bounding box center [784, 372] width 1568 height 745
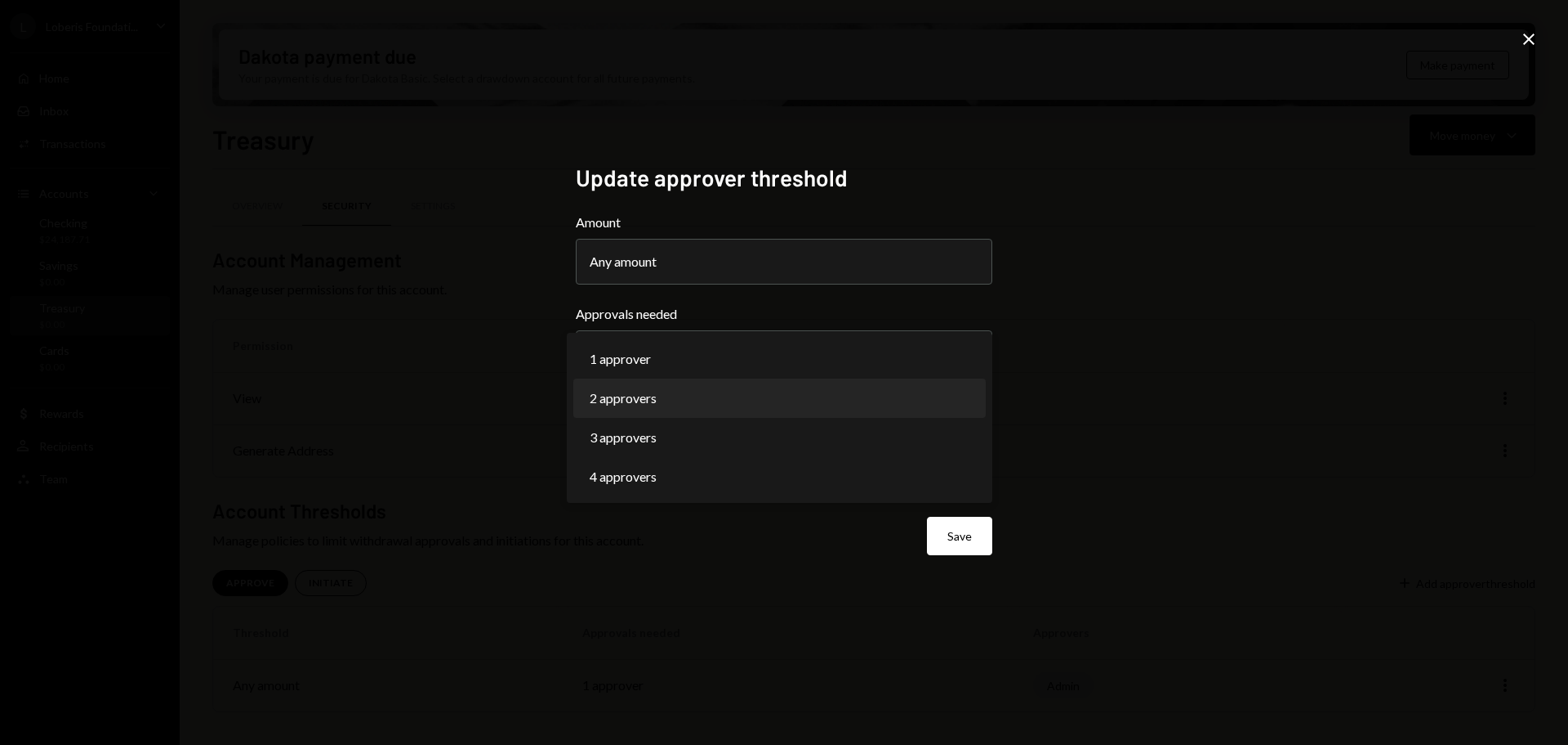
select select "*"
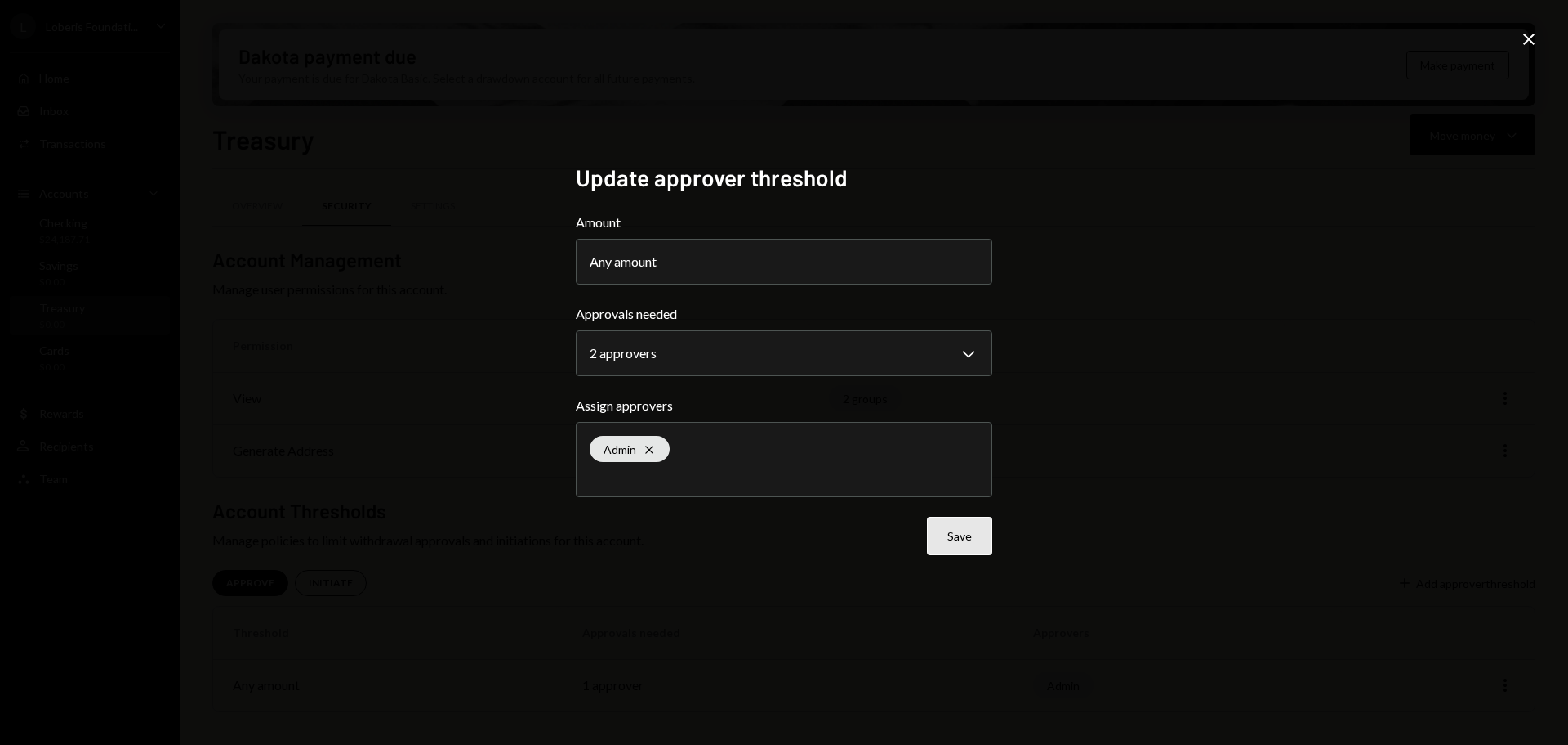
click at [985, 545] on button "Save" at bounding box center [960, 536] width 65 height 39
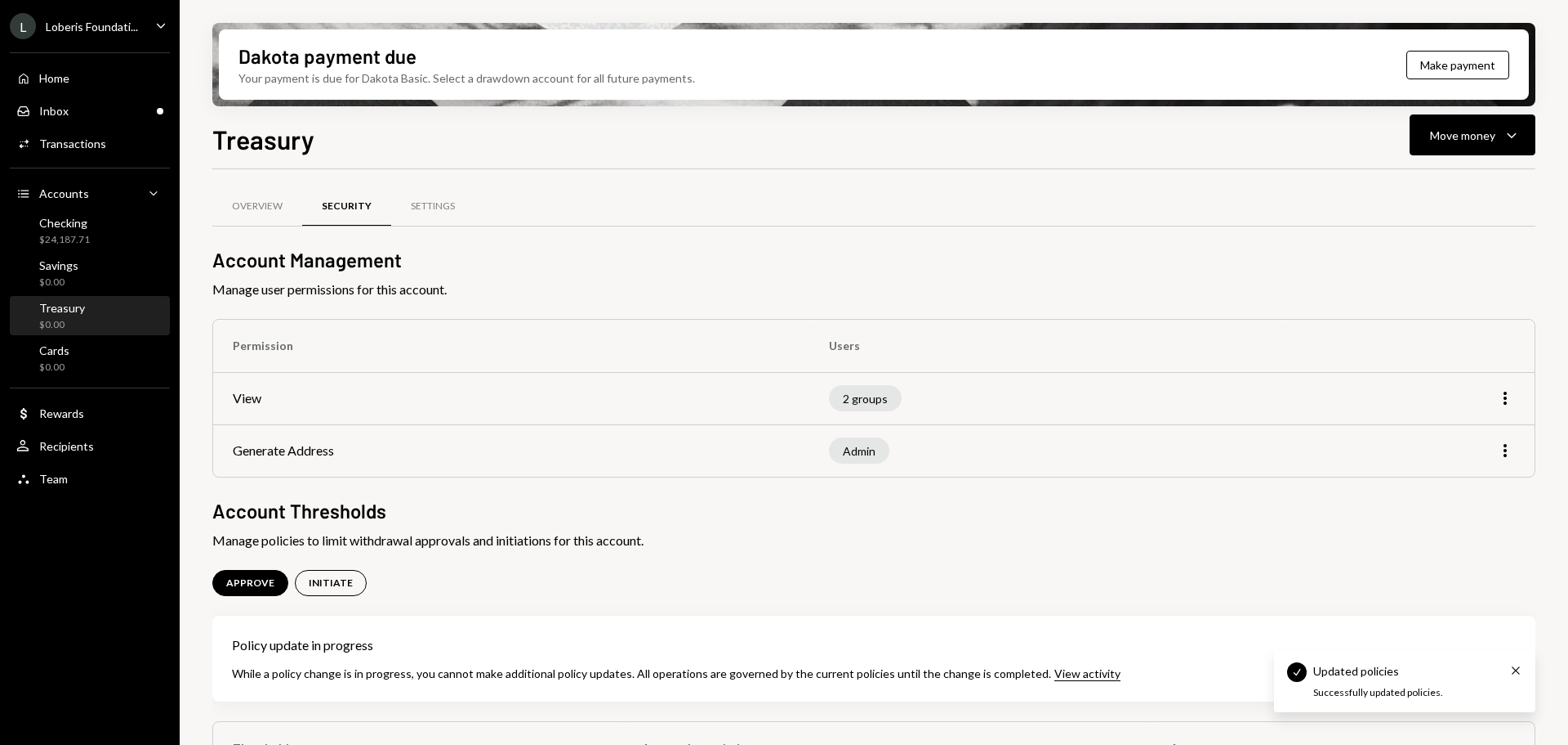
click at [152, 14] on div "L Loberis Foundati... Caret Down" at bounding box center [90, 26] width 180 height 26
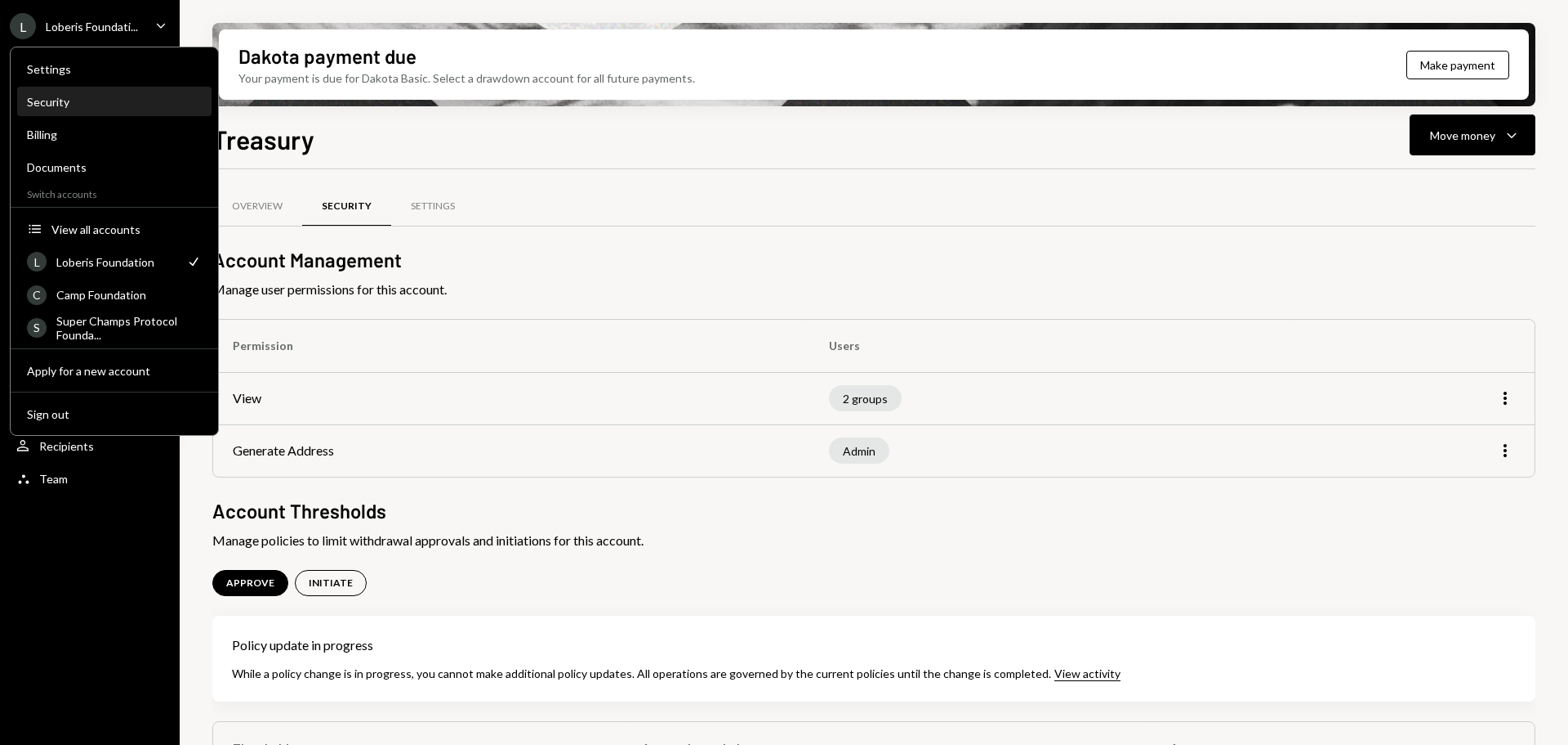
click at [106, 100] on div "Security" at bounding box center [114, 101] width 175 height 14
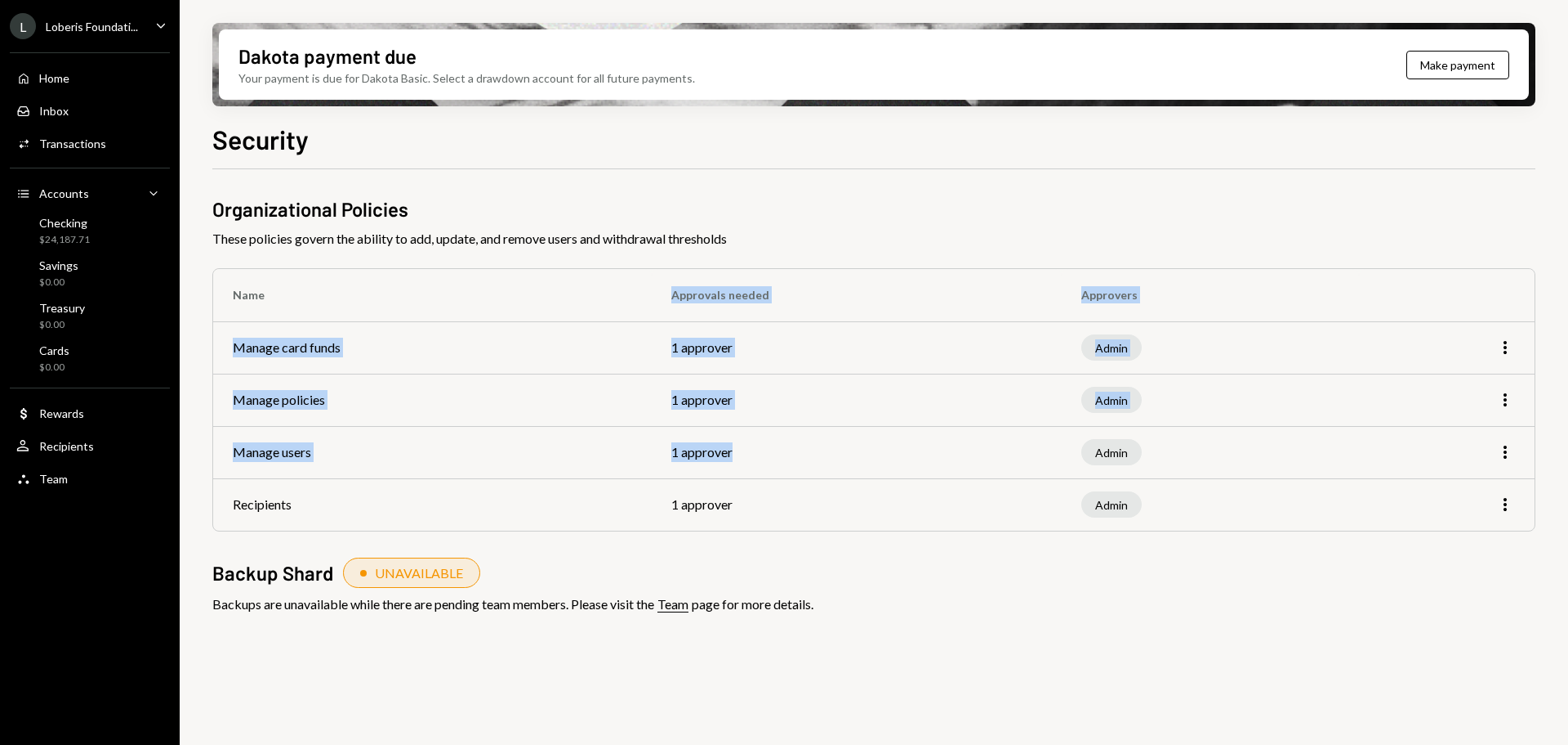
drag, startPoint x: 581, startPoint y: 314, endPoint x: 769, endPoint y: 445, distance: 229.1
click at [835, 453] on table "Name Approvals needed Approvers Manage card funds 1 approver Admin More Manage …" at bounding box center [874, 399] width 1322 height 262
click at [735, 446] on td "1 approver" at bounding box center [857, 451] width 410 height 52
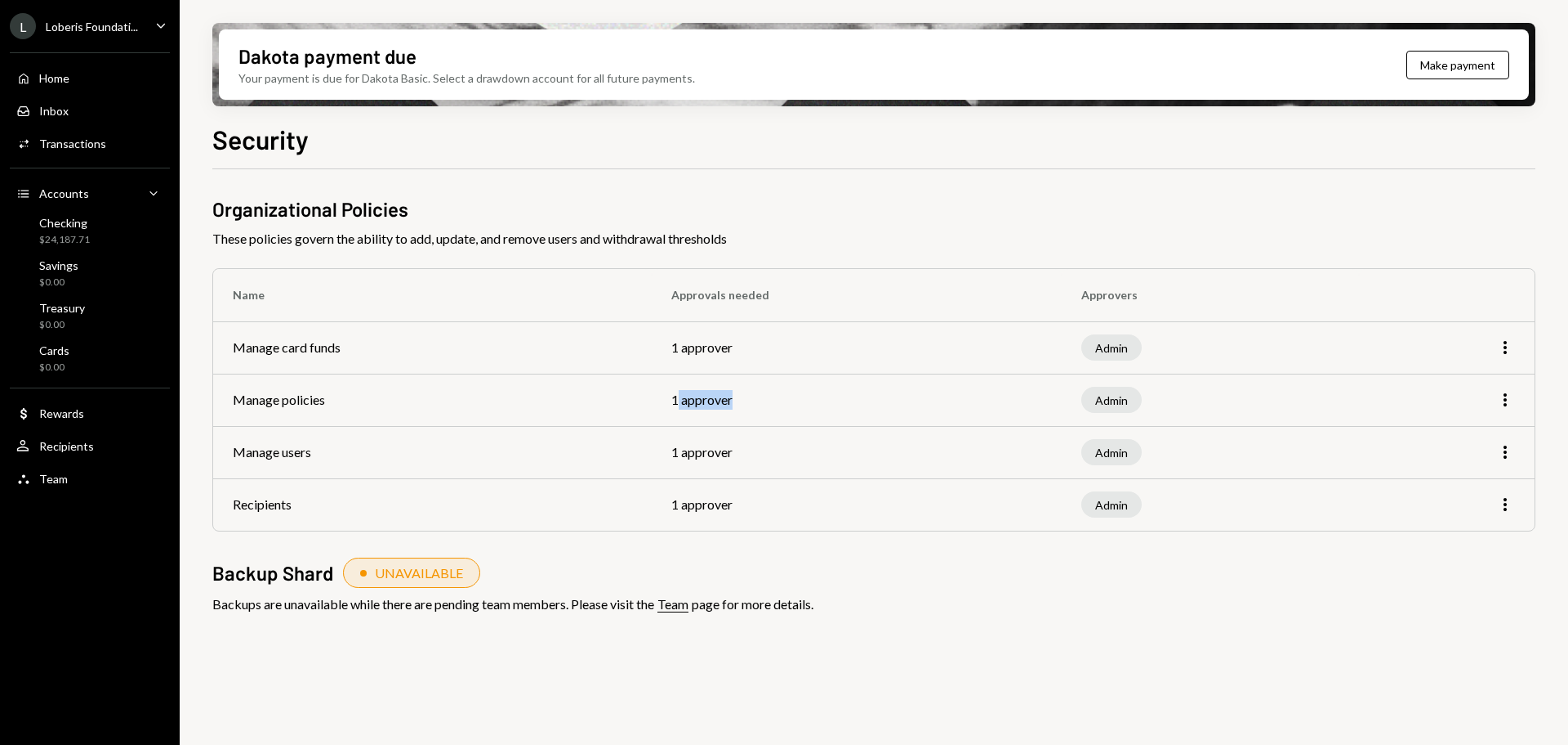
drag, startPoint x: 685, startPoint y: 398, endPoint x: 778, endPoint y: 402, distance: 93.1
click at [778, 402] on td "1 approver" at bounding box center [857, 399] width 410 height 52
click at [697, 398] on td "1 approver" at bounding box center [857, 399] width 410 height 52
click at [679, 402] on td "1 approver" at bounding box center [857, 399] width 410 height 52
drag, startPoint x: 676, startPoint y: 351, endPoint x: 781, endPoint y: 351, distance: 105.0
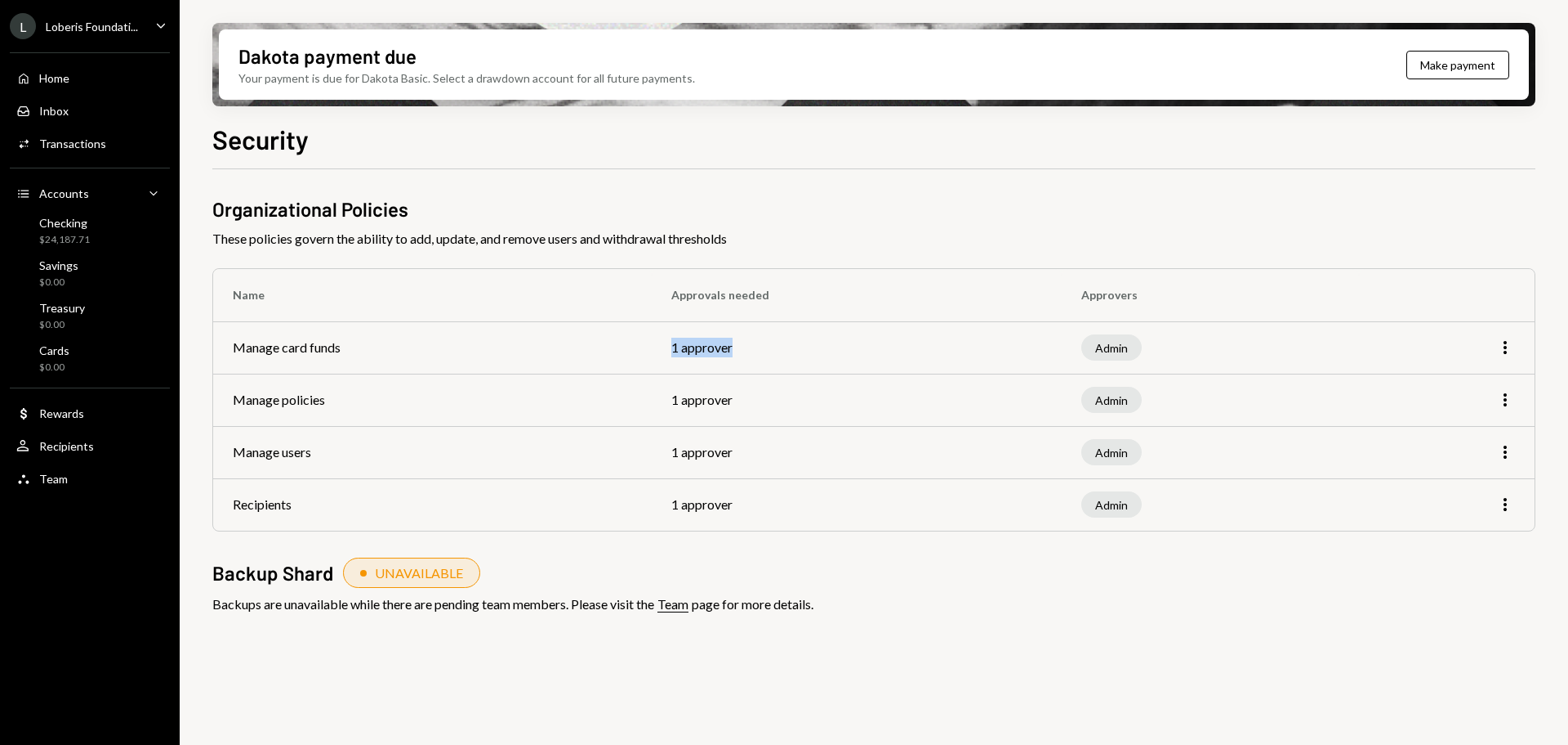
click at [781, 351] on td "1 approver" at bounding box center [857, 347] width 410 height 52
drag, startPoint x: 724, startPoint y: 467, endPoint x: 749, endPoint y: 488, distance: 32.6
click at [757, 467] on td "1 approver" at bounding box center [857, 451] width 410 height 52
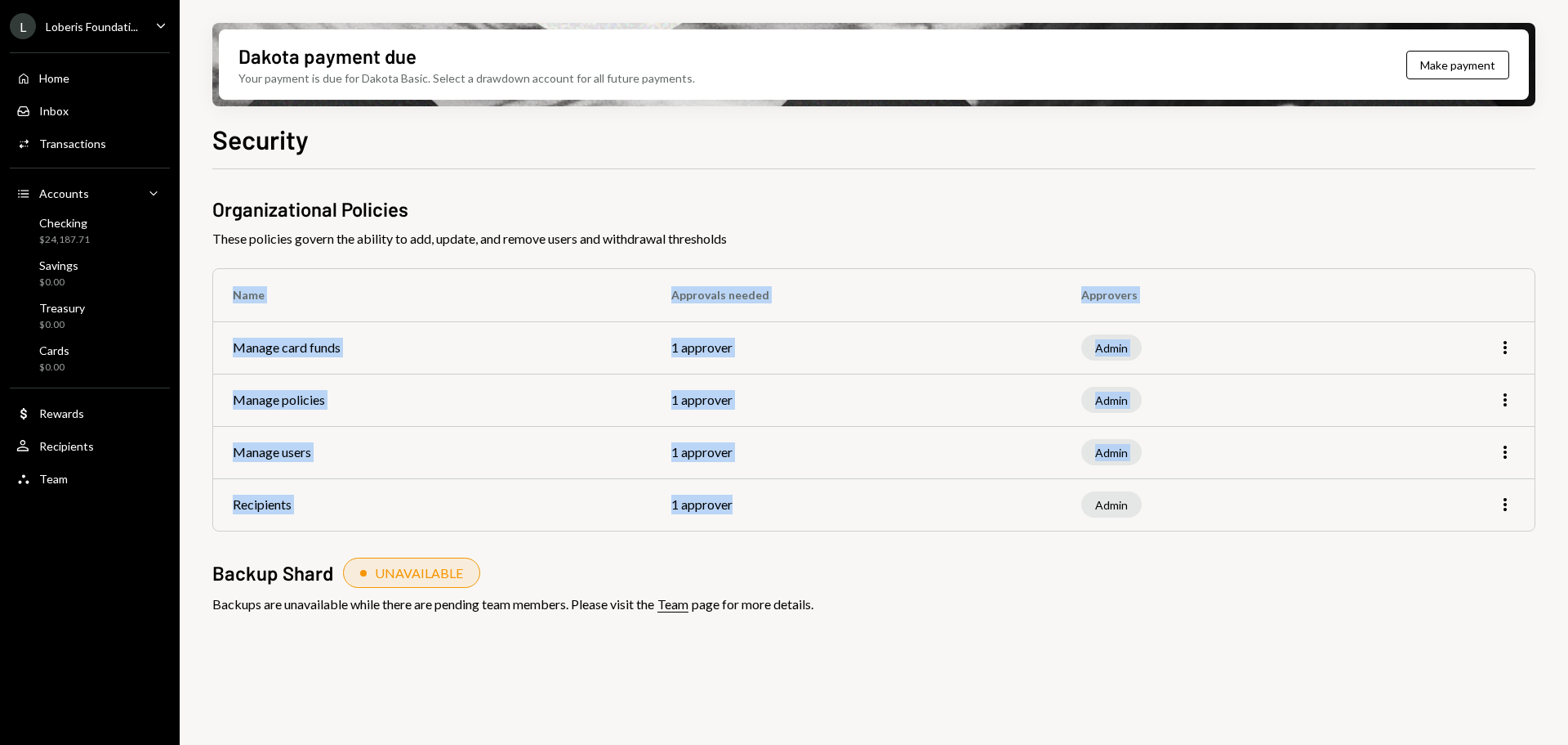
drag, startPoint x: 691, startPoint y: 532, endPoint x: 728, endPoint y: 507, distance: 44.7
click at [732, 512] on div "Organizational Policies These policies govern the ability to add, update, and r…" at bounding box center [874, 431] width 1324 height 471
click at [700, 458] on td "1 approver" at bounding box center [857, 451] width 410 height 52
click at [717, 511] on td "1 approver" at bounding box center [857, 504] width 410 height 52
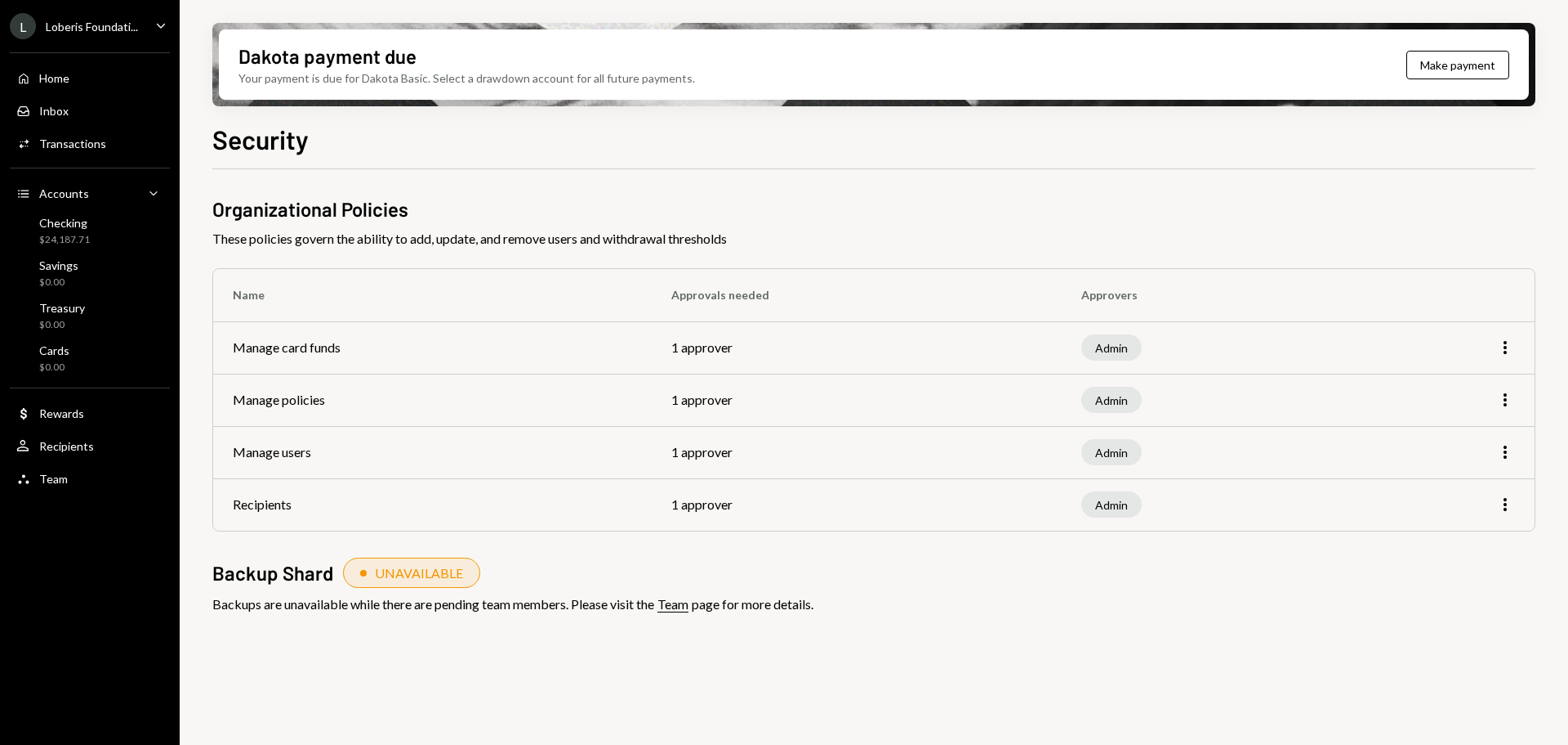
click at [737, 378] on td "1 approver" at bounding box center [857, 399] width 410 height 52
click at [715, 409] on td "1 approver" at bounding box center [857, 399] width 410 height 52
drag, startPoint x: 248, startPoint y: 390, endPoint x: 383, endPoint y: 393, distance: 135.0
click at [383, 393] on td "Manage policies" at bounding box center [432, 399] width 438 height 52
click at [1263, 405] on td "Admin" at bounding box center [1210, 399] width 298 height 52
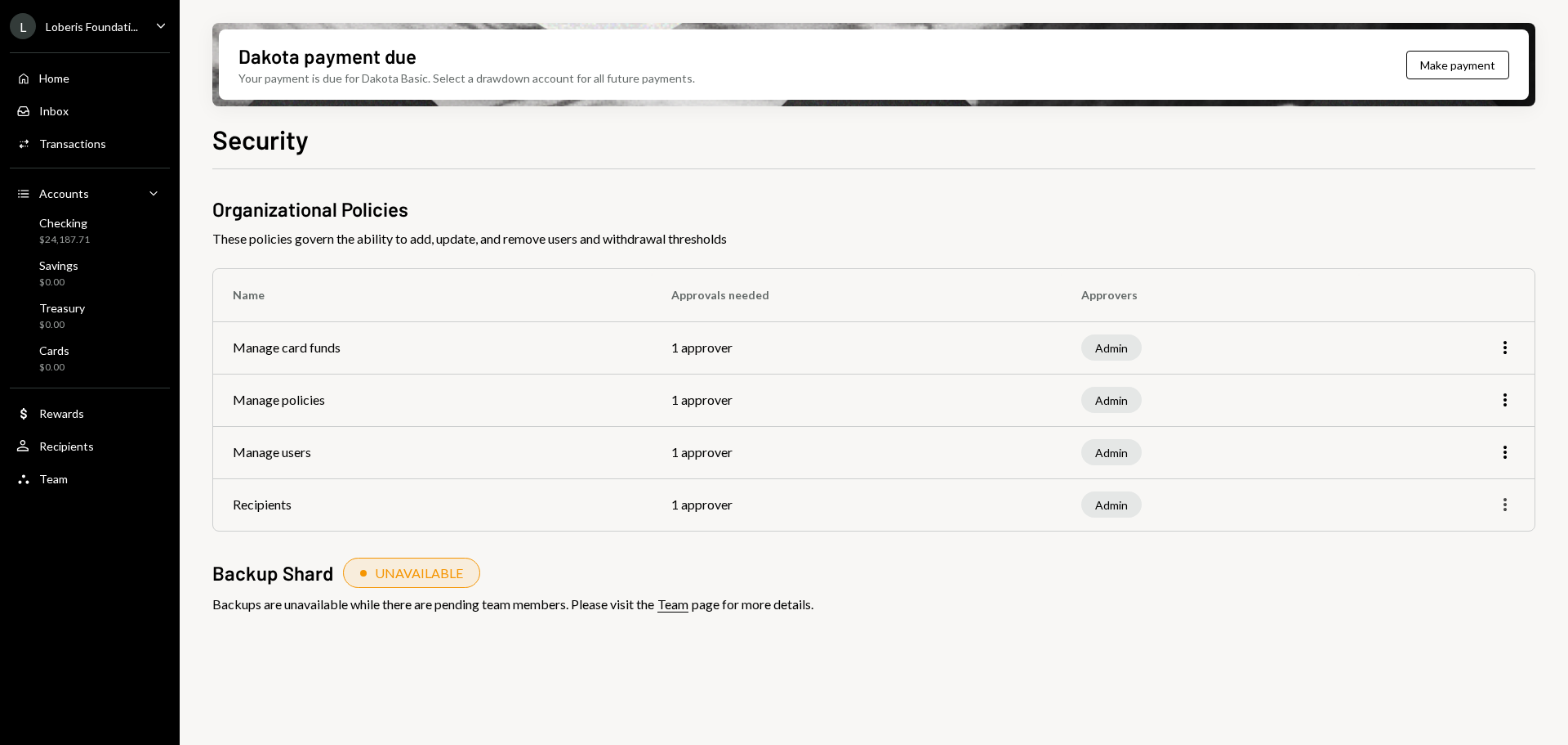
click at [1500, 506] on icon "More" at bounding box center [1505, 504] width 20 height 20
click at [1456, 533] on div "Edit" at bounding box center [1468, 538] width 81 height 28
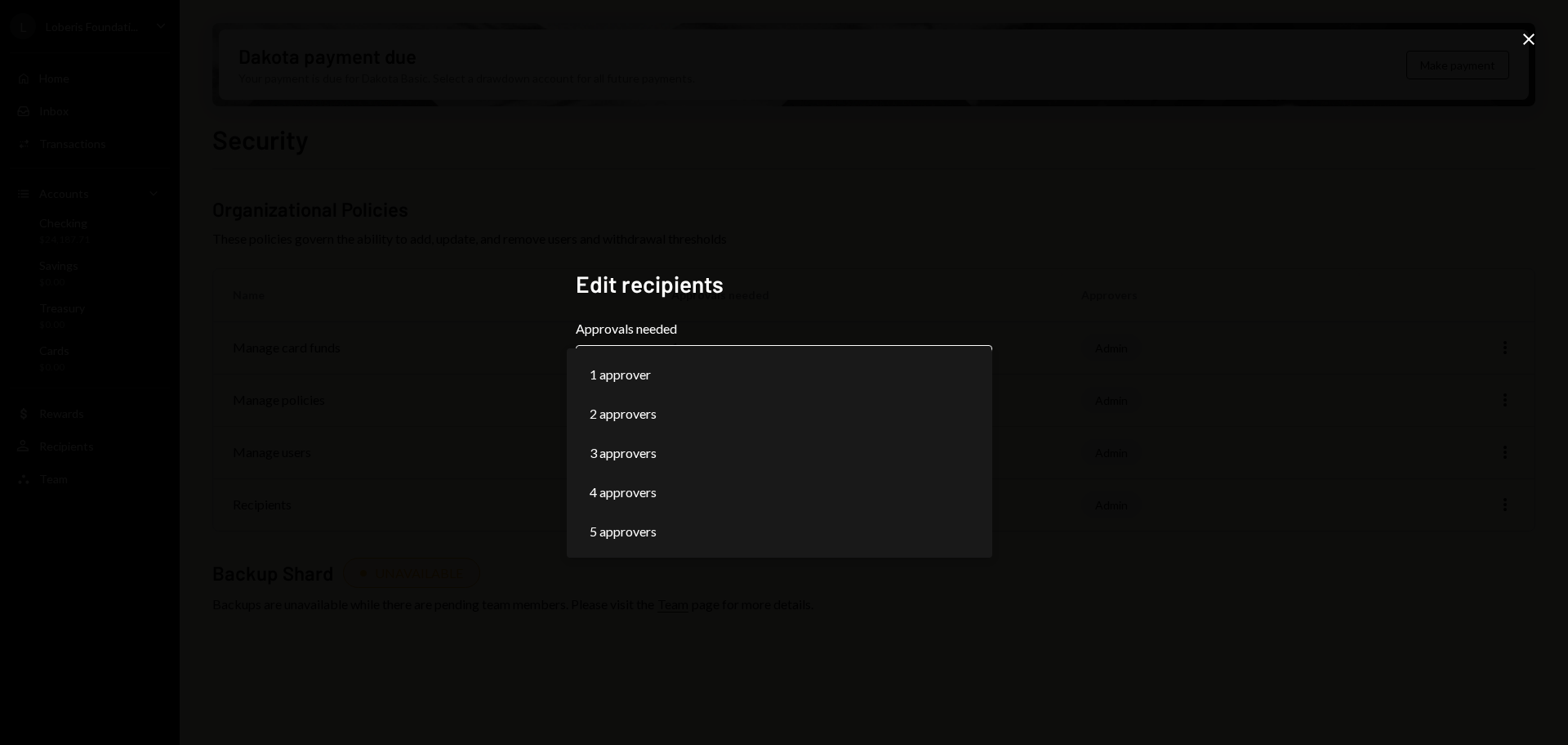
click at [963, 375] on body "**********" at bounding box center [784, 372] width 1568 height 745
select select "*"
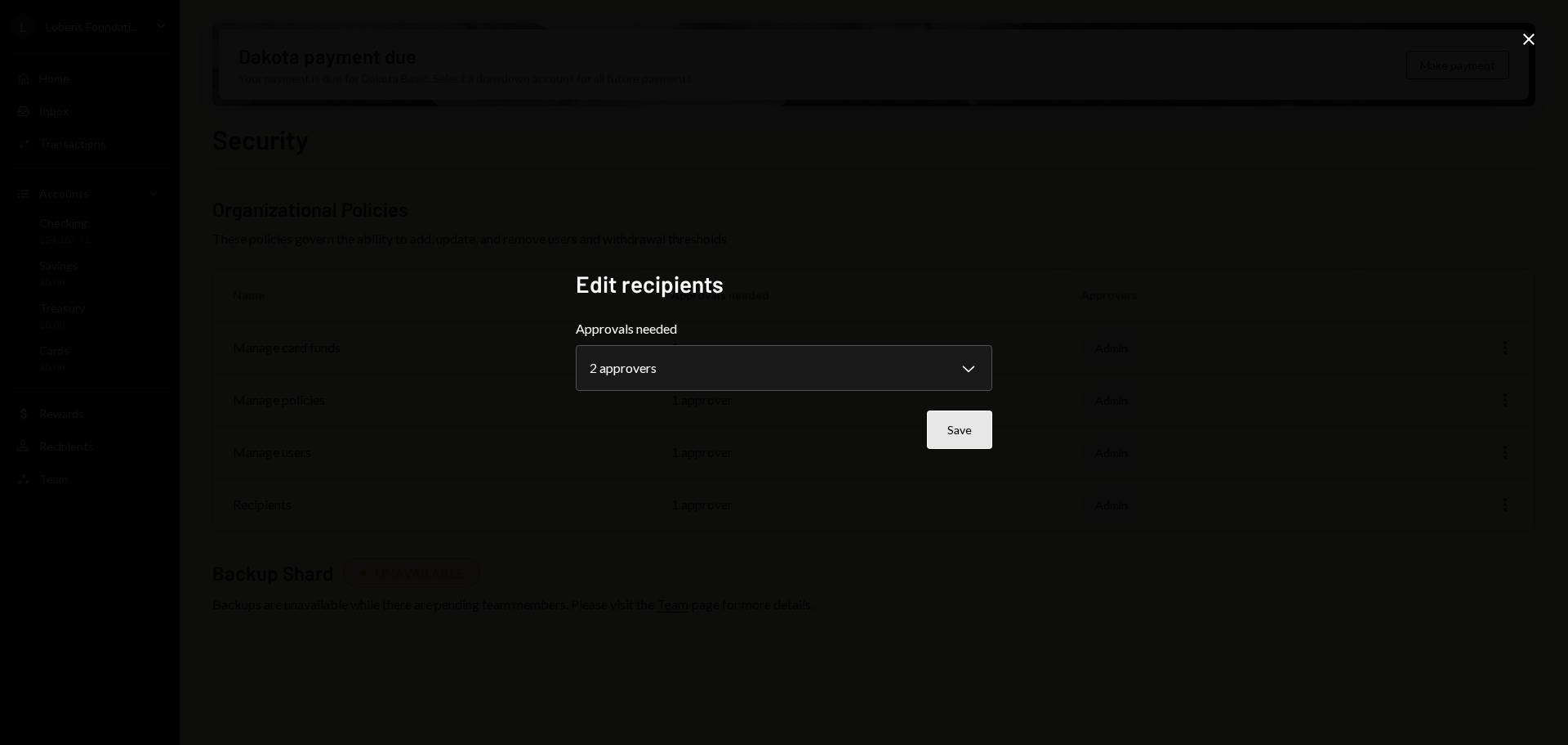
click at [961, 424] on button "Save" at bounding box center [960, 429] width 65 height 39
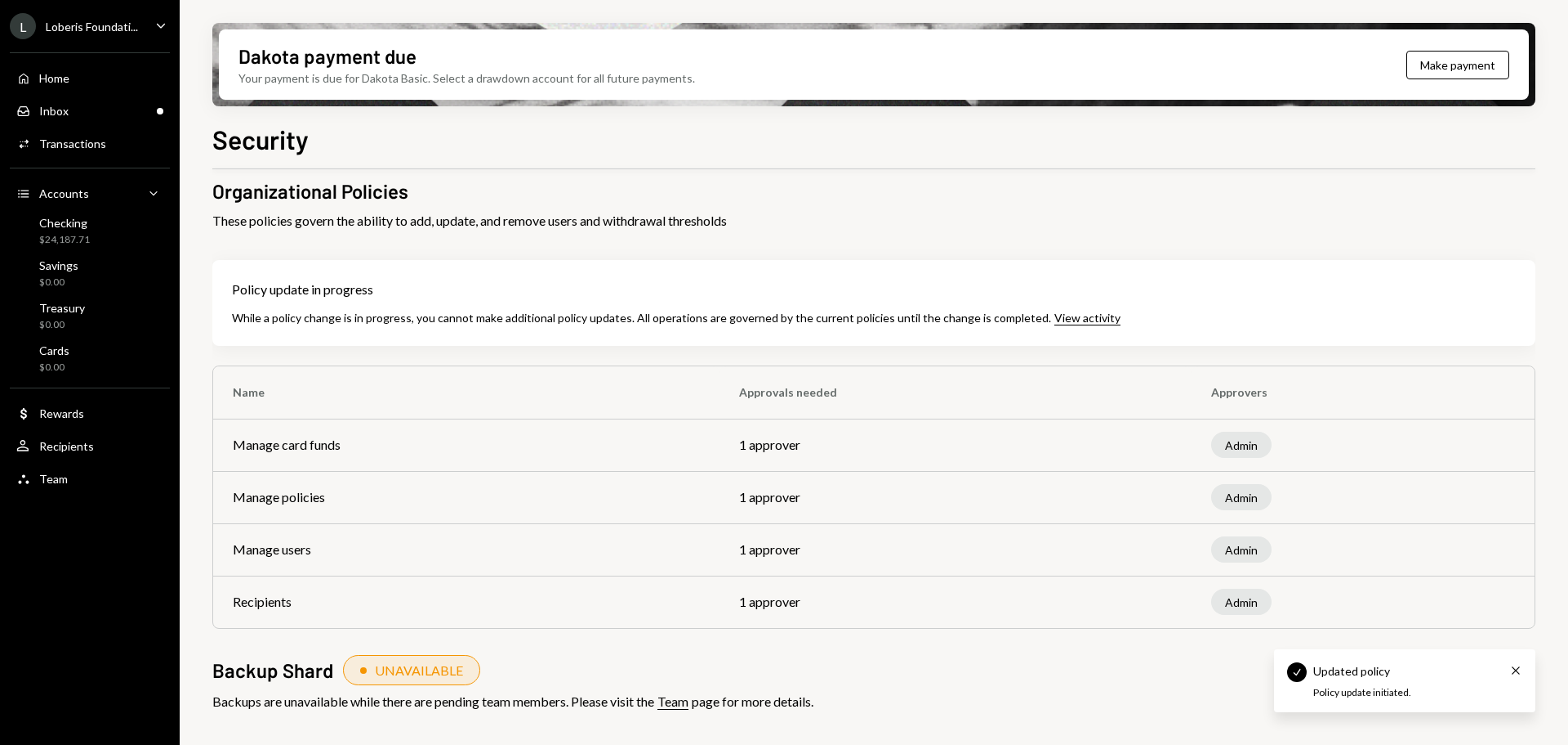
scroll to position [18, 0]
click at [967, 447] on td "1 approver" at bounding box center [956, 445] width 472 height 52
click at [1236, 435] on div "Admin" at bounding box center [1241, 445] width 60 height 26
click at [1227, 454] on div "Admin" at bounding box center [1241, 445] width 60 height 26
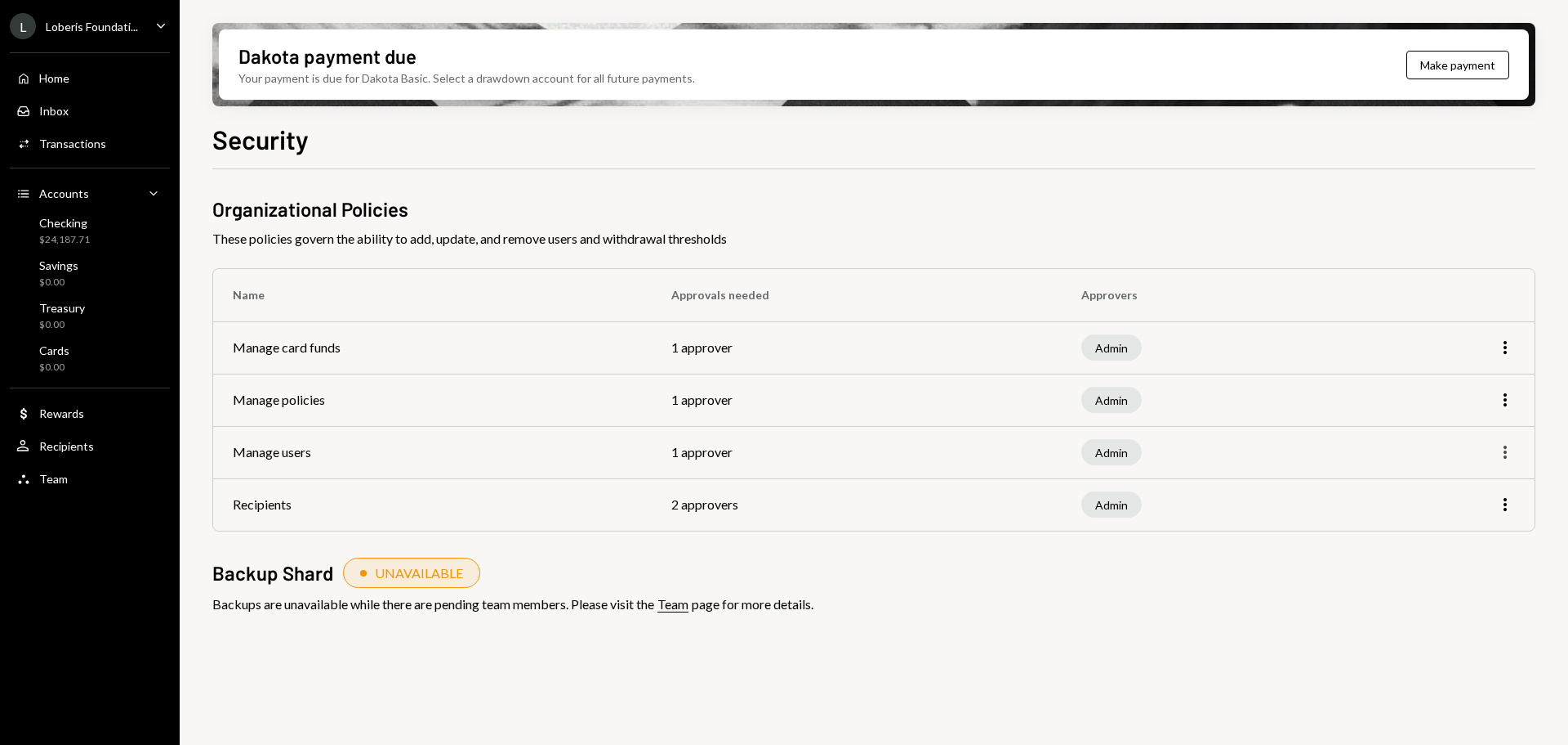
click at [1506, 452] on icon "button" at bounding box center [1505, 451] width 3 height 13
click at [1459, 473] on div "Edit" at bounding box center [1468, 486] width 81 height 28
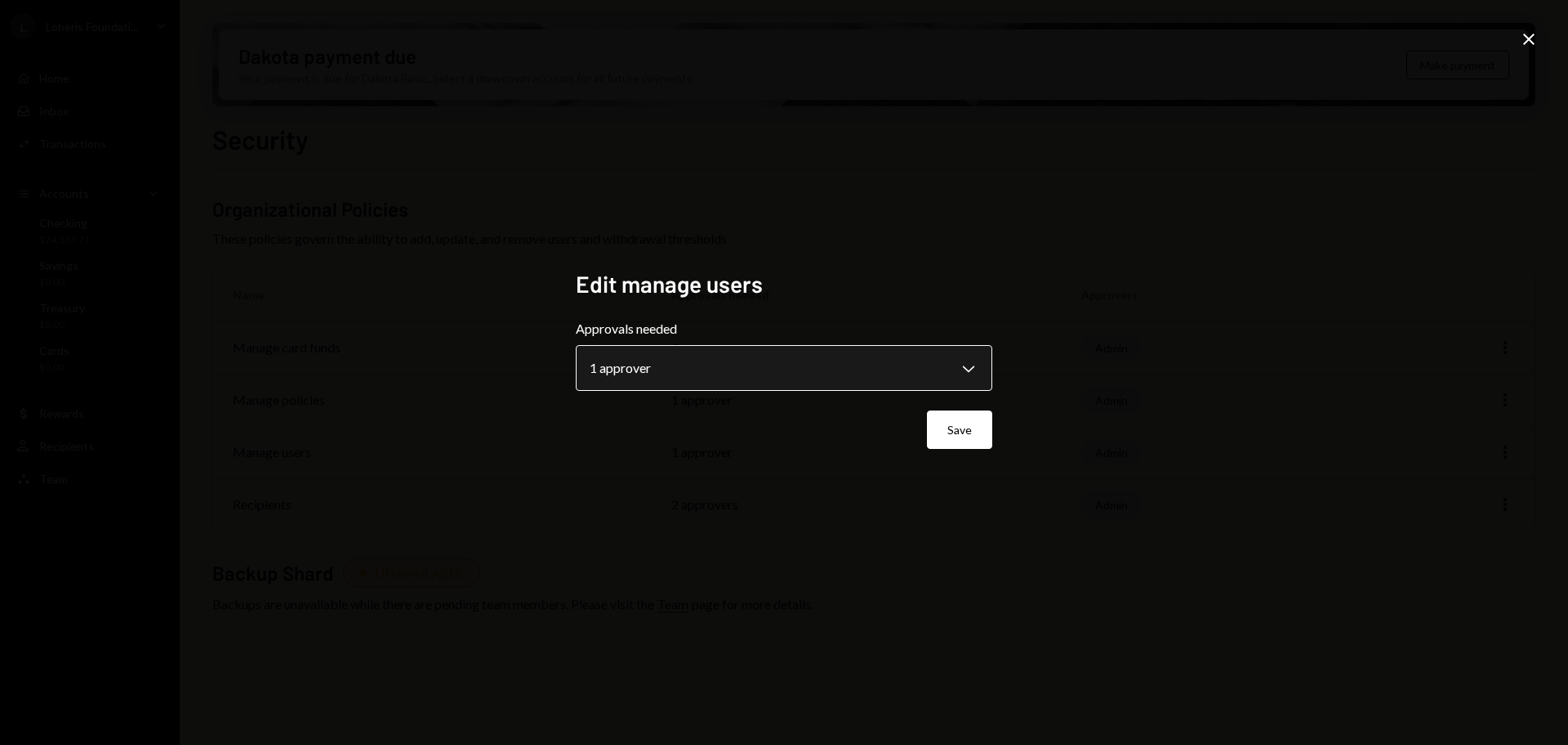
click at [934, 376] on body "**********" at bounding box center [784, 372] width 1568 height 745
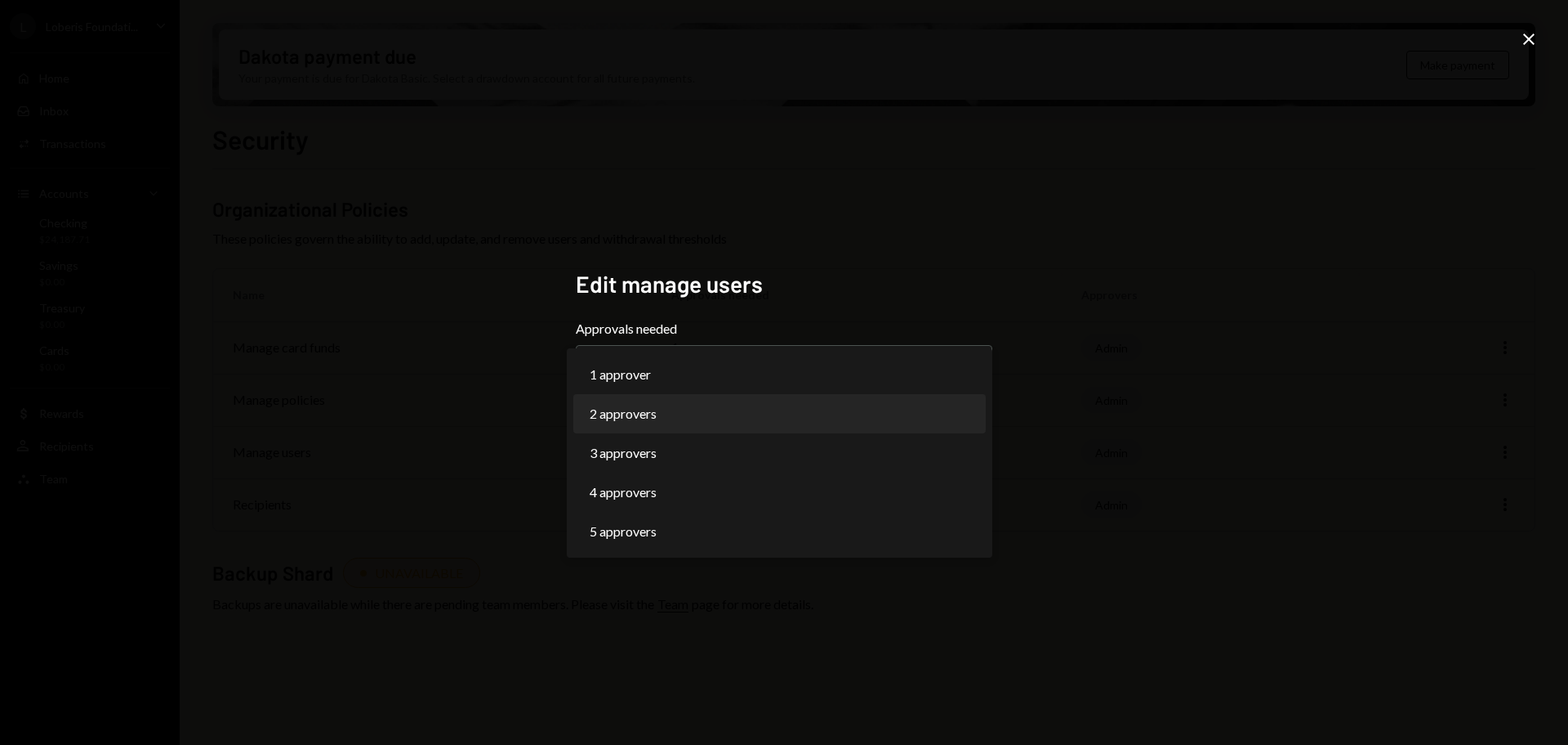
select select "*"
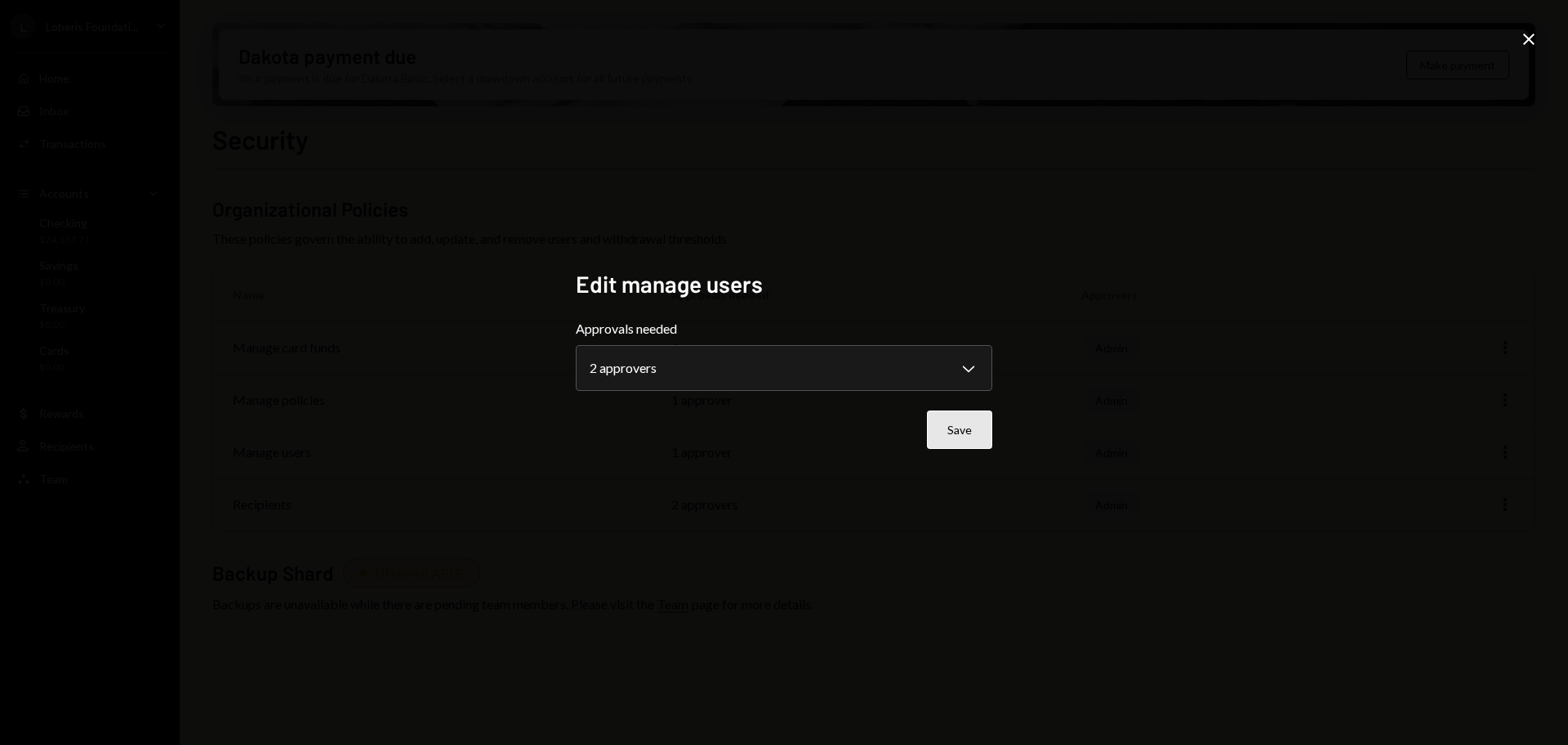
click at [968, 435] on button "Save" at bounding box center [960, 429] width 65 height 39
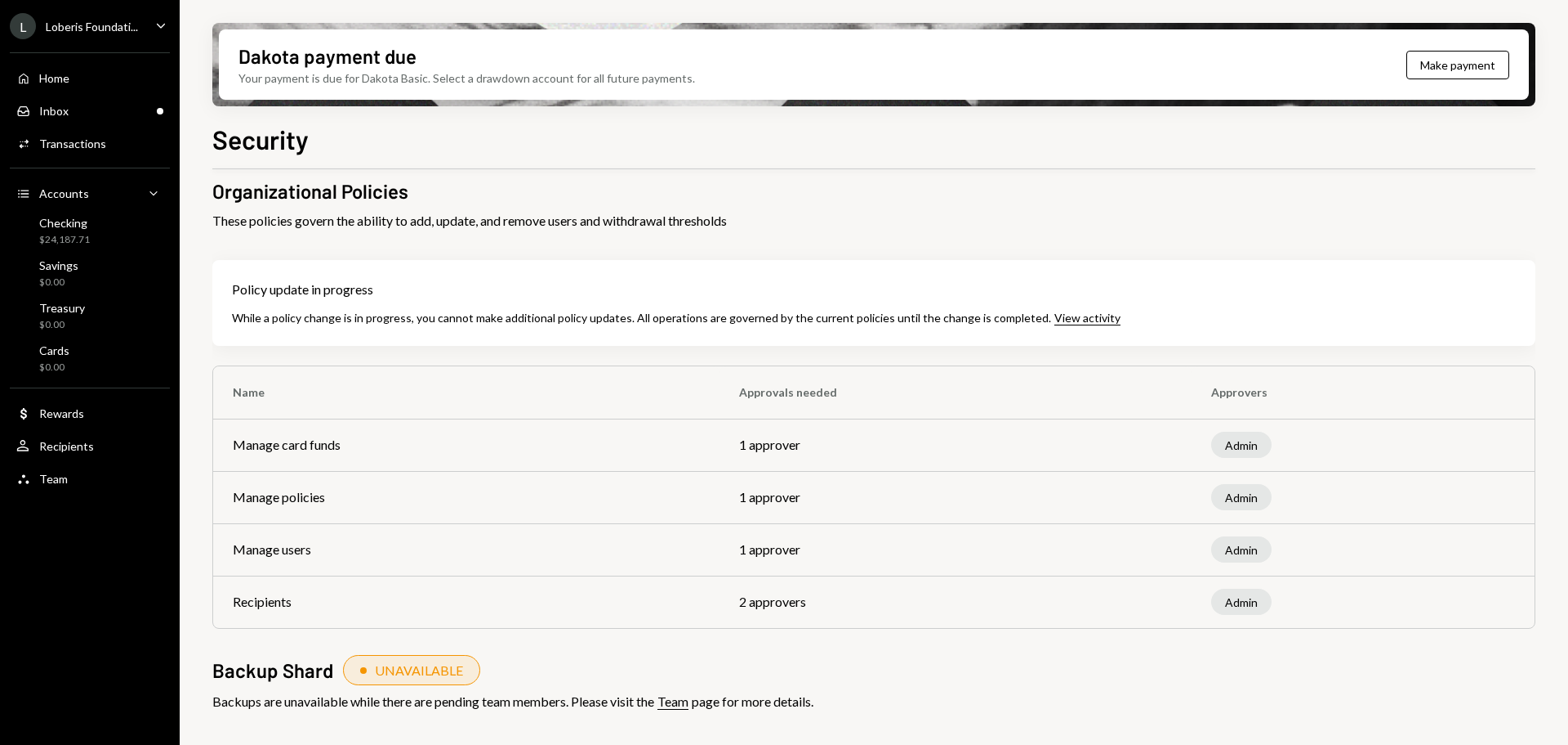
scroll to position [17, 0]
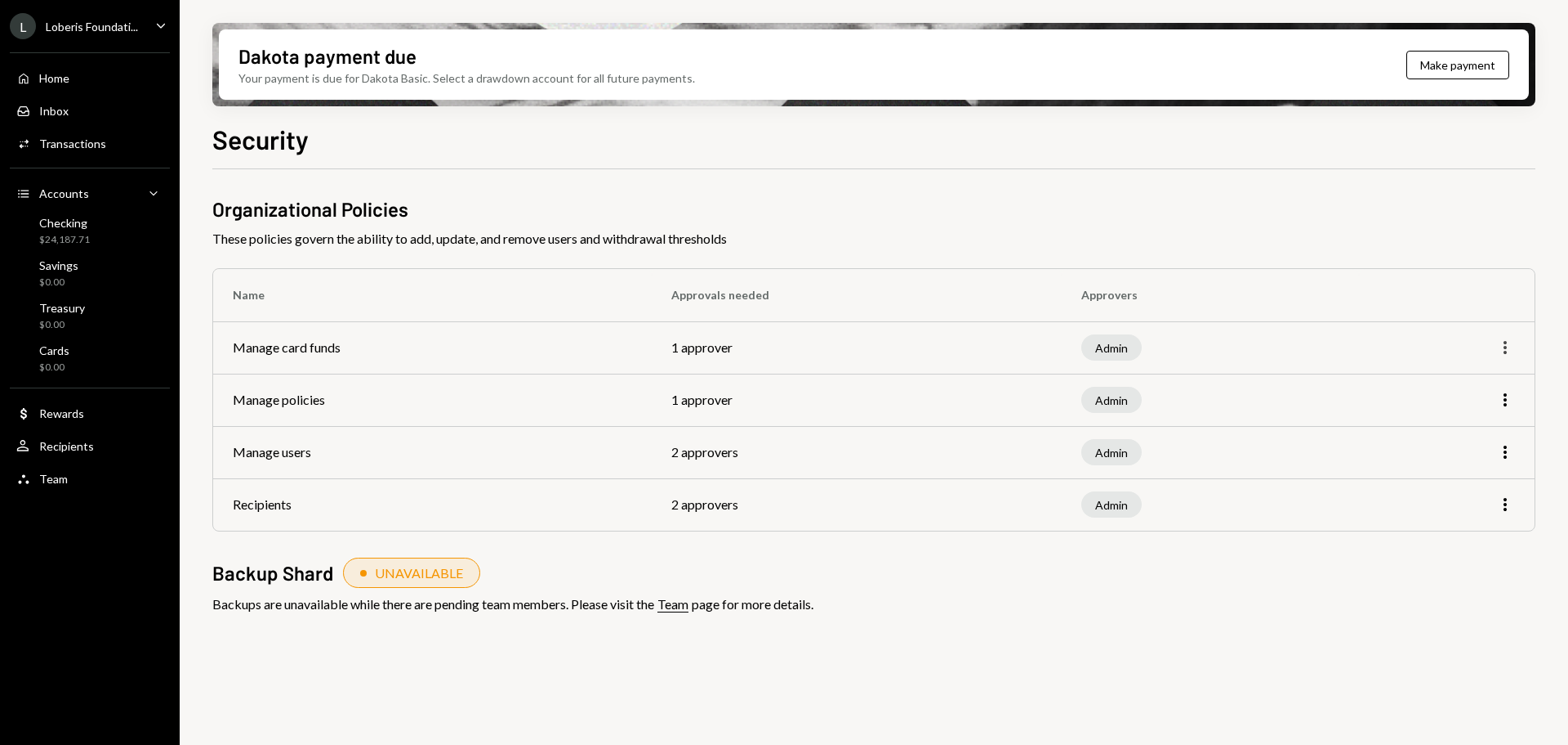
click at [1500, 346] on icon "More" at bounding box center [1505, 347] width 20 height 20
click at [1456, 387] on div "Edit" at bounding box center [1468, 382] width 81 height 28
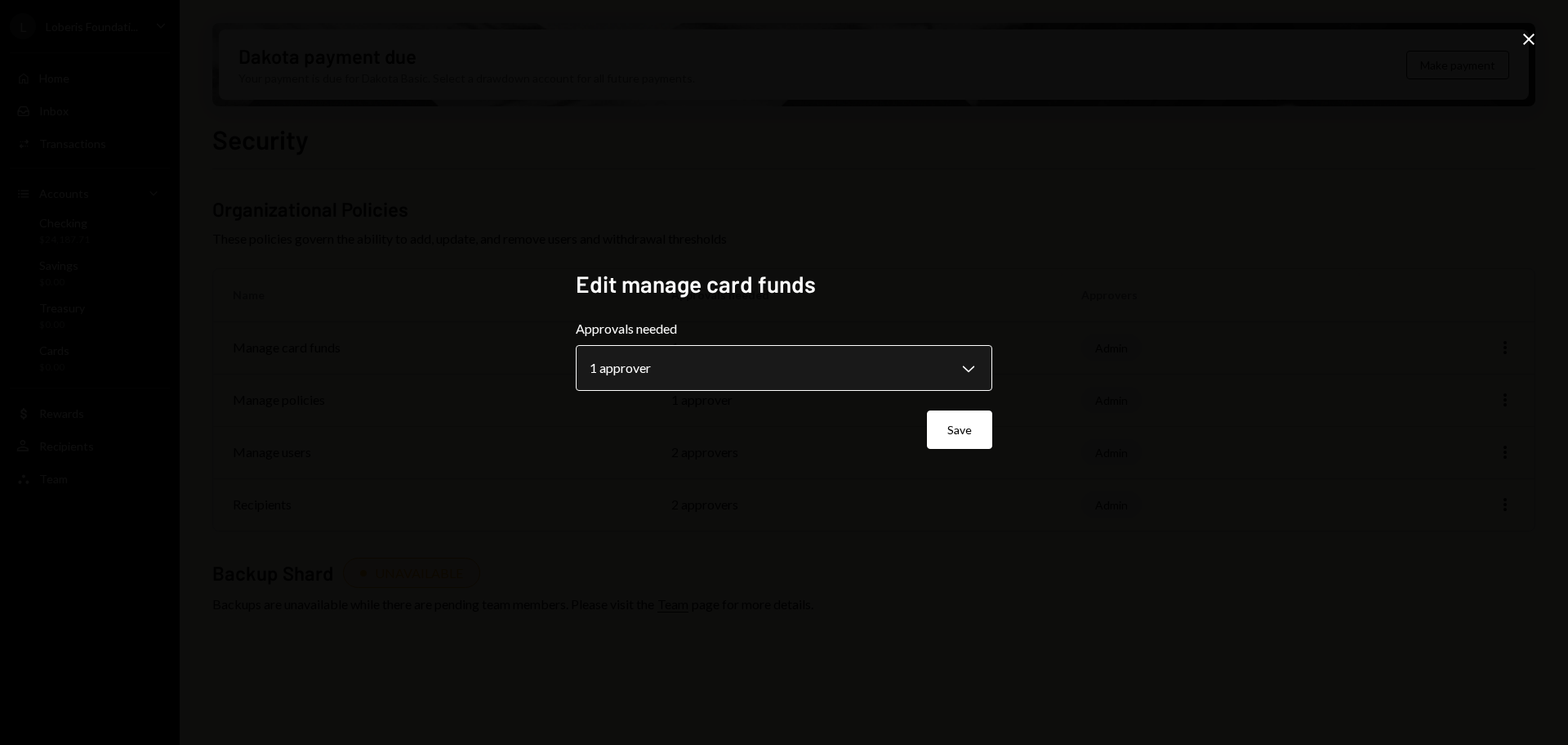
click at [958, 383] on body "**********" at bounding box center [784, 372] width 1568 height 745
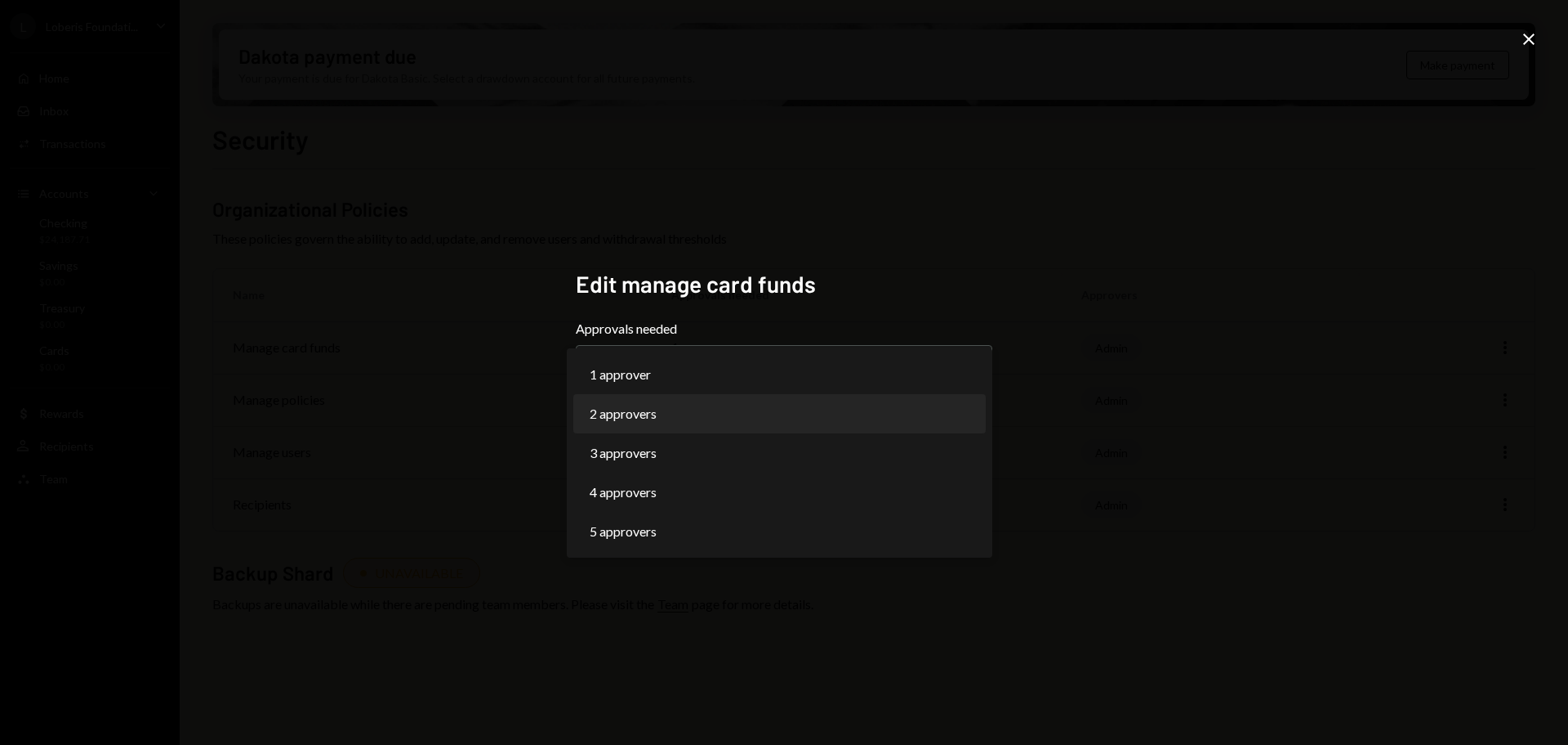
select select "*"
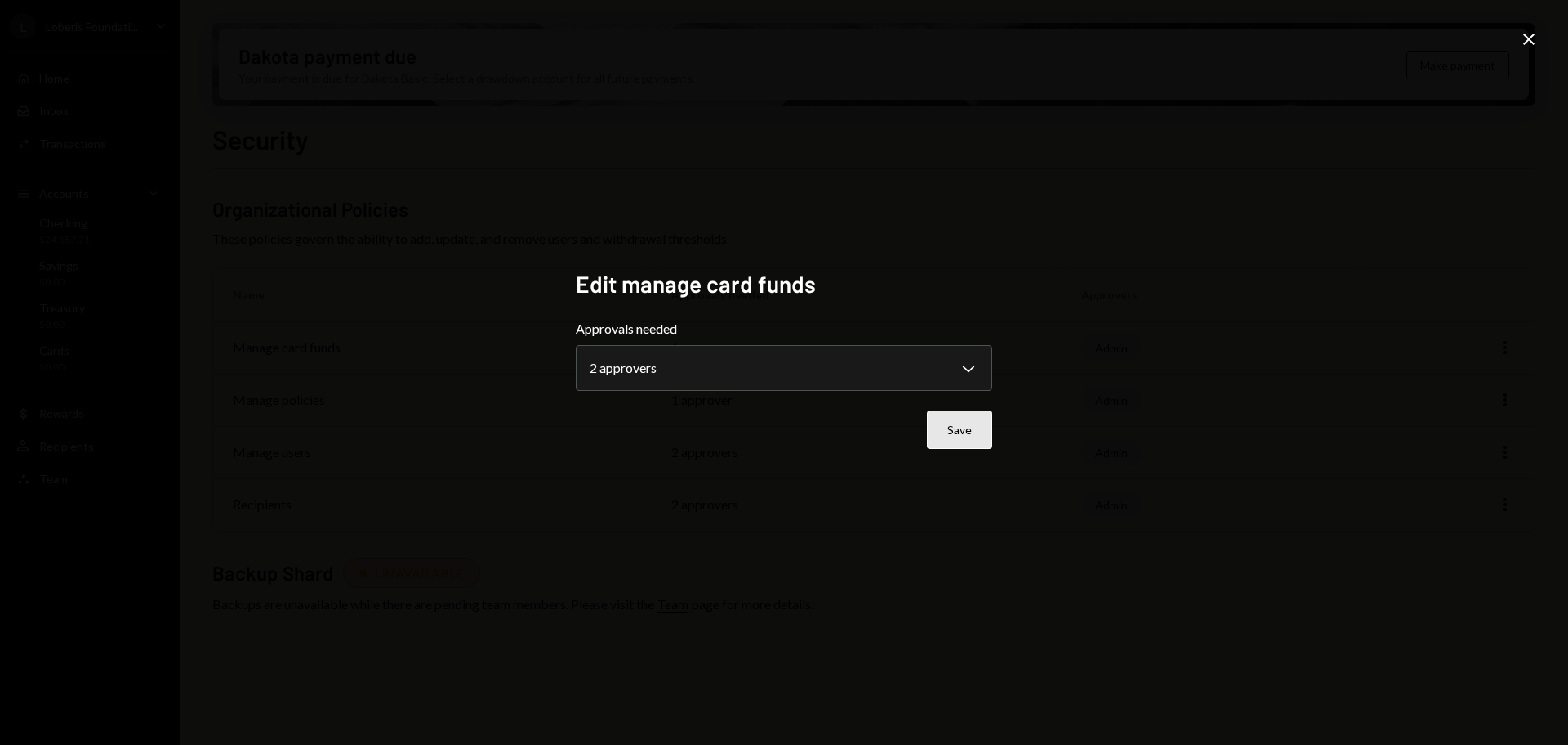
click at [951, 435] on button "Save" at bounding box center [960, 429] width 65 height 39
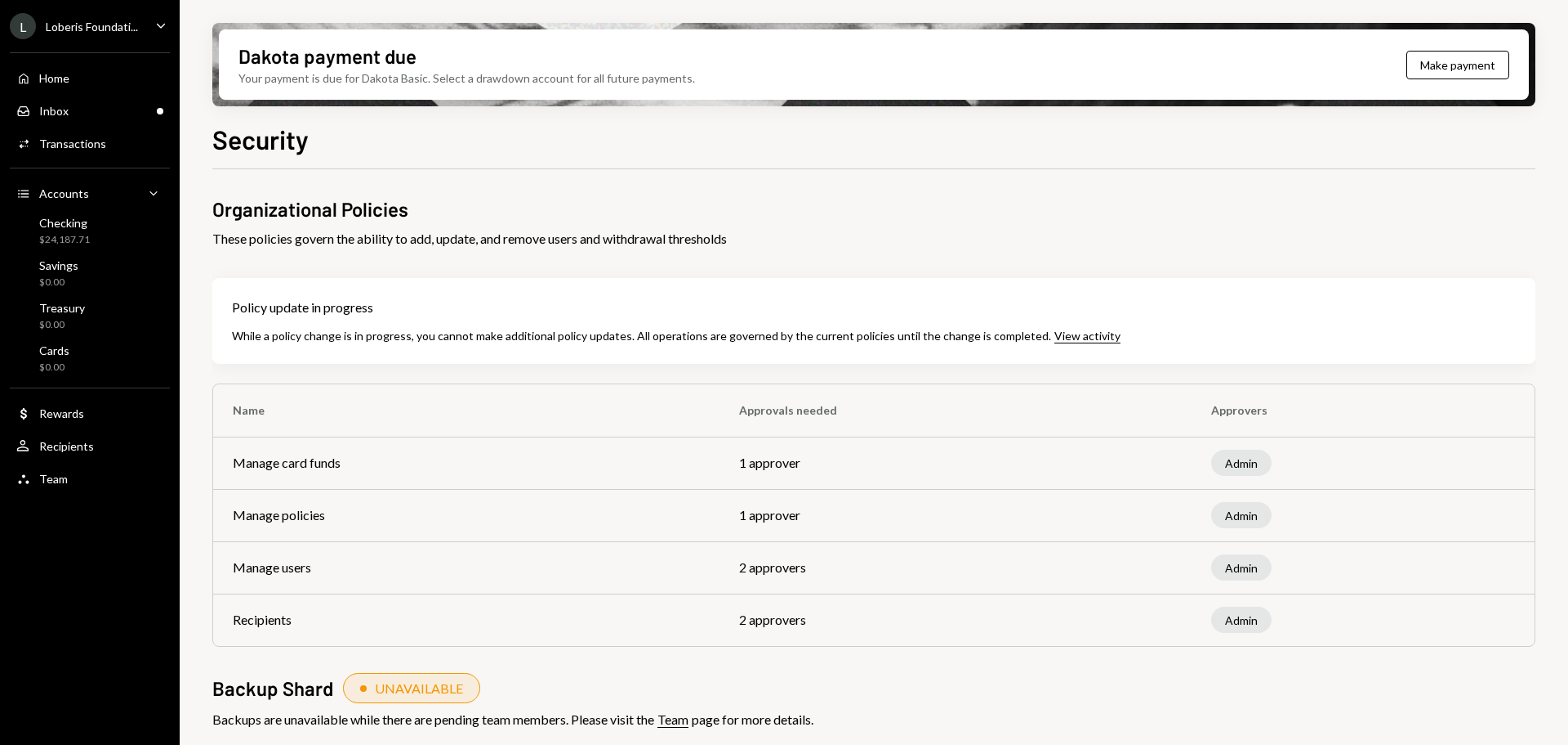
click at [1232, 464] on div "Admin" at bounding box center [1241, 463] width 60 height 26
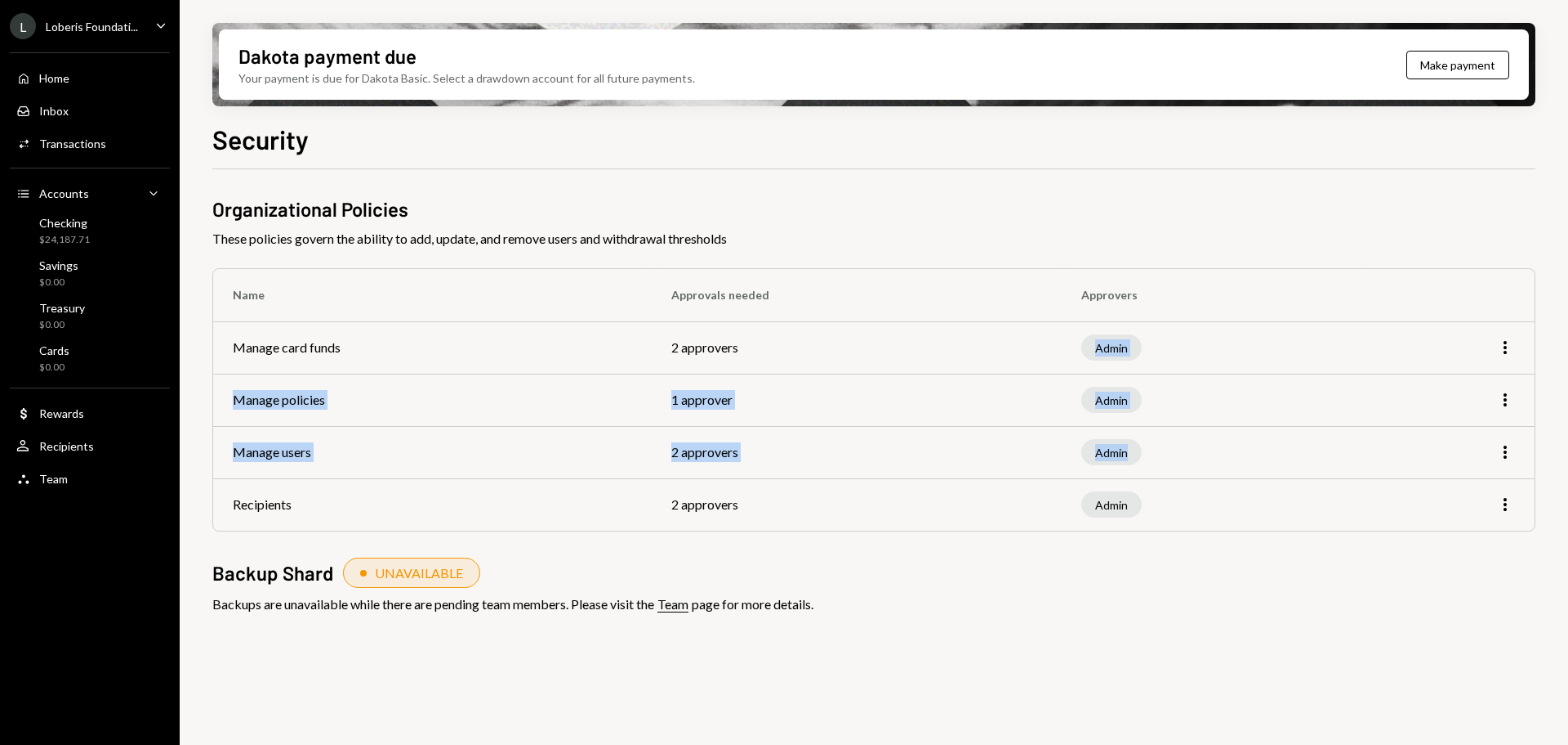
drag, startPoint x: 1254, startPoint y: 459, endPoint x: 816, endPoint y: 329, distance: 456.9
click at [816, 329] on tbody "Manage card funds 2 approvers Admin More Manage policies 1 approver Admin More …" at bounding box center [874, 426] width 1322 height 209
click at [929, 312] on th "Approvals needed" at bounding box center [857, 294] width 410 height 52
click at [1510, 395] on icon "More" at bounding box center [1505, 399] width 20 height 20
click at [1468, 426] on div "Edit" at bounding box center [1468, 433] width 81 height 28
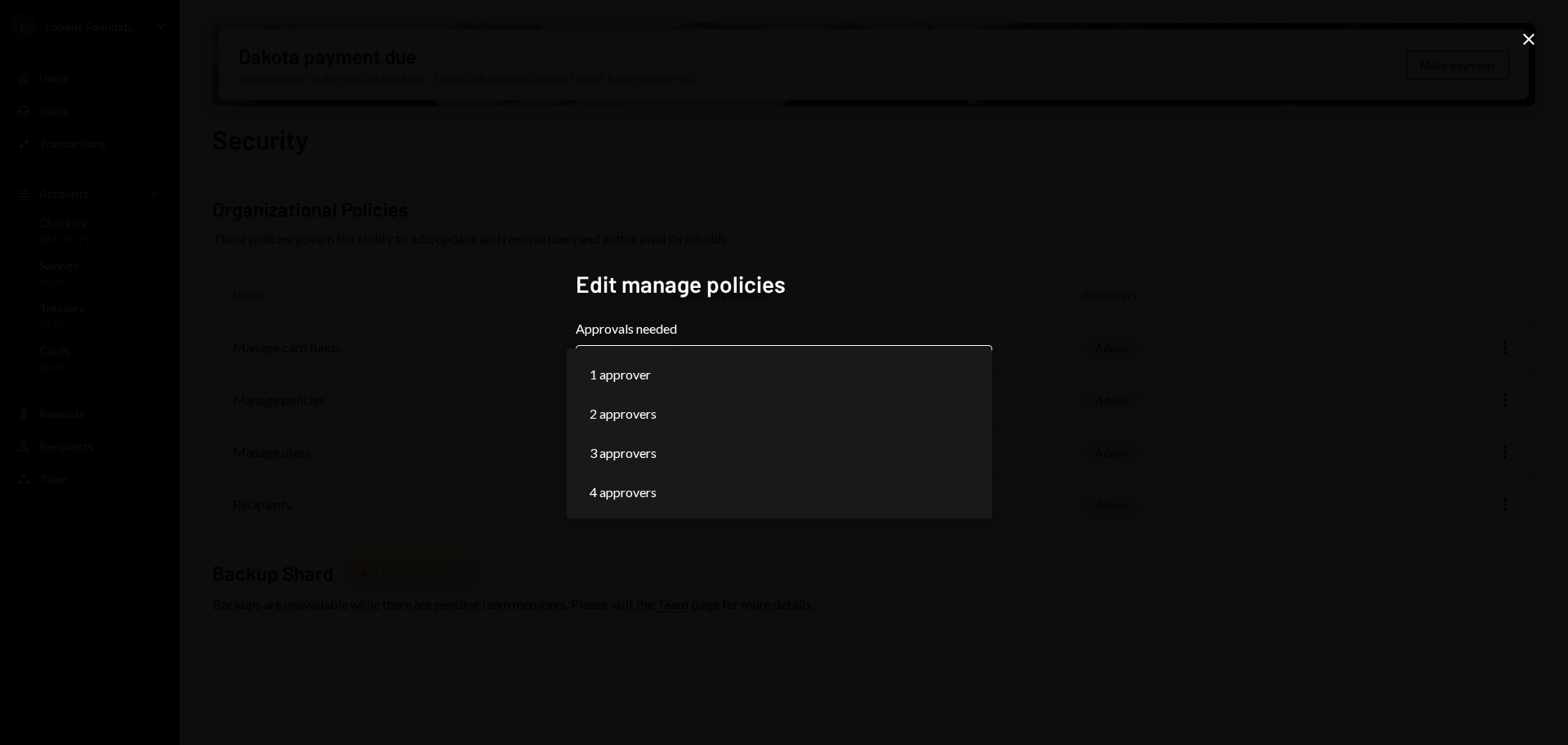
click at [938, 365] on body "**********" at bounding box center [784, 372] width 1568 height 745
select select "*"
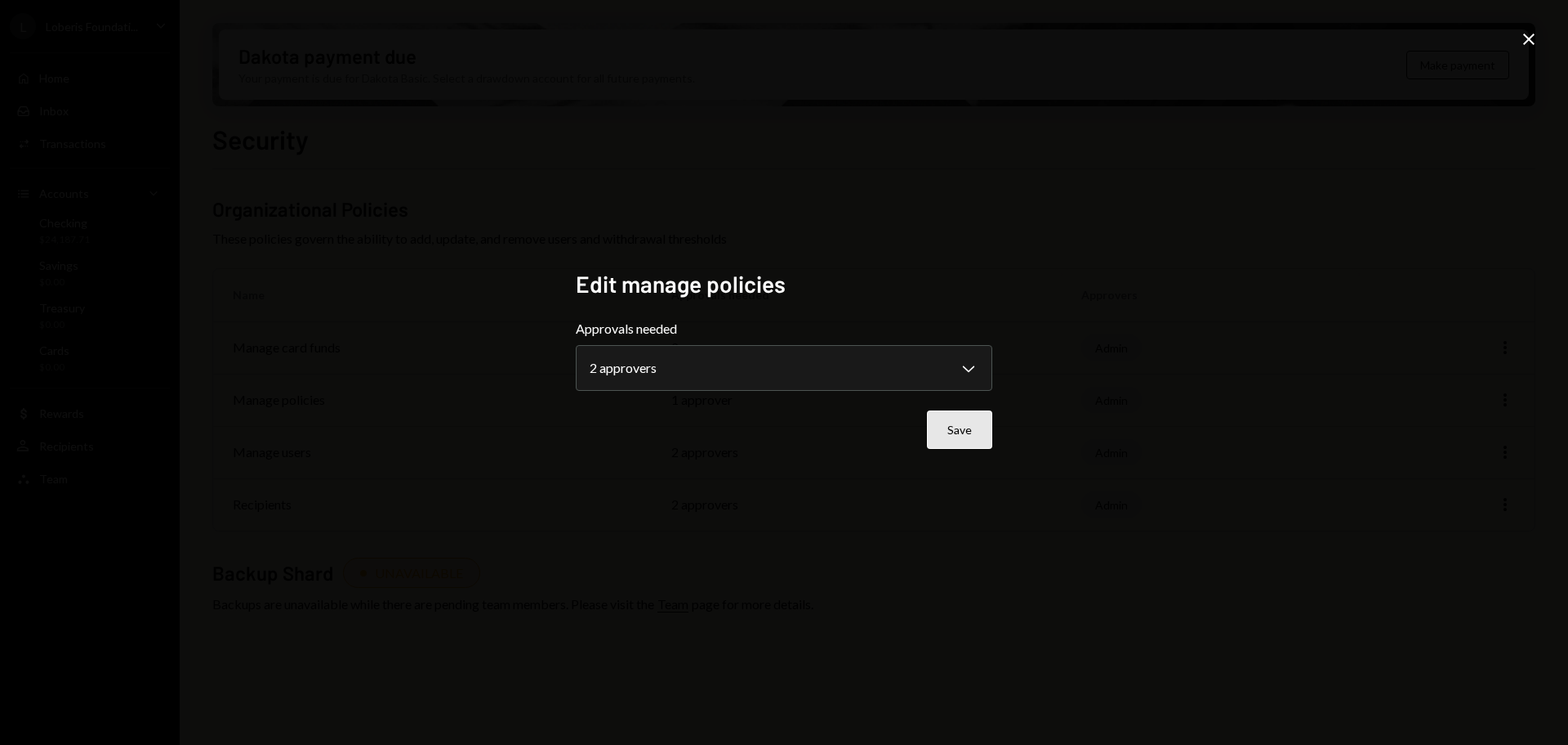
click at [947, 422] on button "Save" at bounding box center [960, 429] width 65 height 39
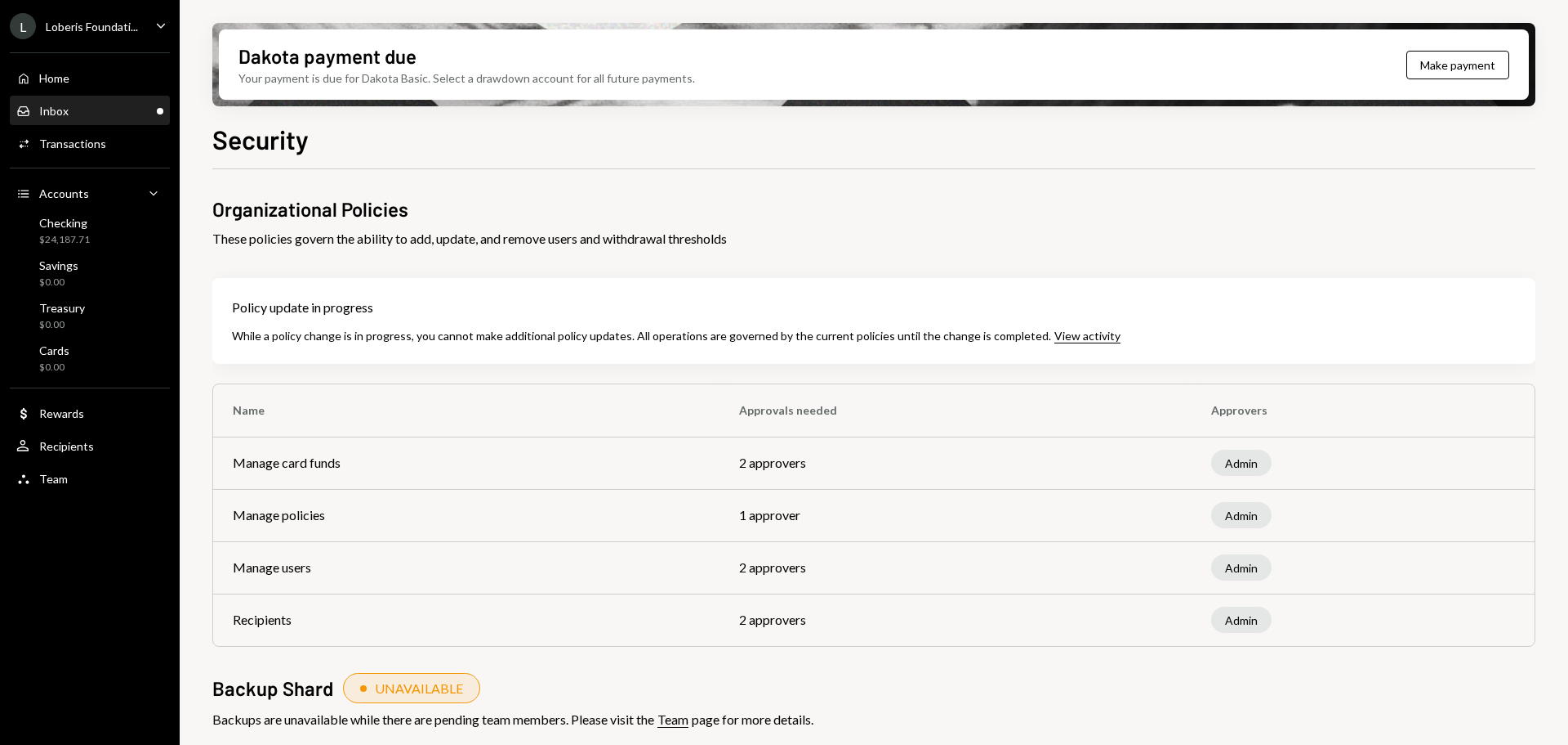
click at [122, 118] on div "Inbox Inbox" at bounding box center [89, 111] width 147 height 27
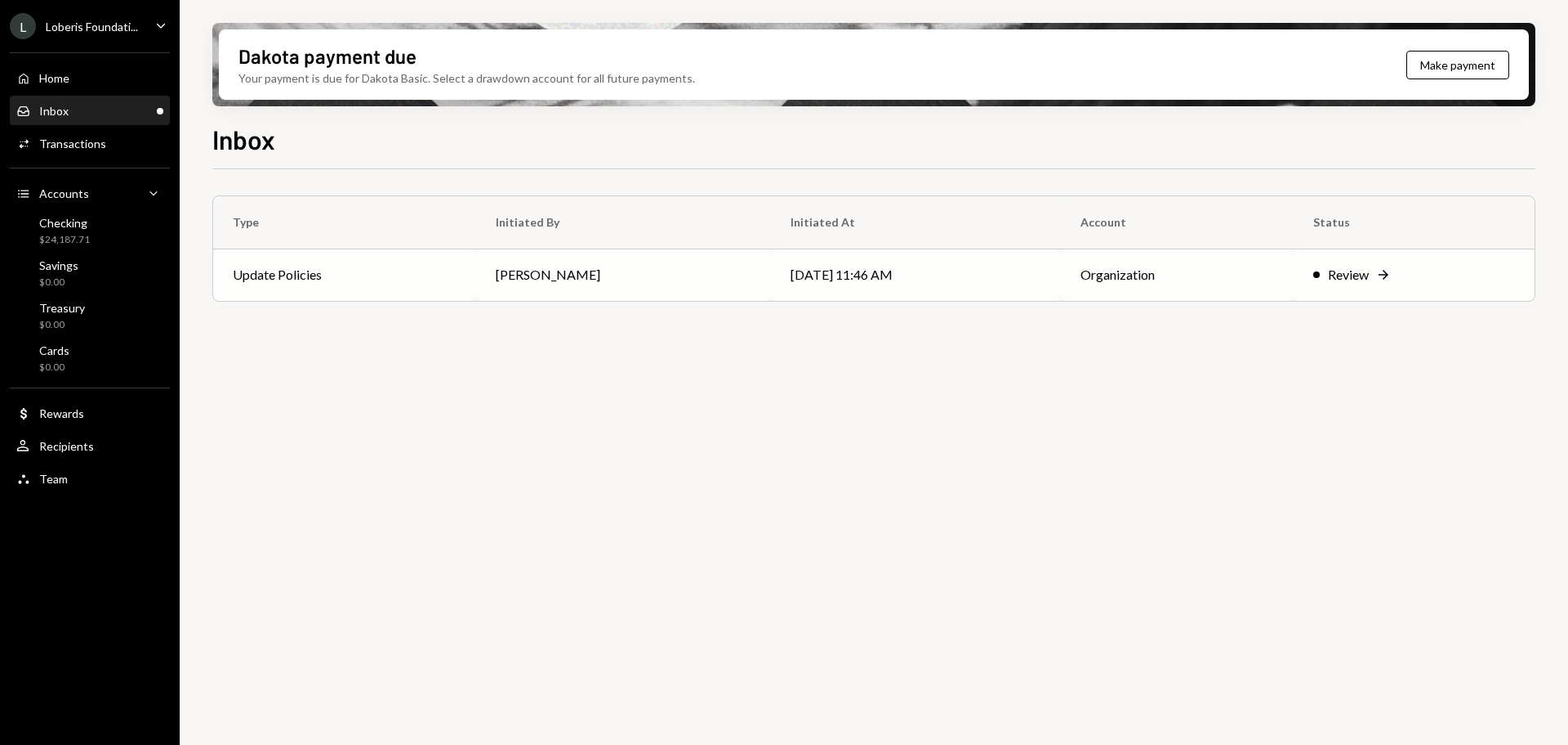
click at [643, 289] on td "[PERSON_NAME]" at bounding box center [624, 274] width 295 height 52
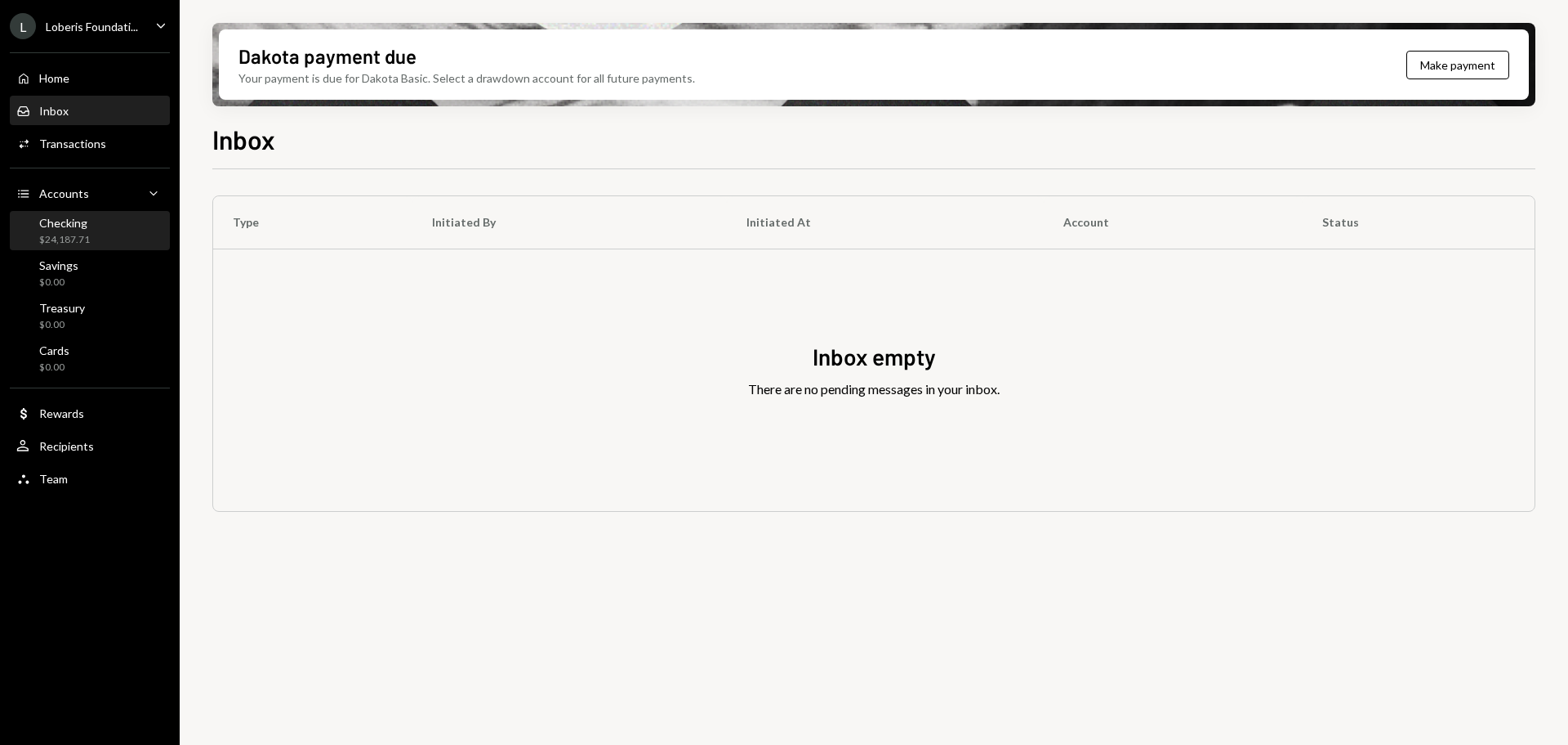
click at [80, 227] on div "Checking" at bounding box center [64, 222] width 51 height 14
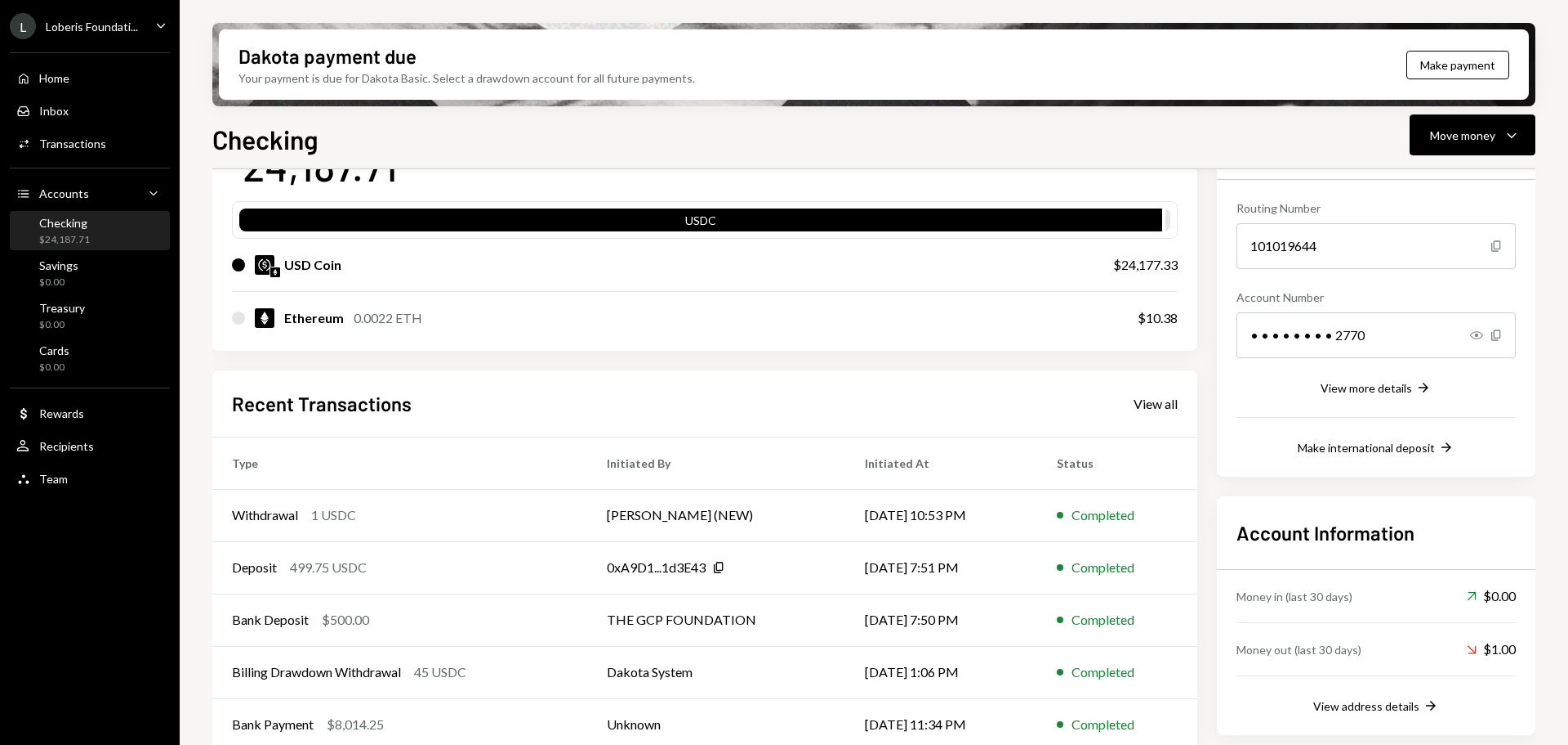
scroll to position [160, 0]
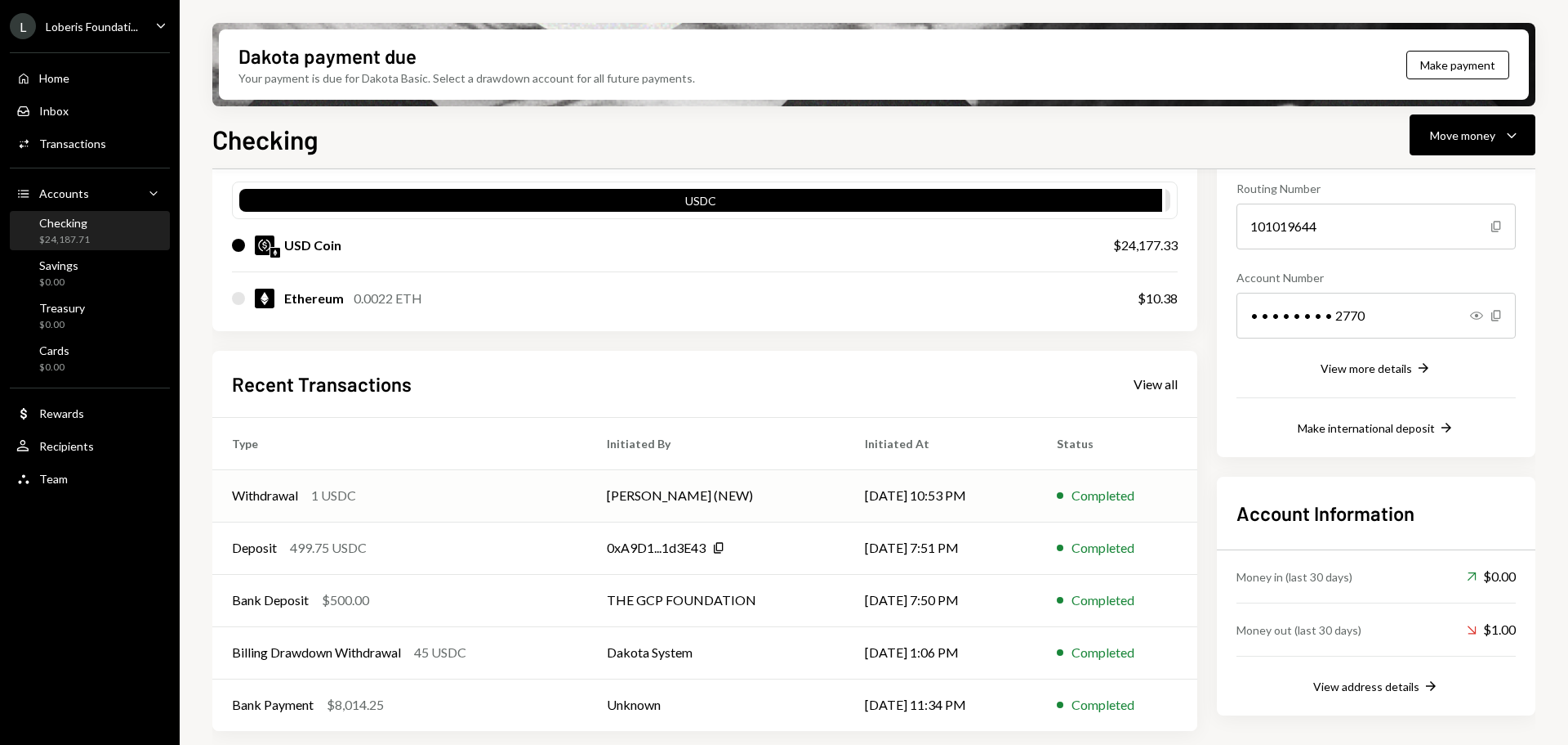
click at [502, 512] on td "Withdrawal 1 USDC" at bounding box center [400, 495] width 375 height 52
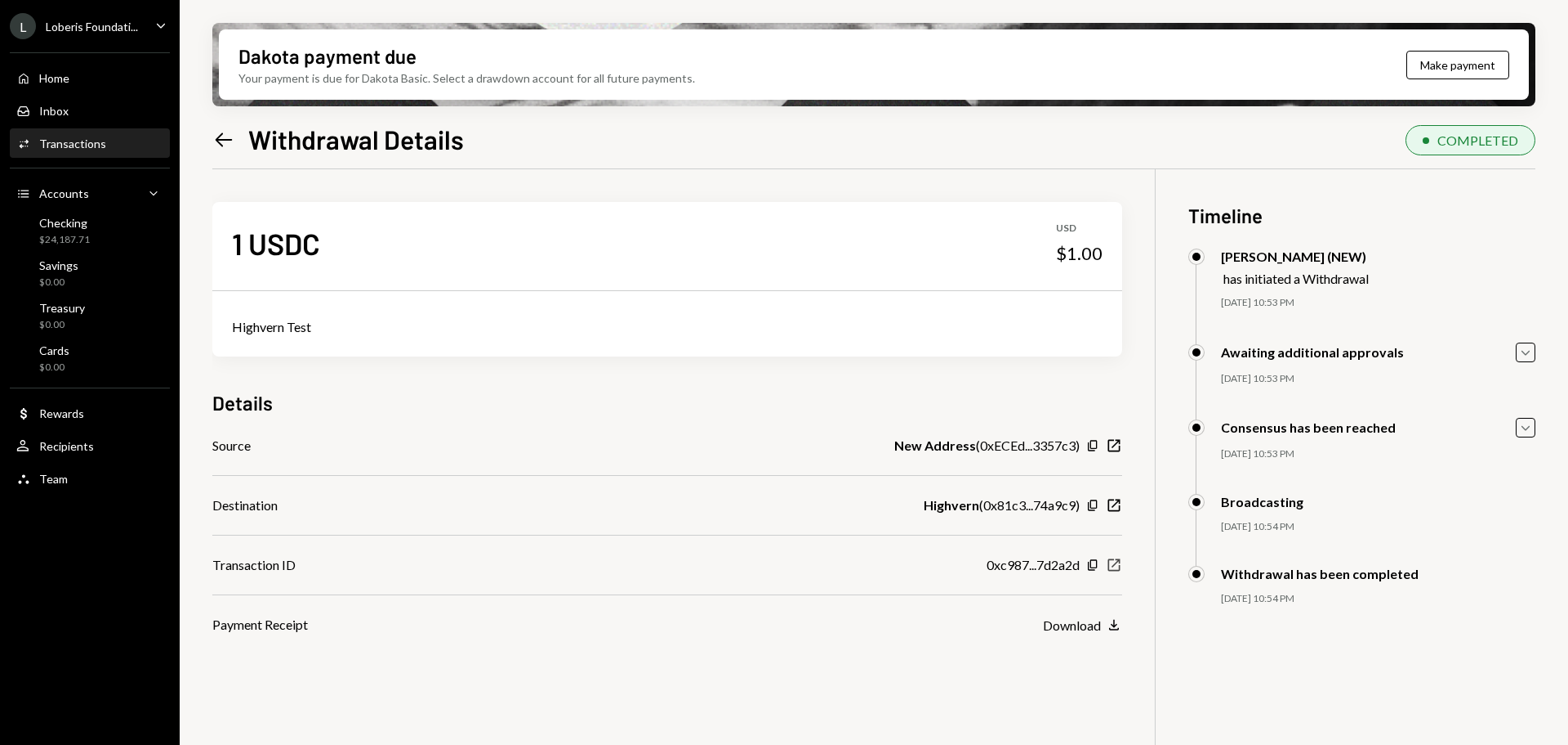
click at [1116, 564] on icon "button" at bounding box center [1114, 565] width 12 height 12
click at [102, 29] on div "Loberis Foundati..." at bounding box center [92, 27] width 93 height 14
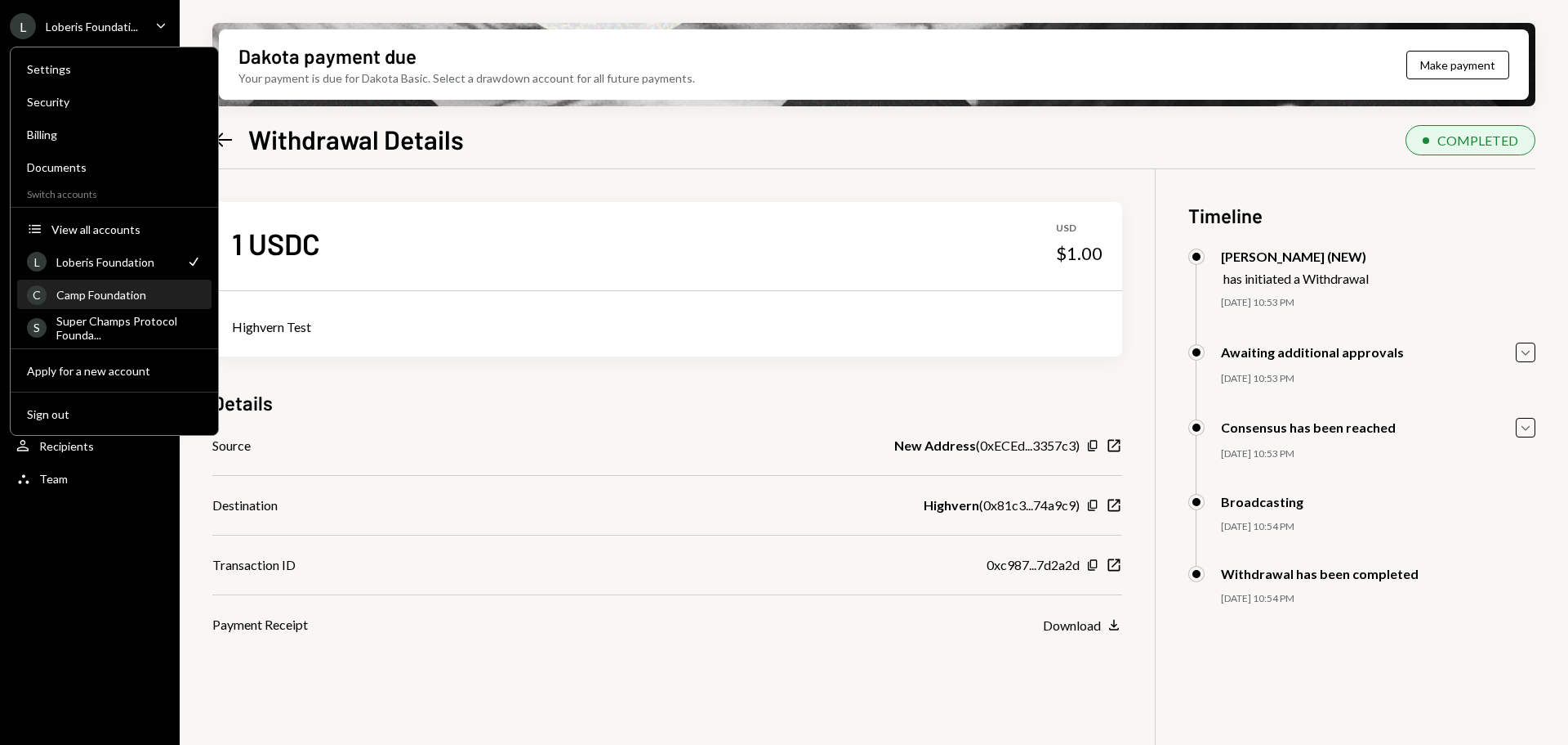
click at [119, 298] on div "Camp Foundation" at bounding box center [130, 294] width 146 height 14
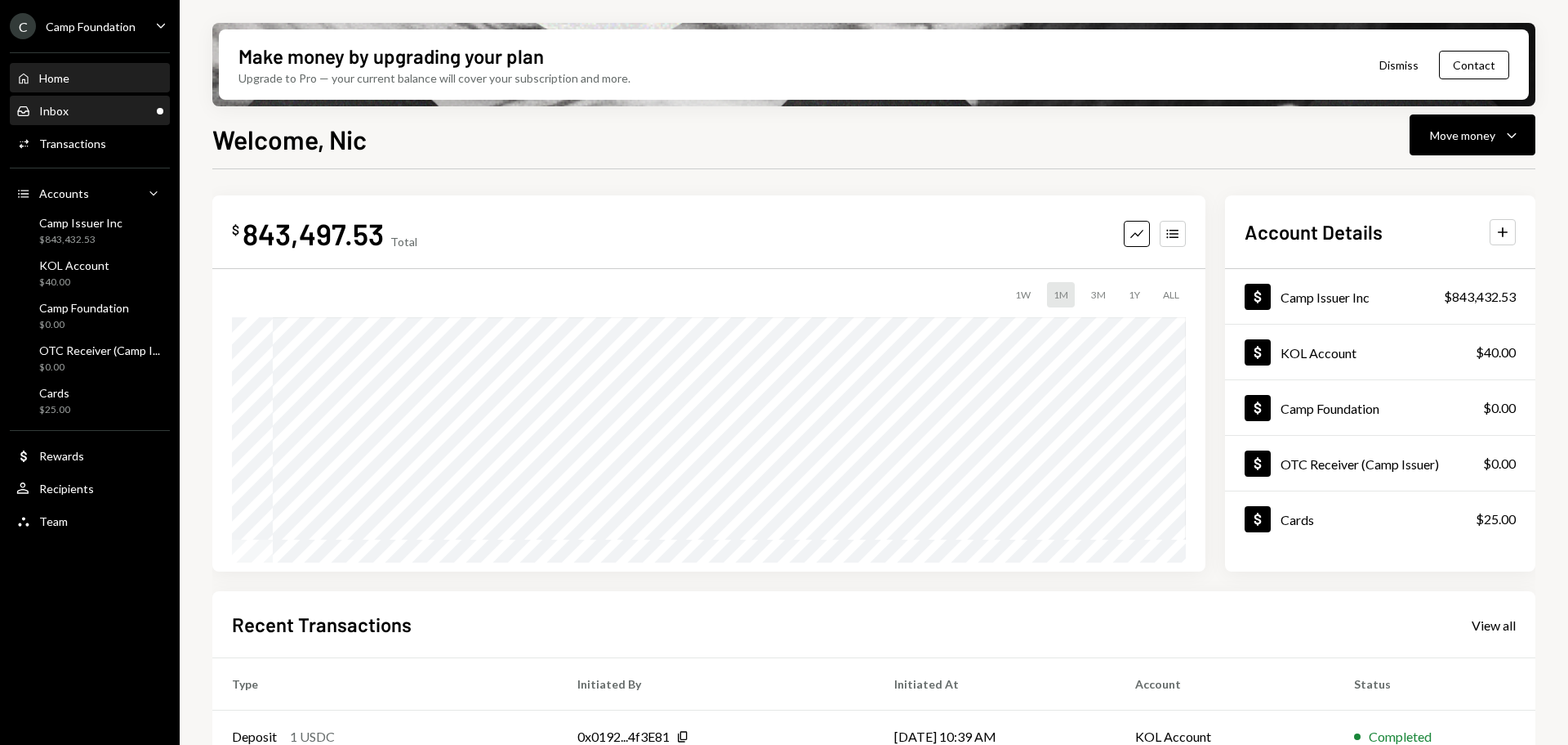
click at [87, 105] on div "Inbox Inbox" at bounding box center [89, 111] width 147 height 15
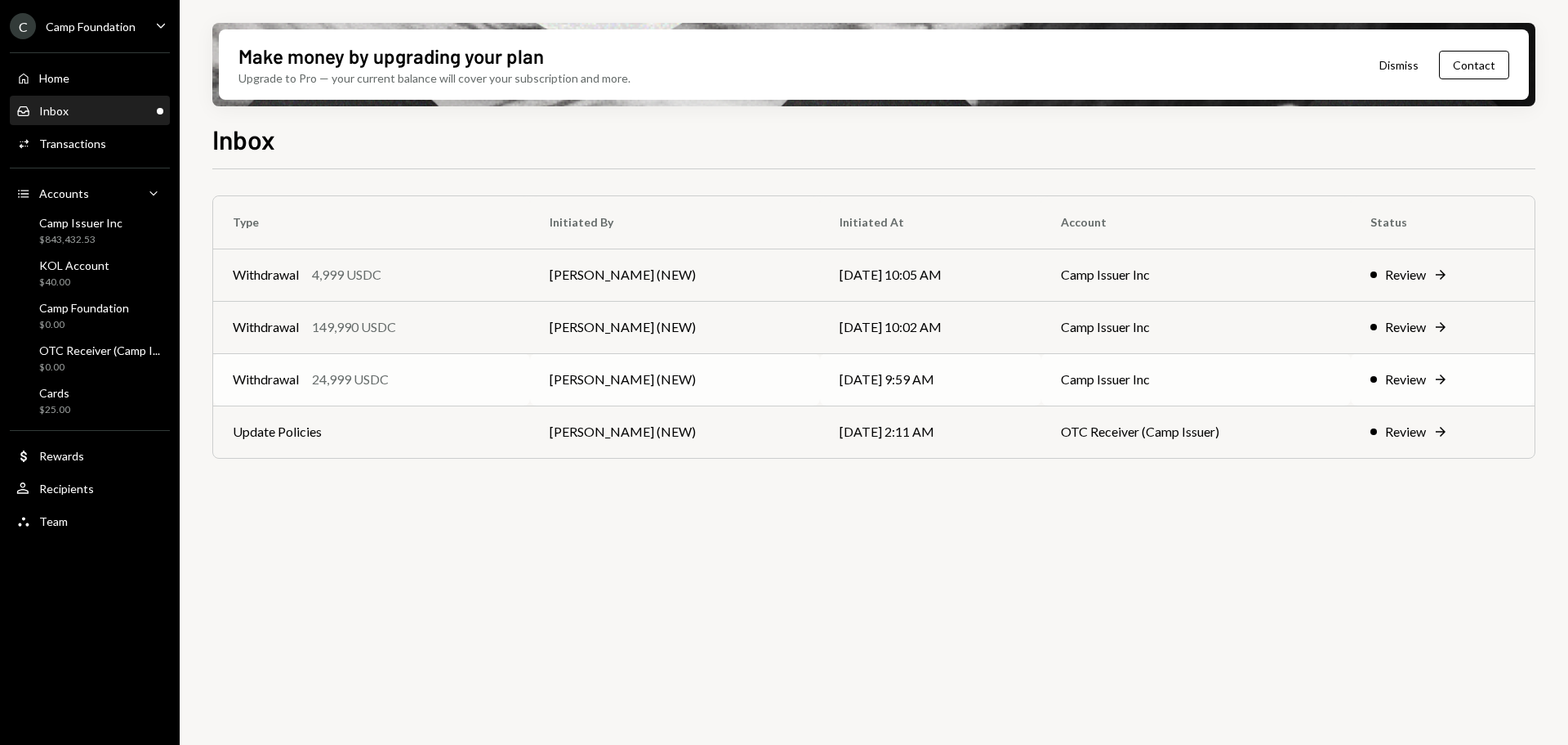
click at [1360, 388] on td "Review Right Arrow" at bounding box center [1443, 379] width 184 height 52
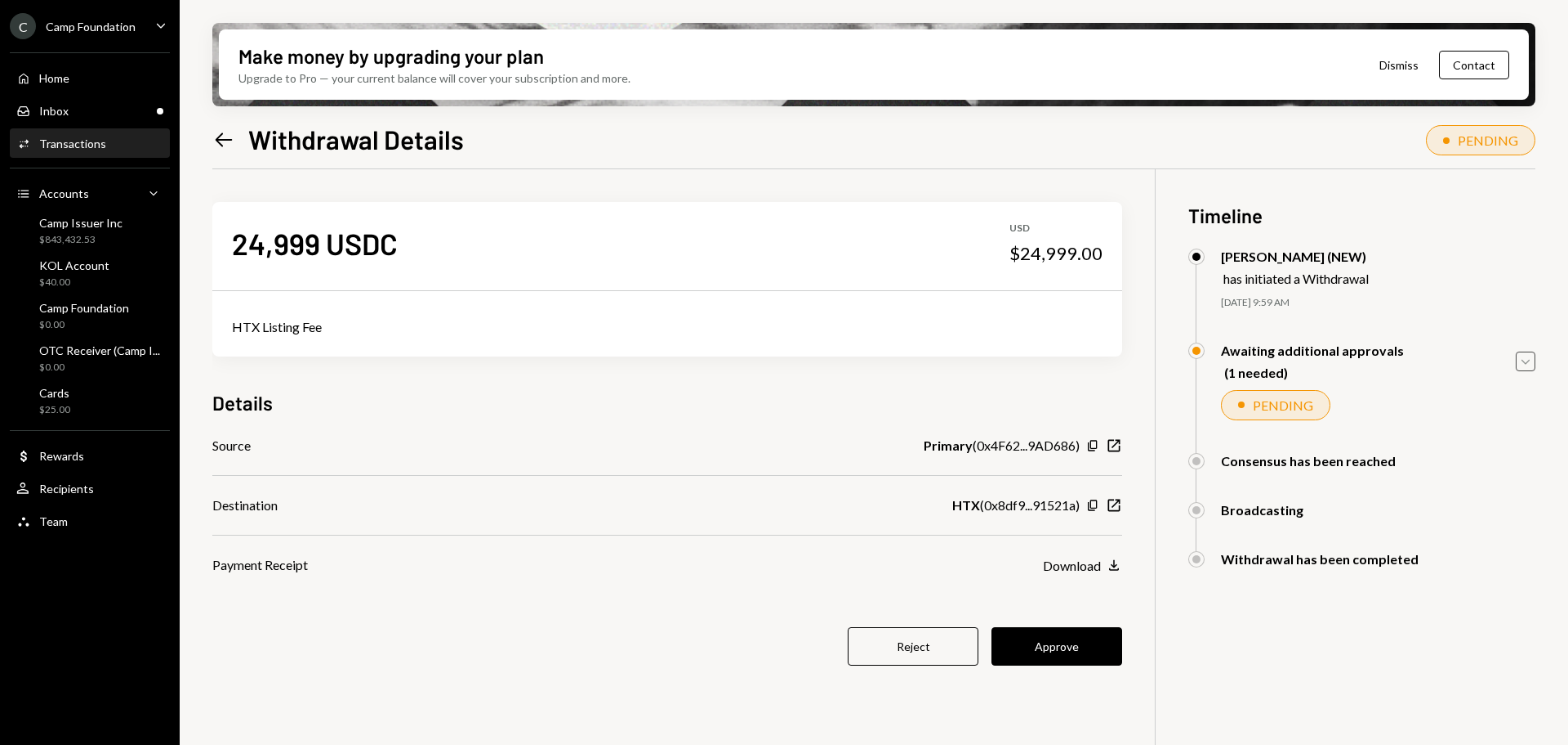
click at [1521, 366] on icon "Caret Down" at bounding box center [1525, 360] width 18 height 18
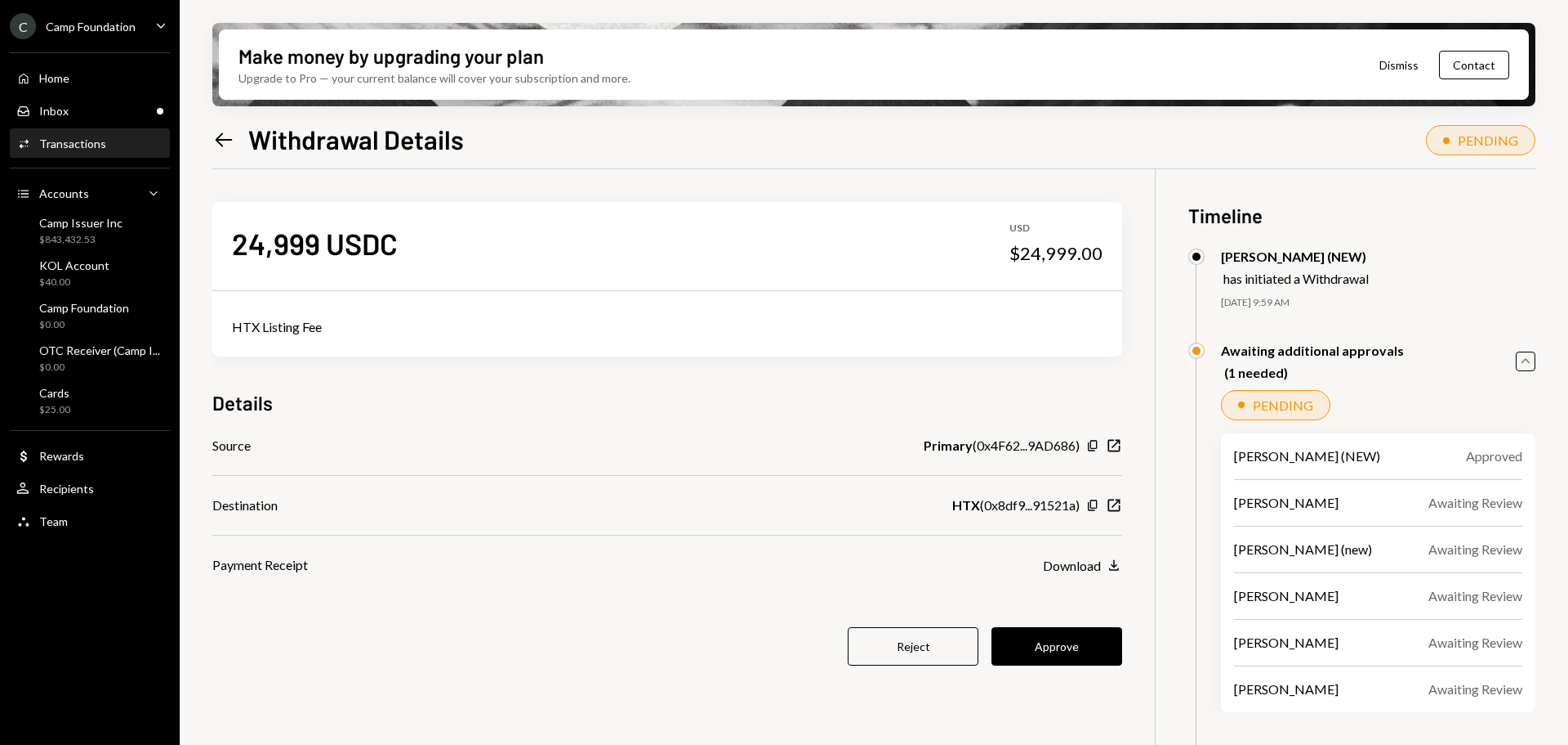
click at [1521, 366] on icon "Caret Up" at bounding box center [1525, 360] width 18 height 18
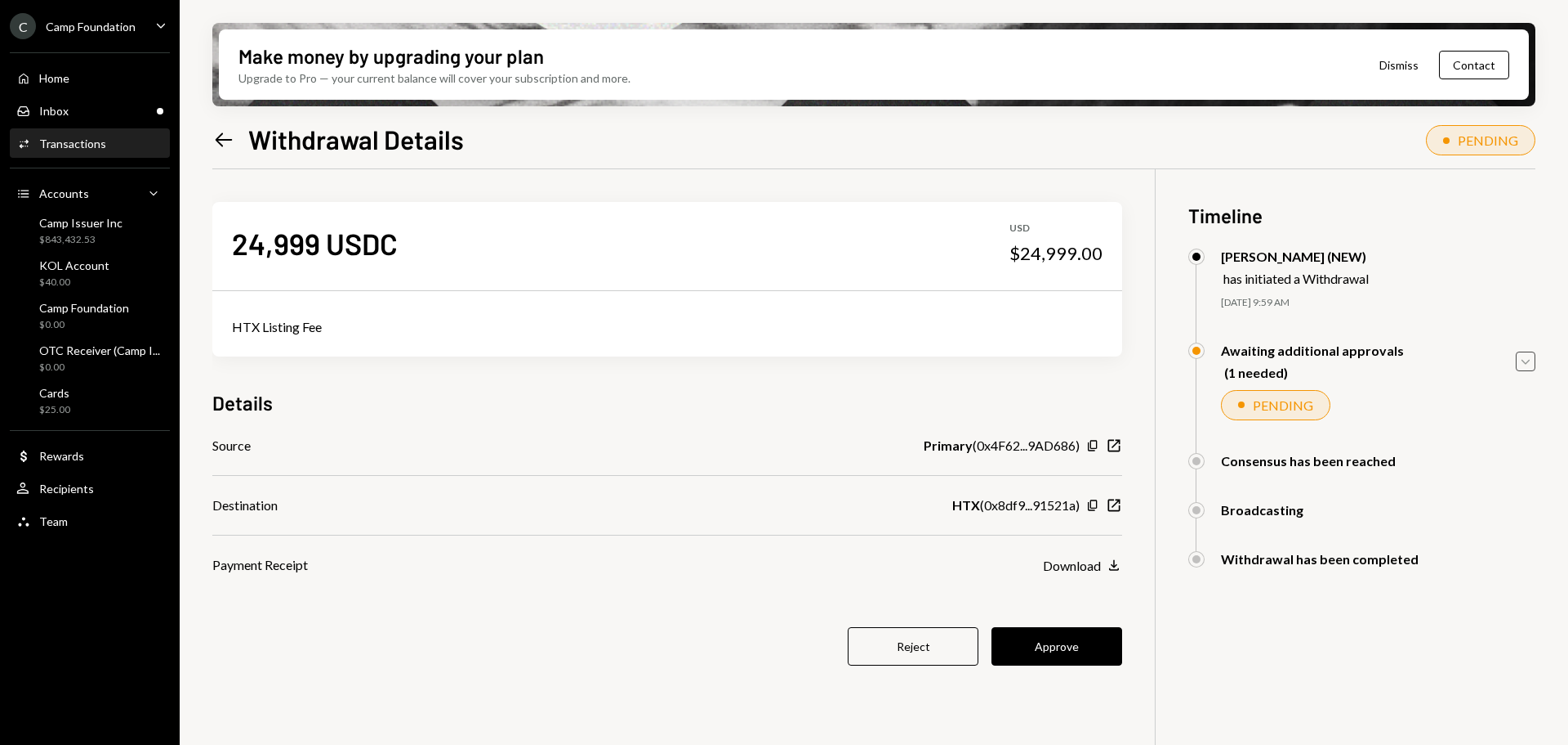
click at [1526, 357] on icon "Caret Down" at bounding box center [1525, 360] width 18 height 18
